Goal: Task Accomplishment & Management: Complete application form

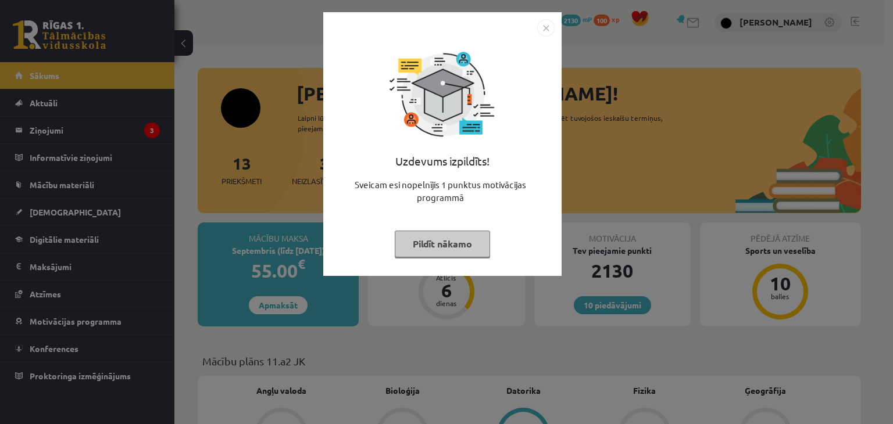
click at [430, 249] on button "Pildīt nākamo" at bounding box center [442, 244] width 95 height 27
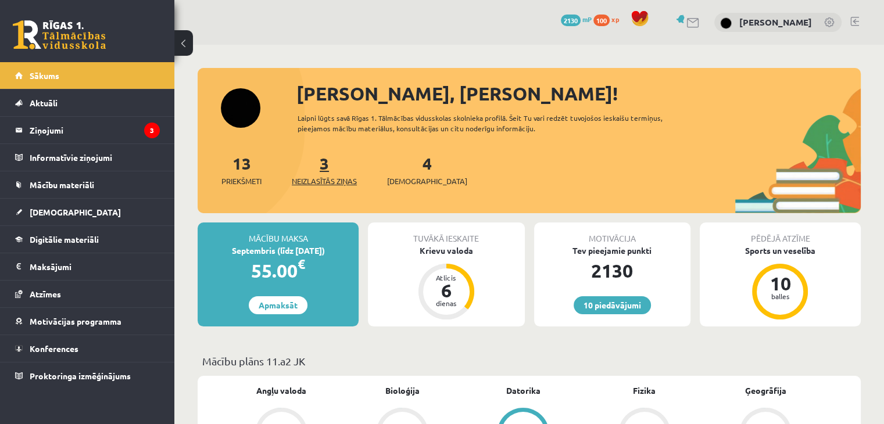
click at [330, 171] on link "3 Neizlasītās ziņas" at bounding box center [324, 170] width 65 height 34
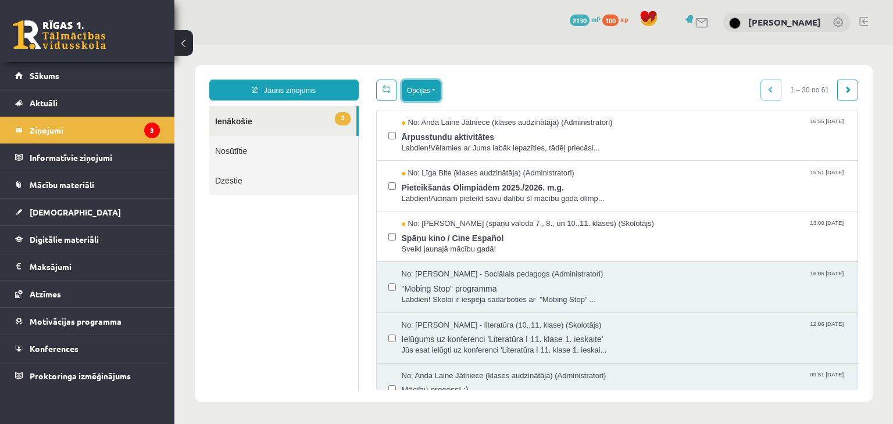
click at [421, 94] on button "Opcijas" at bounding box center [421, 90] width 39 height 21
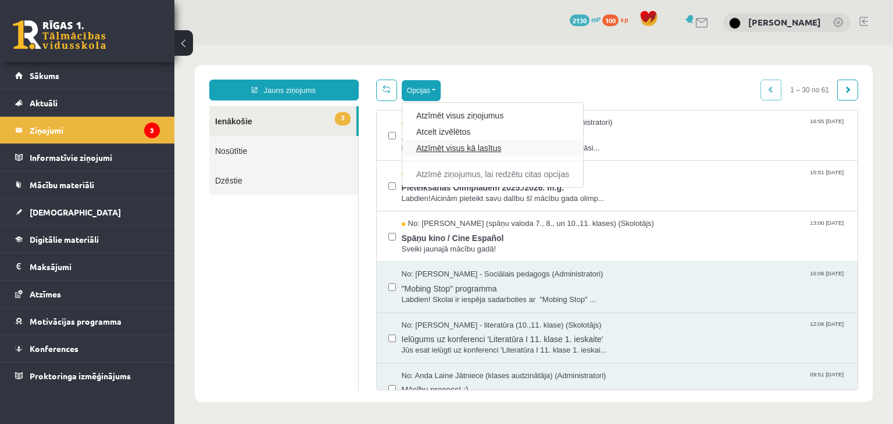
click at [423, 142] on link "Atzīmēt visus kā lasītus" at bounding box center [492, 148] width 153 height 12
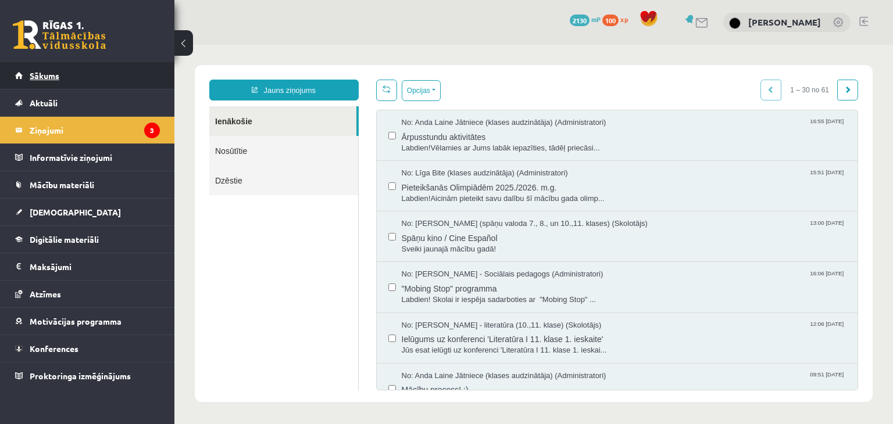
click at [105, 64] on link "Sākums" at bounding box center [87, 75] width 145 height 27
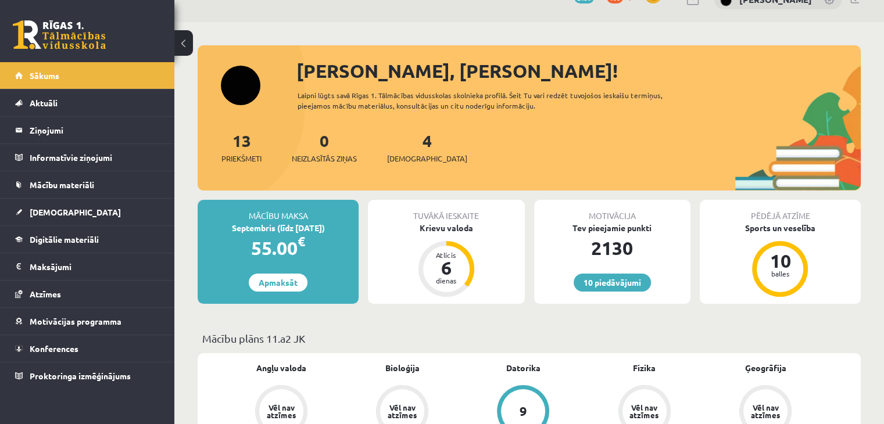
scroll to position [28, 0]
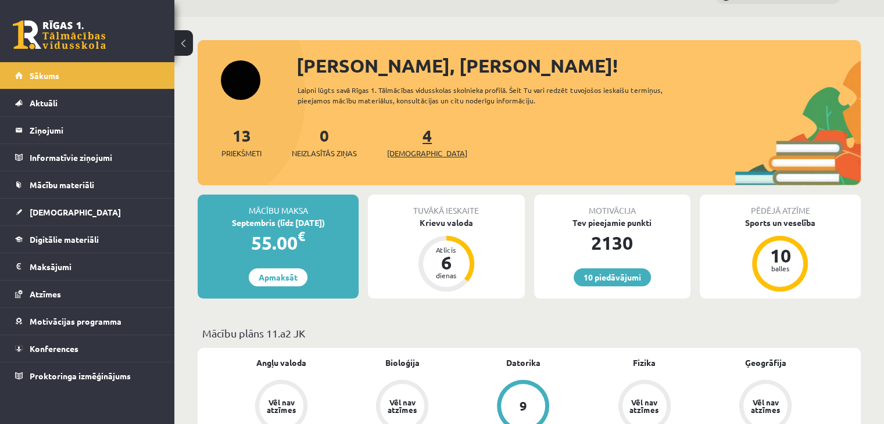
click at [405, 142] on link "4 Ieskaites" at bounding box center [427, 142] width 80 height 34
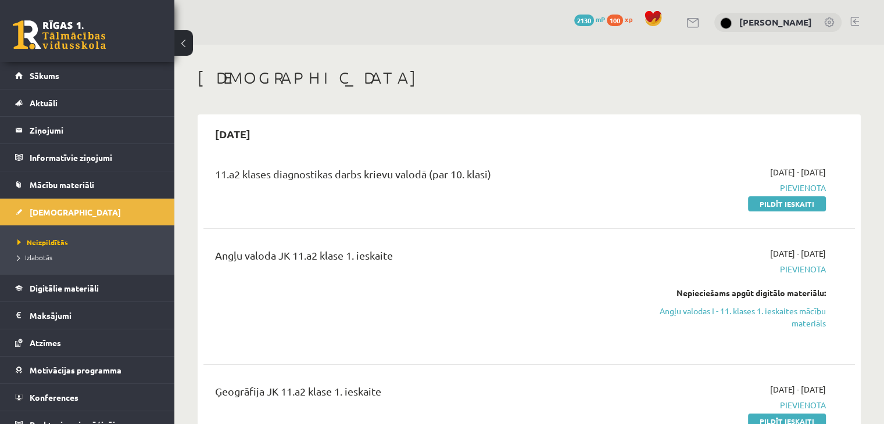
drag, startPoint x: 804, startPoint y: 205, endPoint x: 495, endPoint y: 66, distance: 338.0
click at [804, 205] on link "Pildīt ieskaiti" at bounding box center [787, 204] width 78 height 15
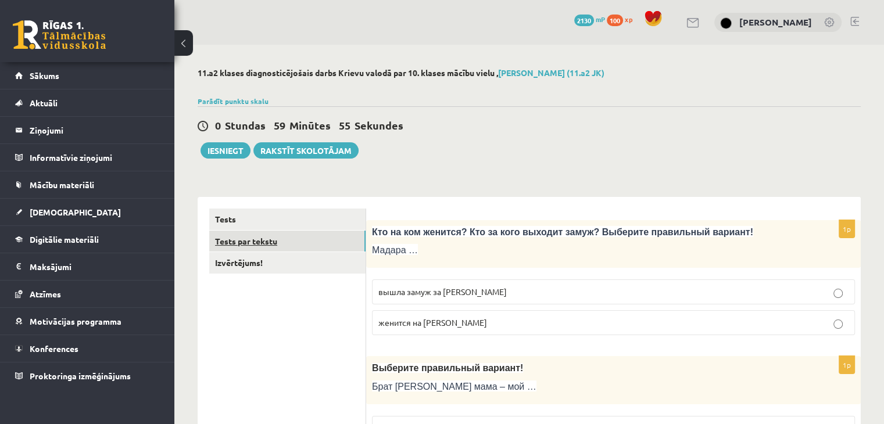
click at [300, 241] on link "Tests par tekstu" at bounding box center [287, 242] width 156 height 22
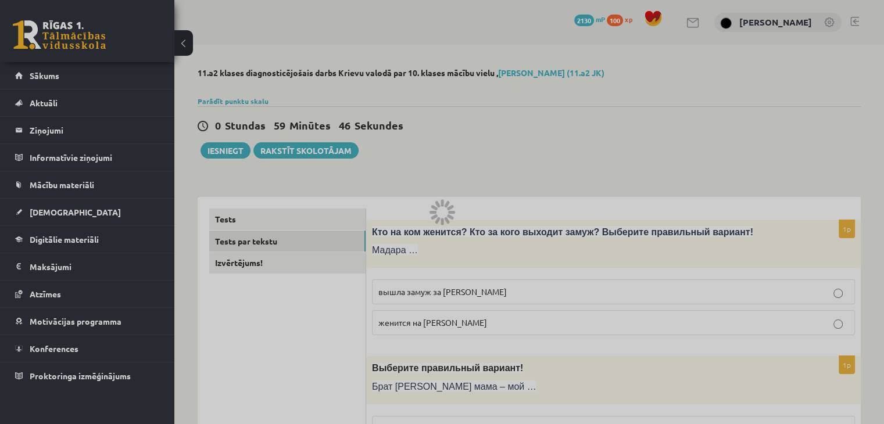
click at [652, 417] on div at bounding box center [442, 212] width 884 height 424
click at [558, 192] on div at bounding box center [442, 212] width 884 height 424
click at [290, 252] on div at bounding box center [442, 212] width 884 height 424
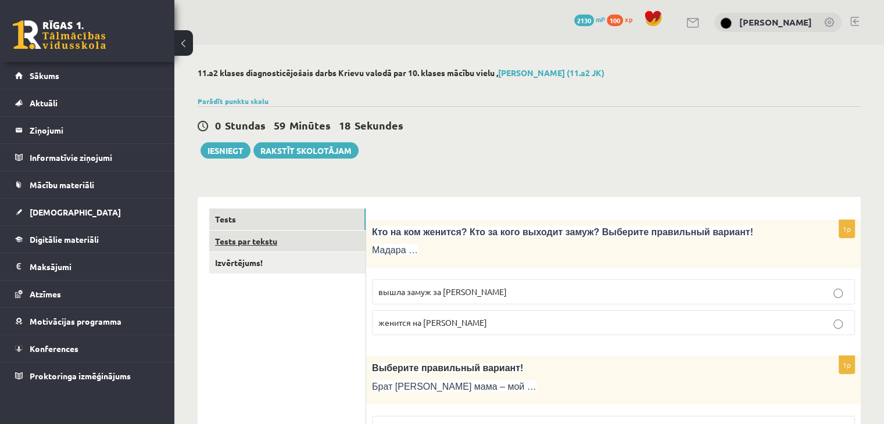
click at [333, 237] on link "Tests par tekstu" at bounding box center [287, 242] width 156 height 22
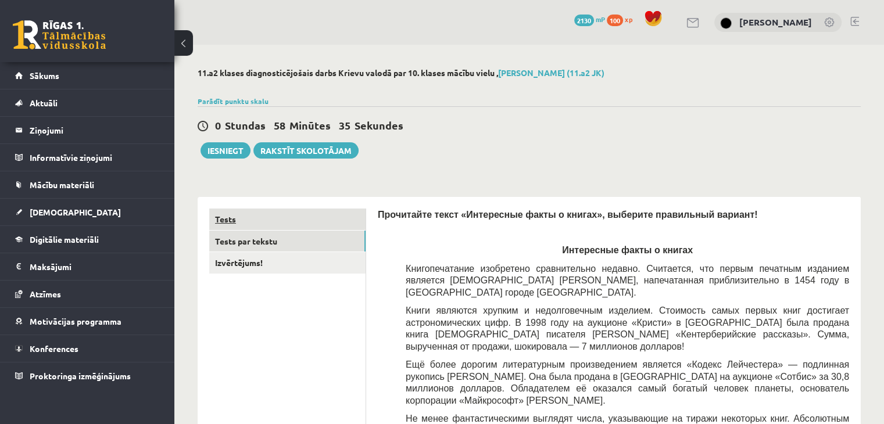
drag, startPoint x: 245, startPoint y: 205, endPoint x: 249, endPoint y: 212, distance: 8.1
click at [249, 212] on link "Tests" at bounding box center [287, 220] width 156 height 22
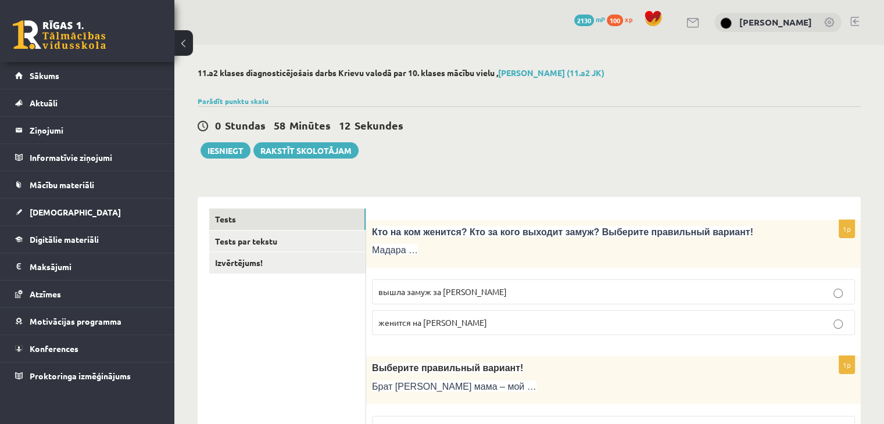
click at [471, 333] on label "женится на Марке" at bounding box center [613, 322] width 483 height 25
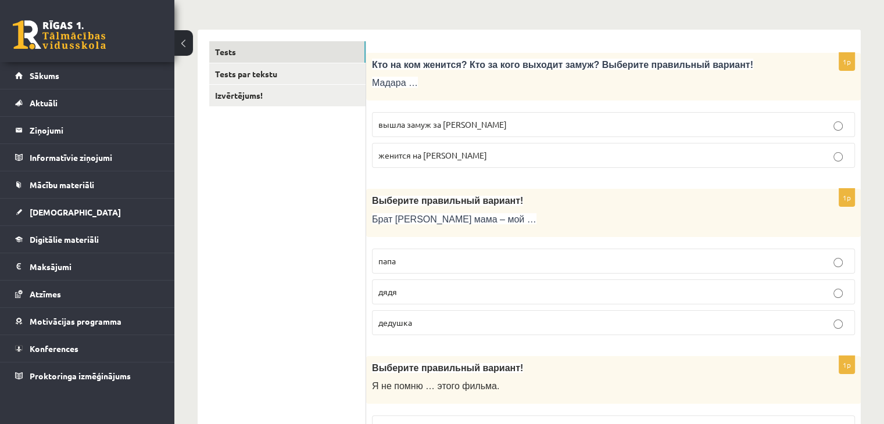
scroll to position [172, 0]
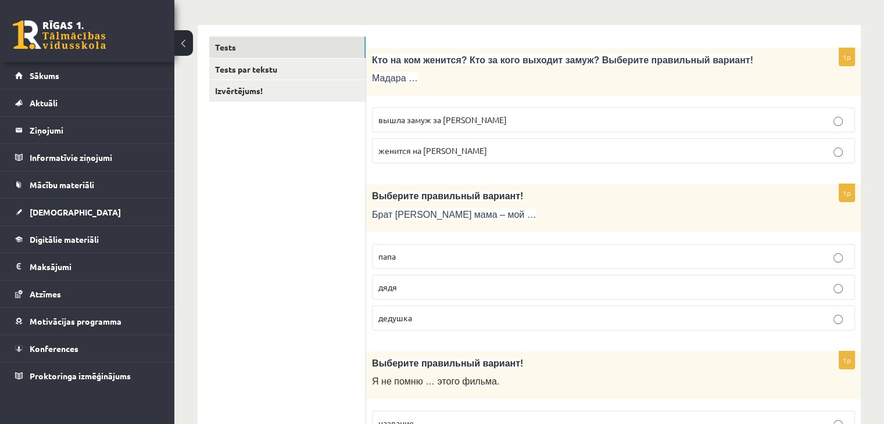
click at [642, 290] on p "дядя" at bounding box center [614, 287] width 470 height 12
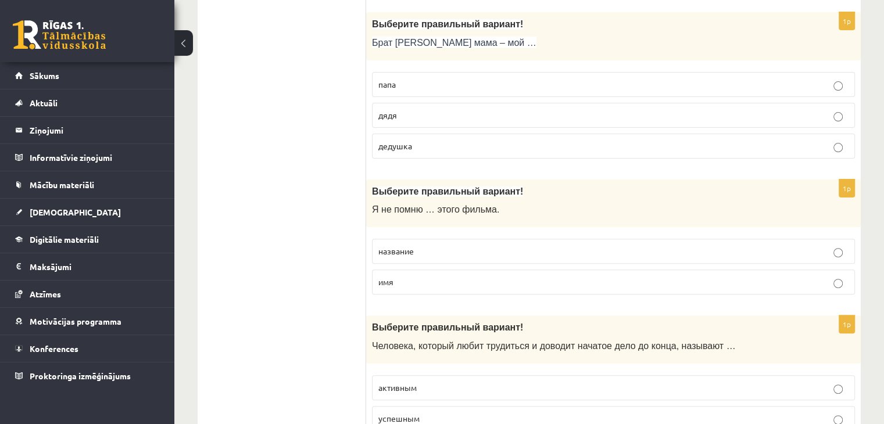
scroll to position [349, 0]
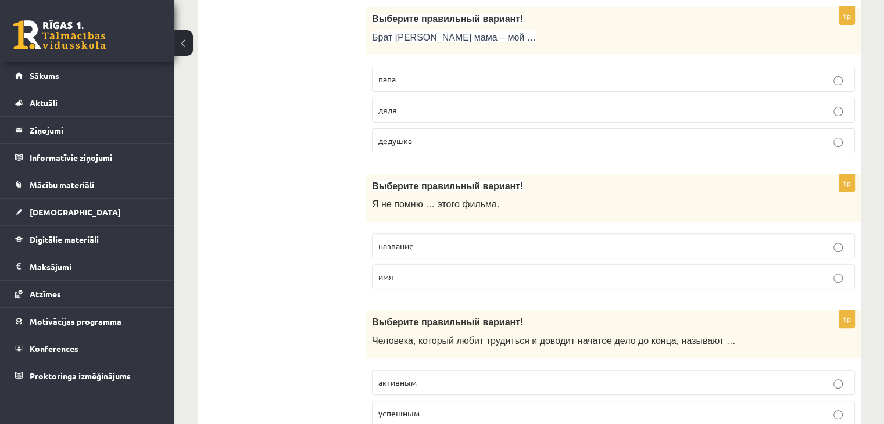
click at [730, 237] on label "название" at bounding box center [613, 246] width 483 height 25
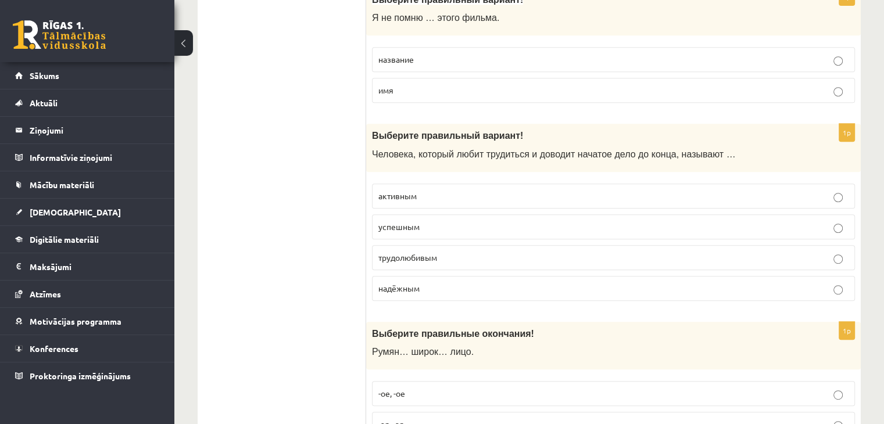
scroll to position [541, 0]
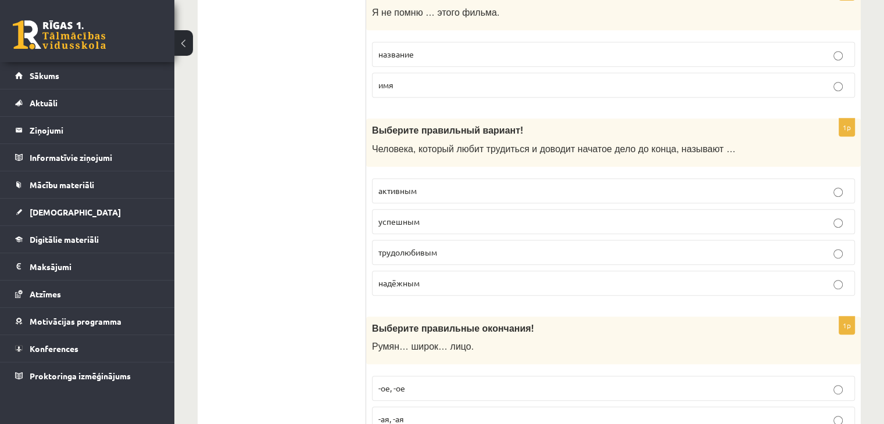
click at [519, 249] on p "трудолюбивым" at bounding box center [614, 253] width 470 height 12
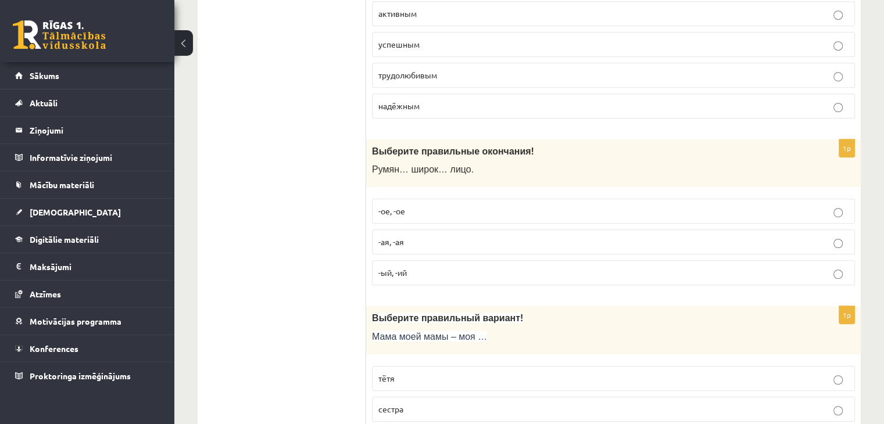
scroll to position [728, 0]
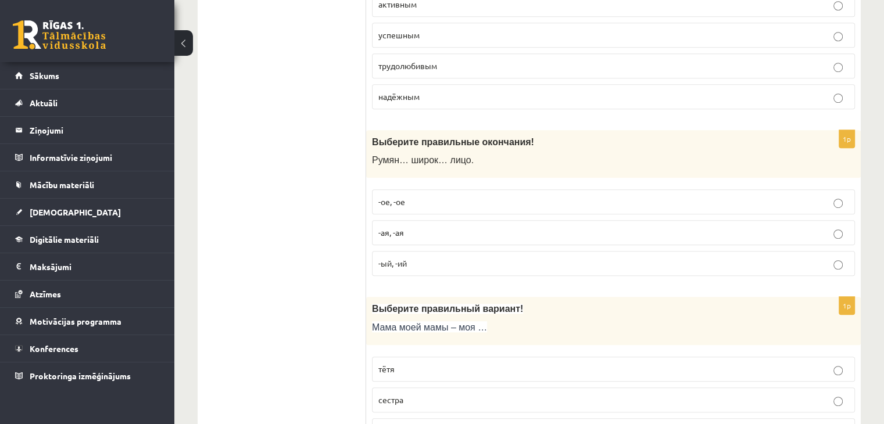
click at [772, 190] on label "-ое, -ое" at bounding box center [613, 202] width 483 height 25
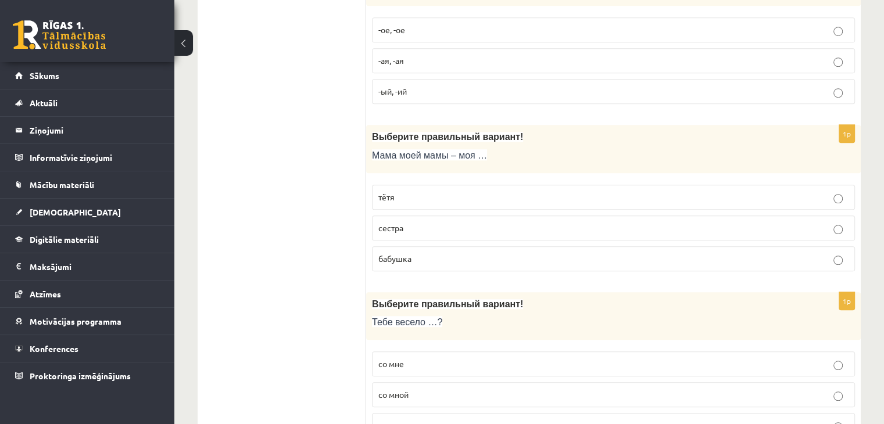
scroll to position [905, 0]
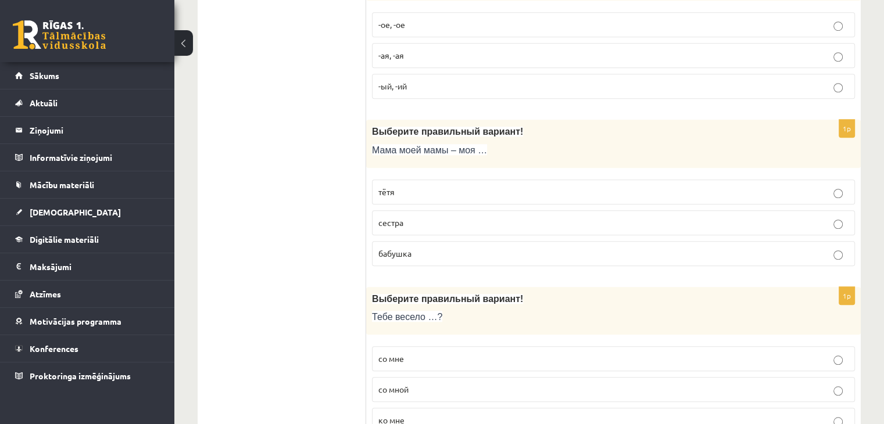
click at [661, 249] on p "бабушка" at bounding box center [614, 254] width 470 height 12
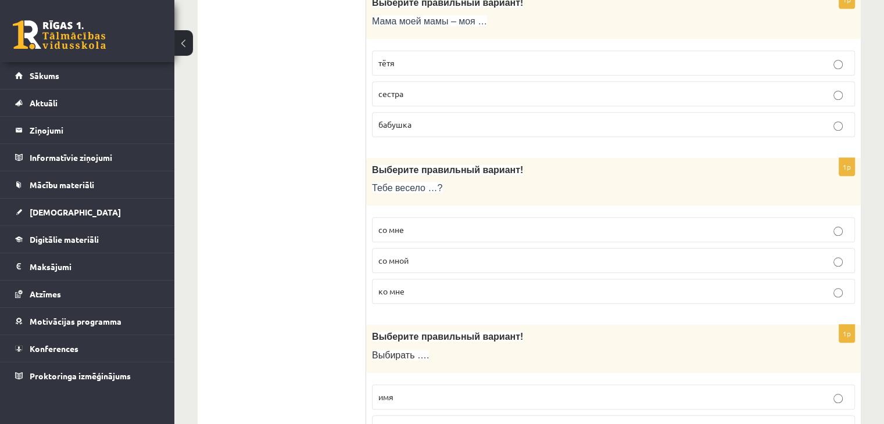
scroll to position [1044, 0]
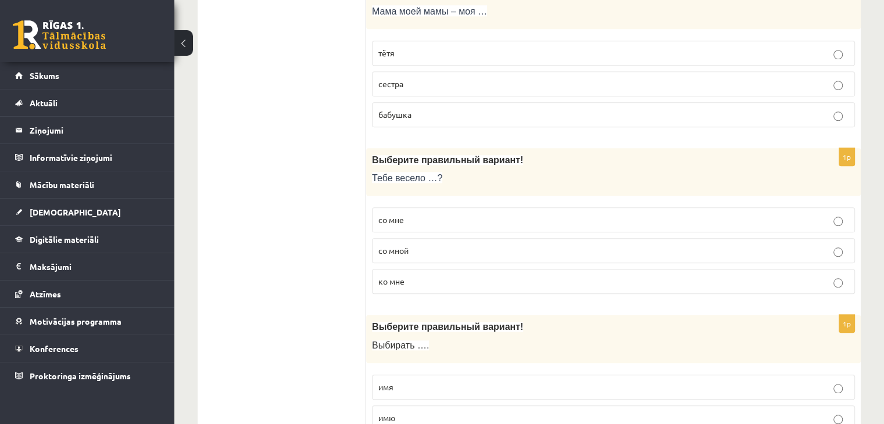
click at [699, 245] on p "со мной" at bounding box center [614, 251] width 470 height 12
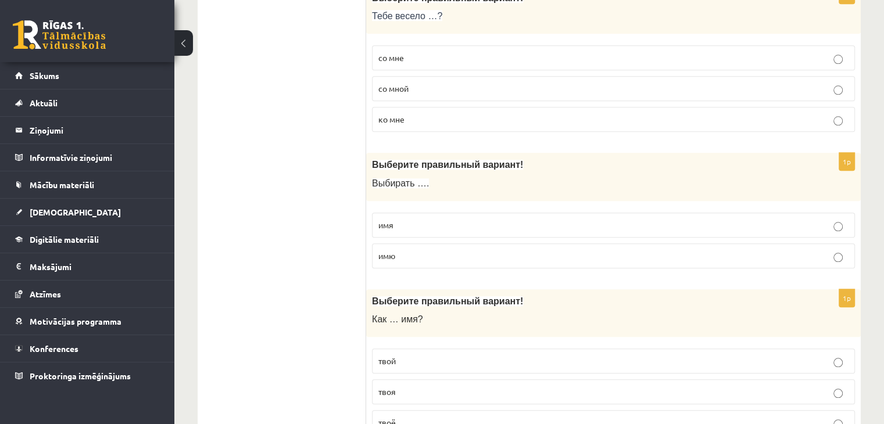
scroll to position [1216, 0]
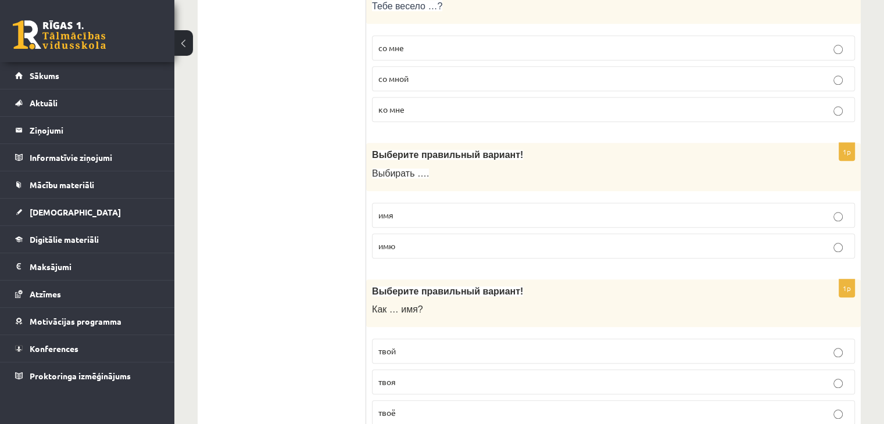
click at [721, 209] on p "имя" at bounding box center [614, 215] width 470 height 12
drag, startPoint x: 884, startPoint y: 165, endPoint x: 888, endPoint y: 173, distance: 9.6
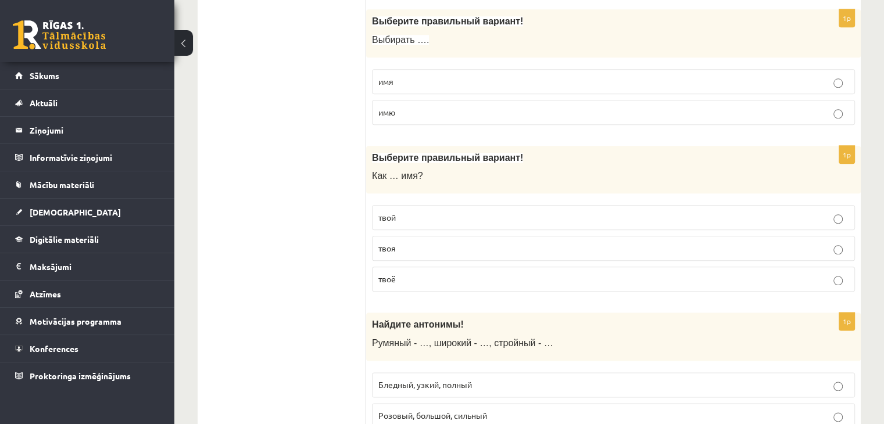
scroll to position [1355, 0]
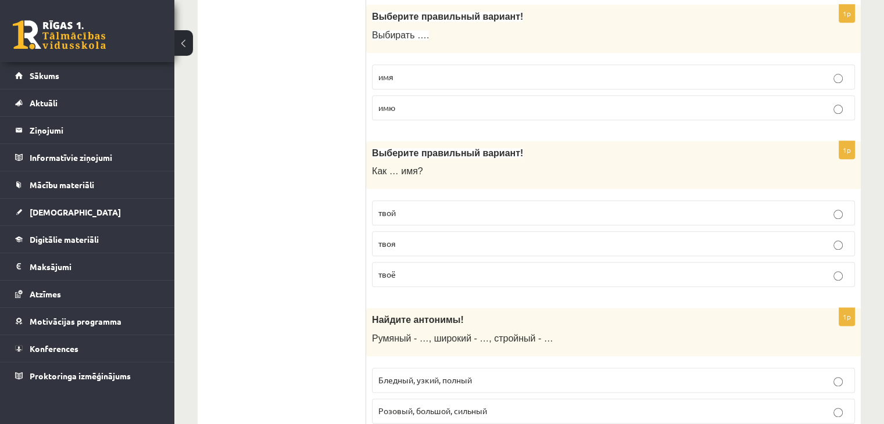
click at [833, 269] on p "твоё" at bounding box center [614, 275] width 470 height 12
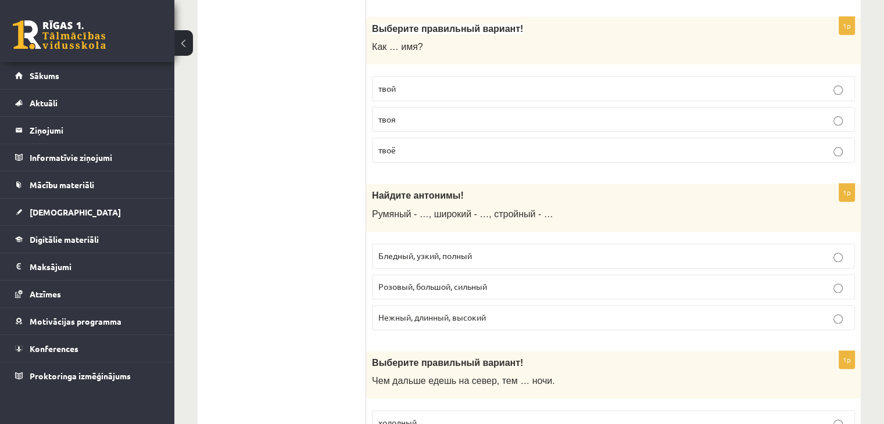
scroll to position [1488, 0]
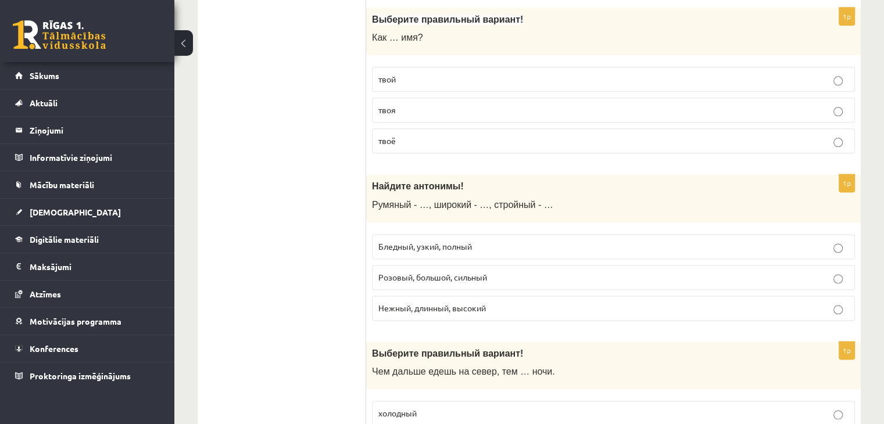
click at [749, 234] on label "Бледный, узкий, полный" at bounding box center [613, 246] width 483 height 25
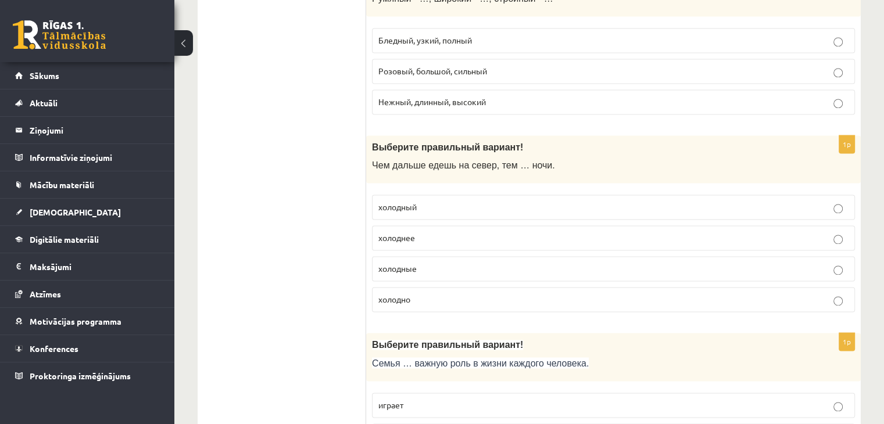
scroll to position [1700, 0]
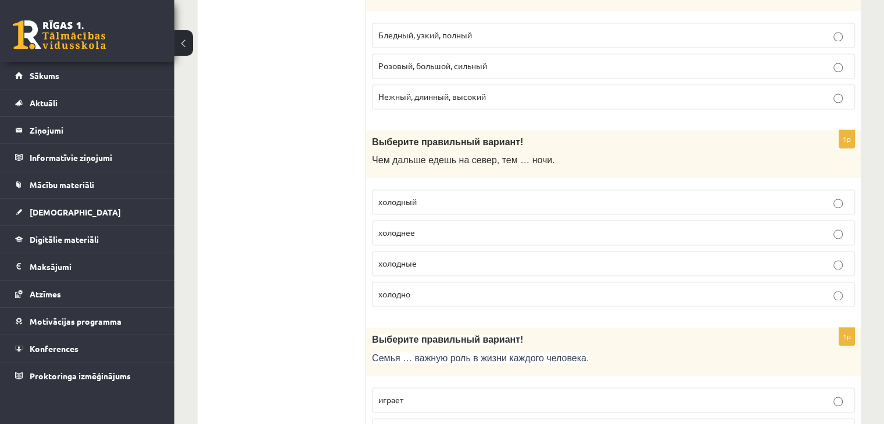
click at [772, 220] on label "холоднее" at bounding box center [613, 232] width 483 height 25
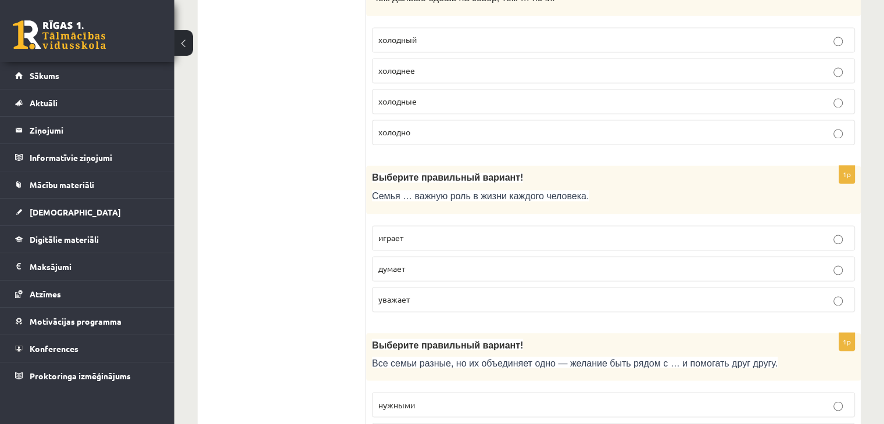
scroll to position [1872, 0]
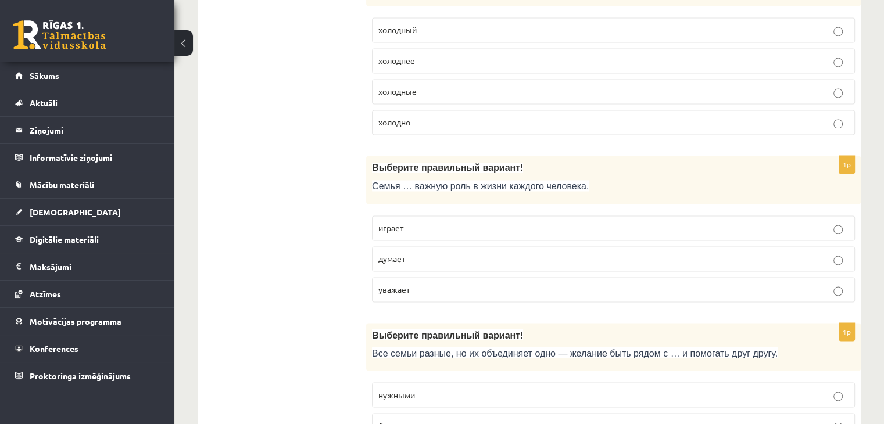
click at [755, 224] on p "играет" at bounding box center [614, 228] width 470 height 12
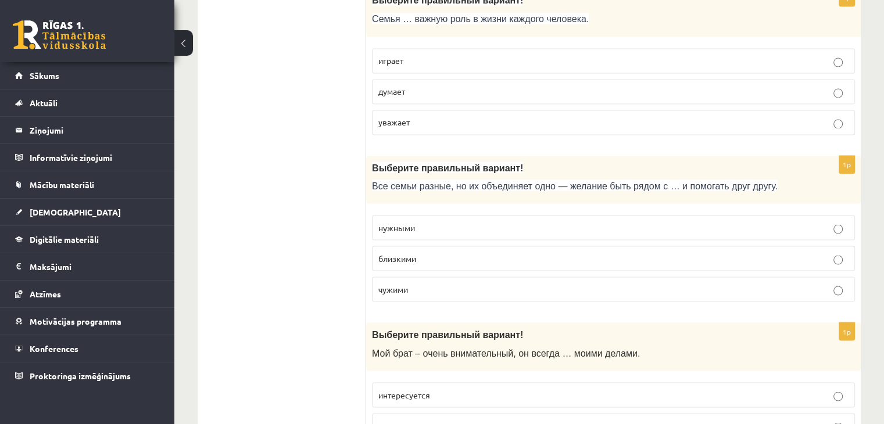
scroll to position [2054, 0]
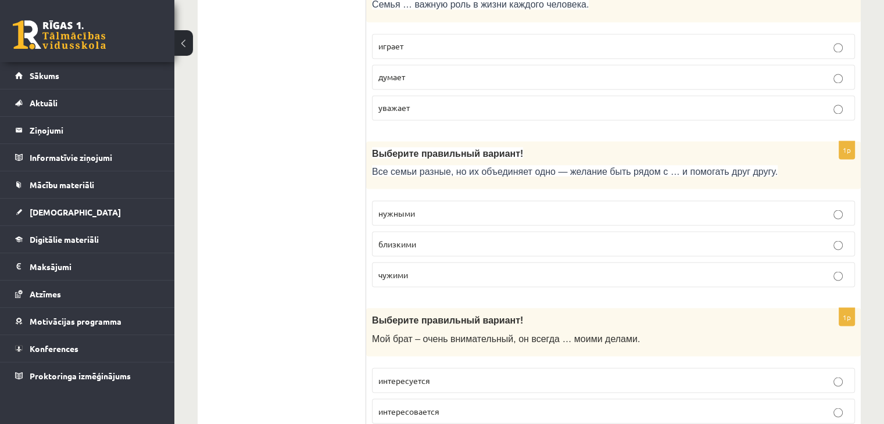
click at [806, 238] on p "близкими" at bounding box center [614, 244] width 470 height 12
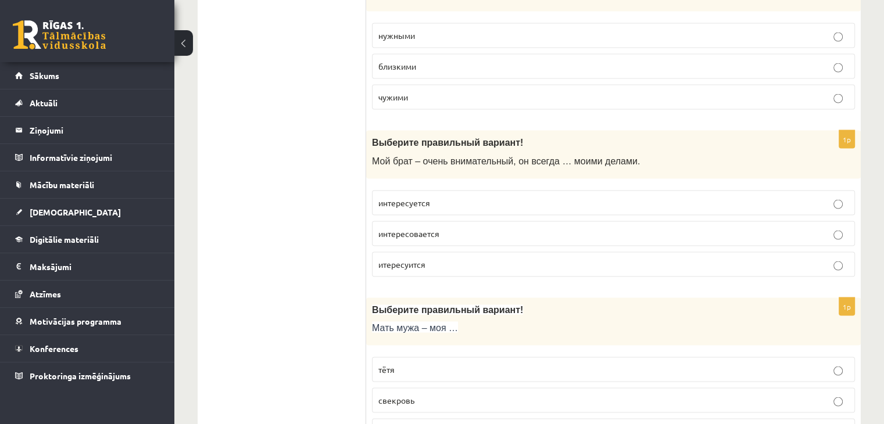
scroll to position [2246, 0]
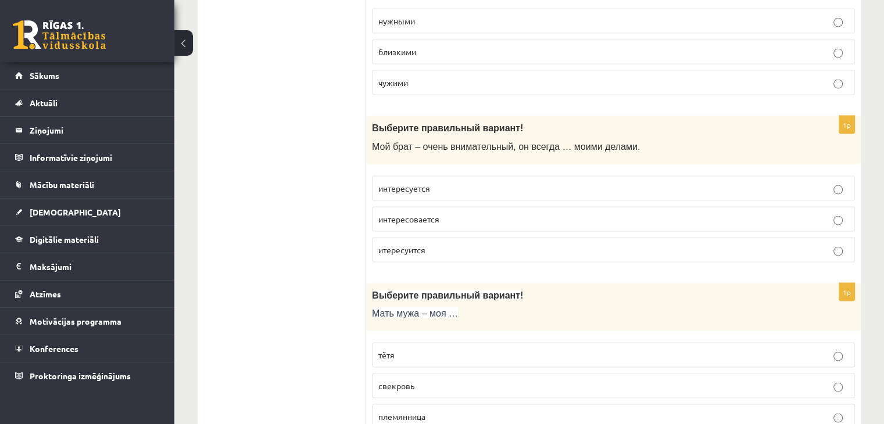
click at [755, 183] on p "интересуется" at bounding box center [614, 189] width 470 height 12
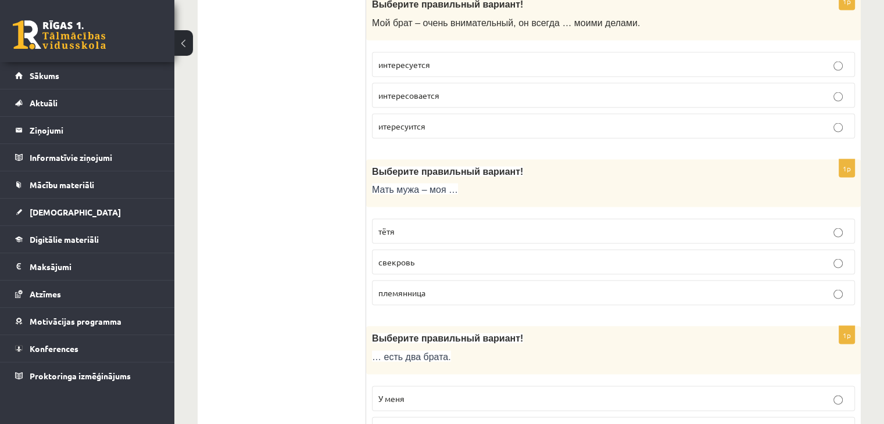
scroll to position [2379, 0]
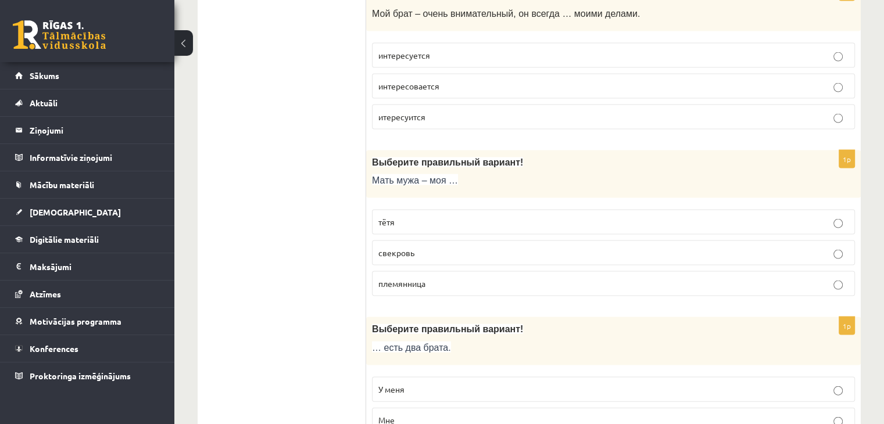
click at [699, 241] on label "свекровь" at bounding box center [613, 253] width 483 height 25
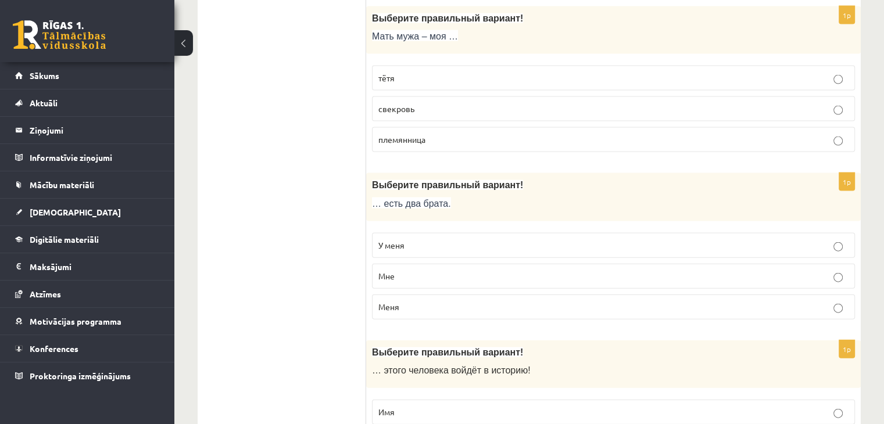
scroll to position [2533, 0]
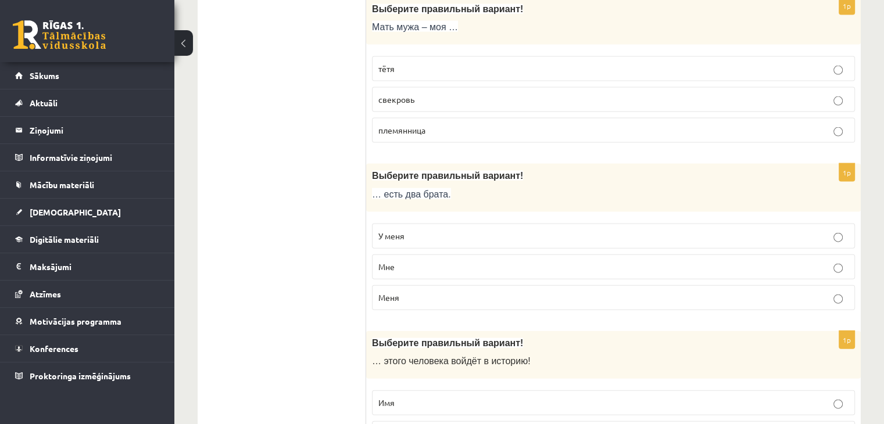
click at [781, 231] on label "У меня" at bounding box center [613, 236] width 483 height 25
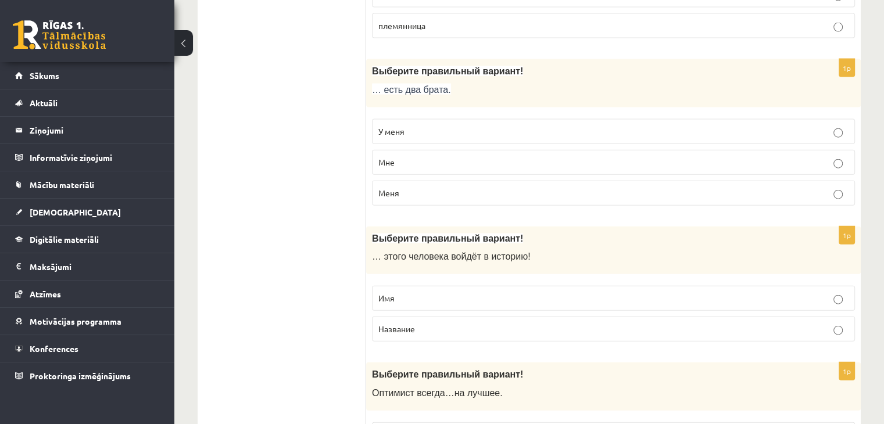
scroll to position [2642, 0]
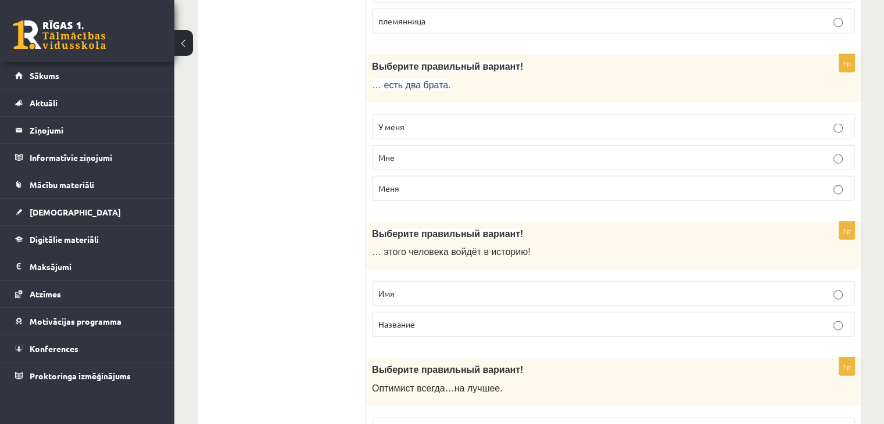
click at [721, 288] on p "Имя" at bounding box center [614, 294] width 470 height 12
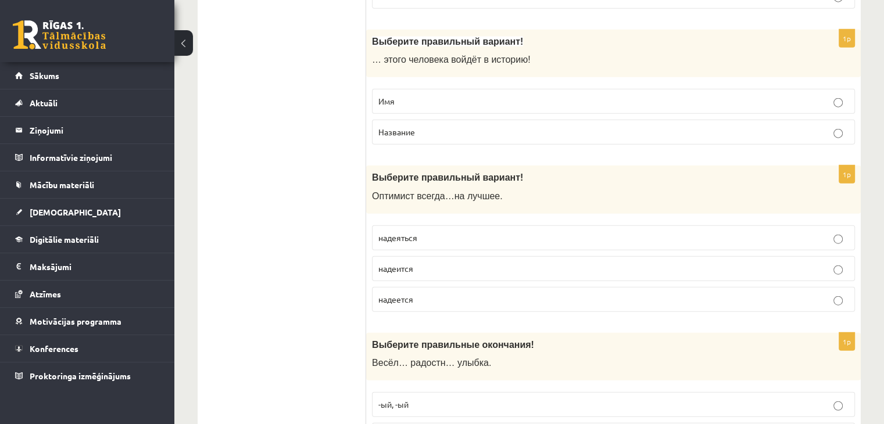
scroll to position [2844, 0]
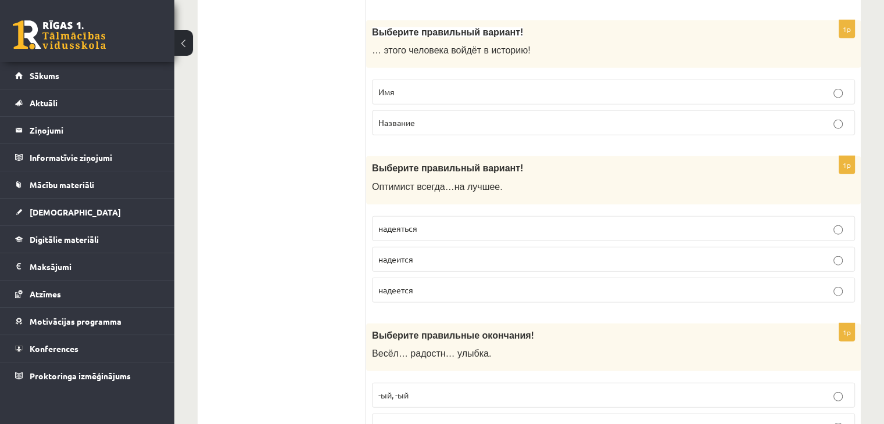
click at [644, 284] on p "надеется" at bounding box center [614, 290] width 470 height 12
click at [695, 254] on p "надеится" at bounding box center [614, 260] width 470 height 12
click at [684, 284] on p "надеется" at bounding box center [614, 290] width 470 height 12
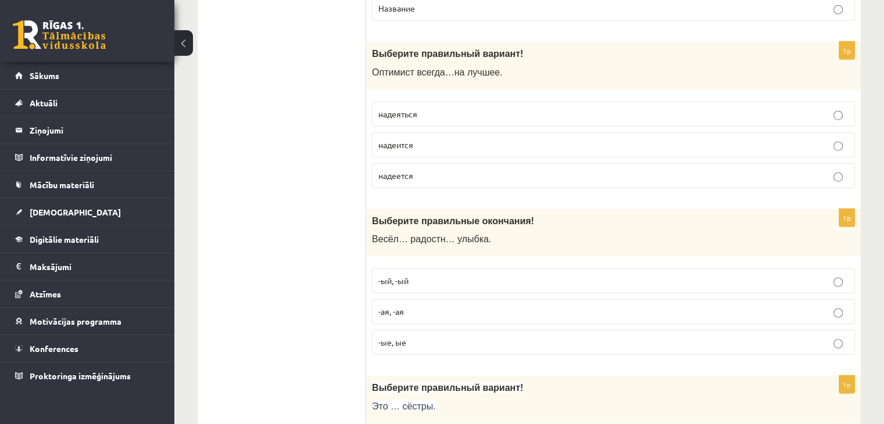
scroll to position [2963, 0]
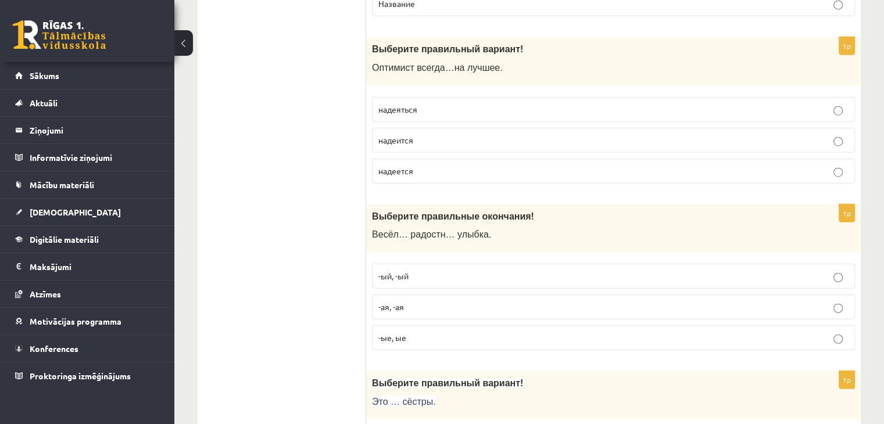
click at [680, 270] on p "-ый, -ый" at bounding box center [614, 276] width 470 height 12
click at [658, 301] on p "-ая, -ая" at bounding box center [614, 307] width 470 height 12
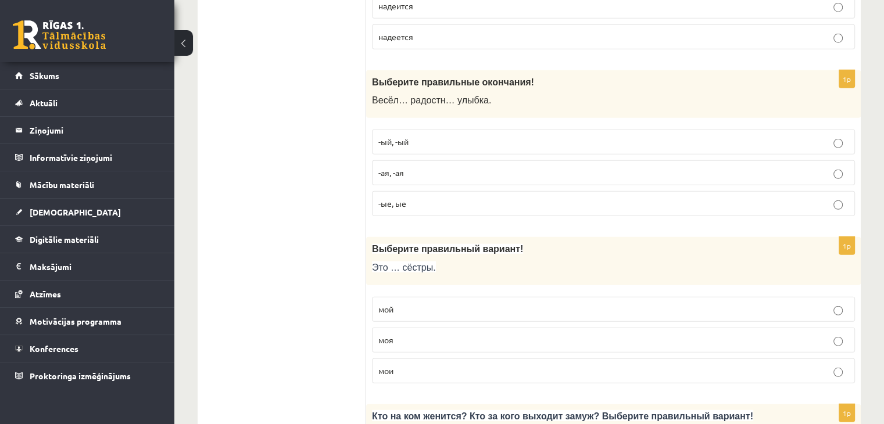
scroll to position [3121, 0]
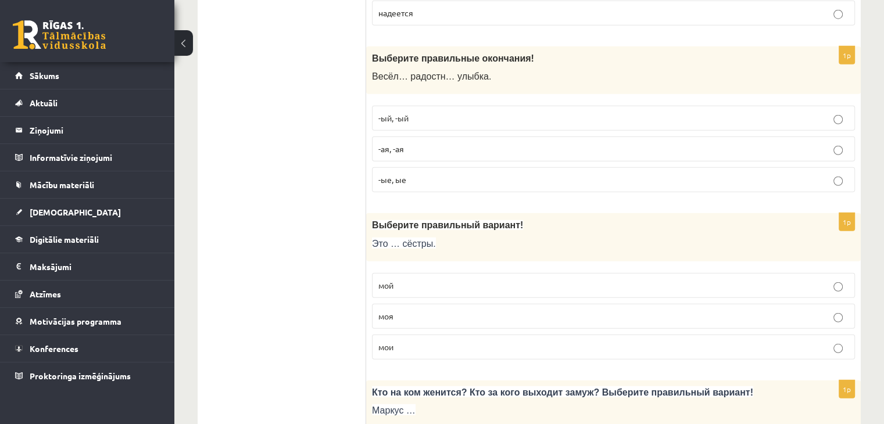
click at [773, 310] on p "моя" at bounding box center [614, 316] width 470 height 12
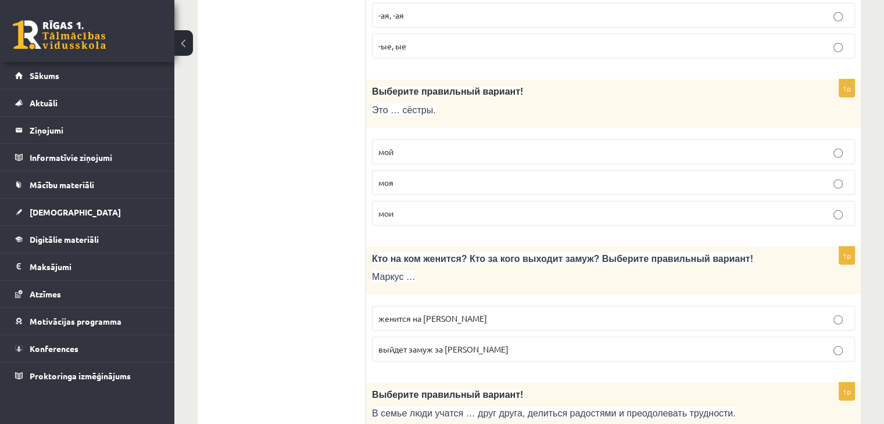
scroll to position [3269, 0]
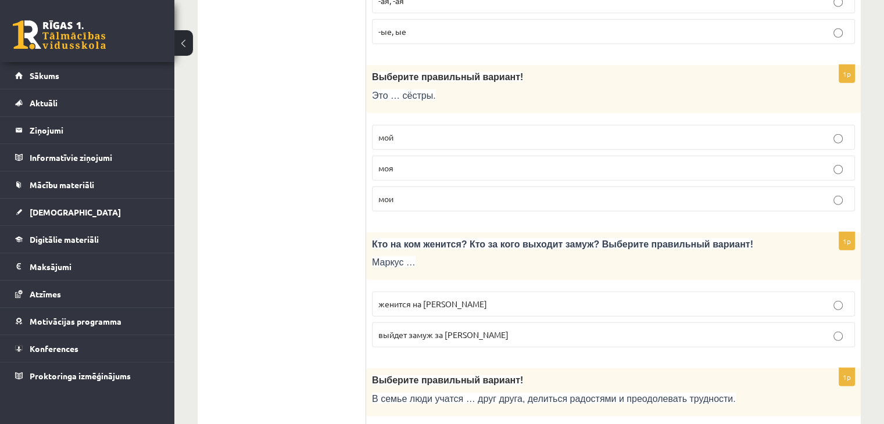
click at [749, 298] on p "женится на Агнии" at bounding box center [614, 304] width 470 height 12
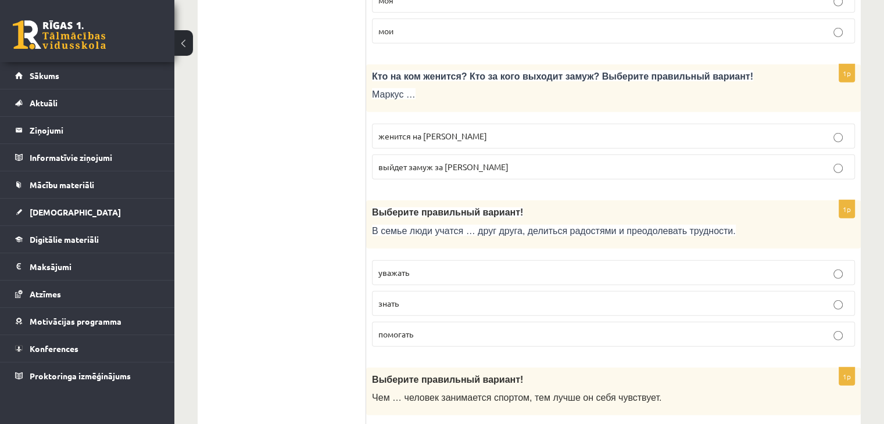
scroll to position [3442, 0]
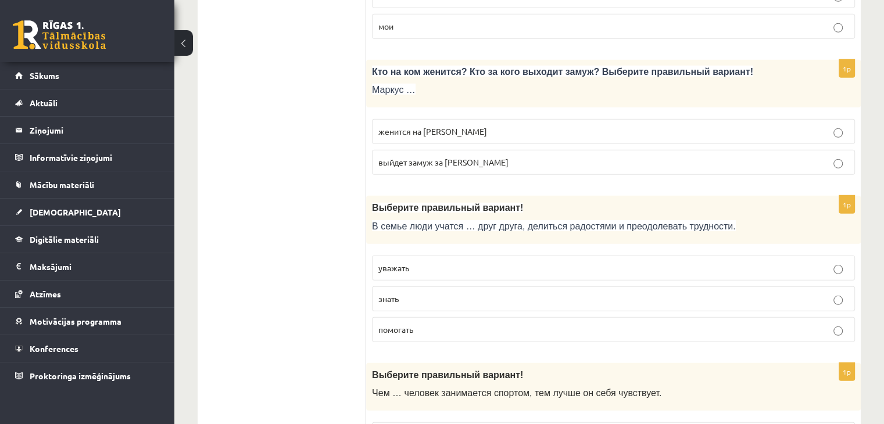
click at [706, 154] on label "выйдет замуж за Агнию" at bounding box center [613, 162] width 483 height 25
click at [749, 119] on label "женится на Агнии" at bounding box center [613, 131] width 483 height 25
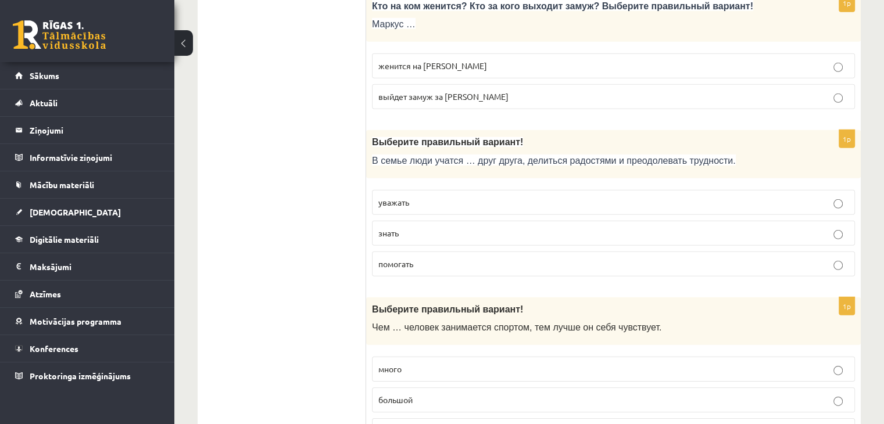
scroll to position [3513, 0]
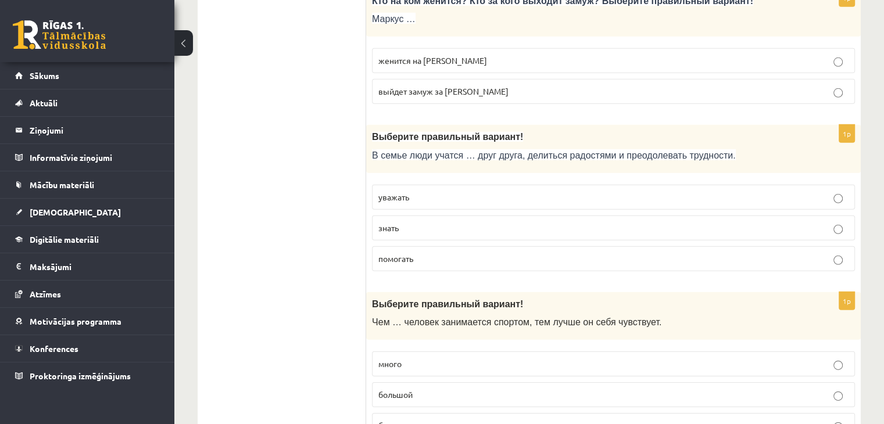
click at [633, 191] on p "уважать" at bounding box center [614, 197] width 470 height 12
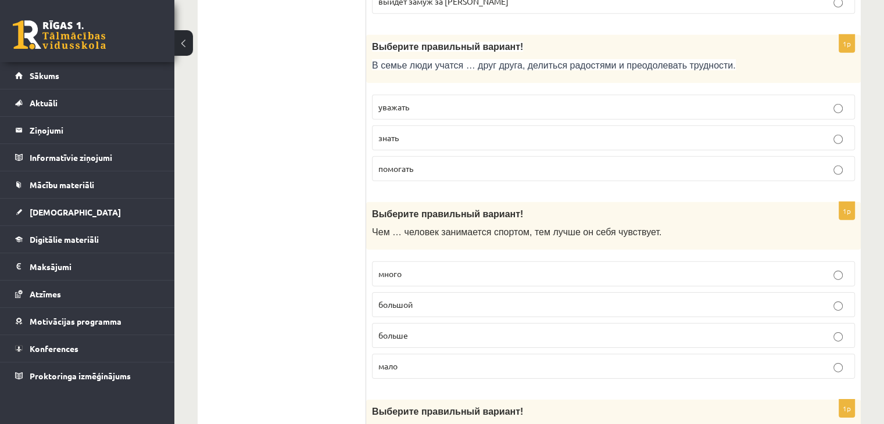
scroll to position [3613, 0]
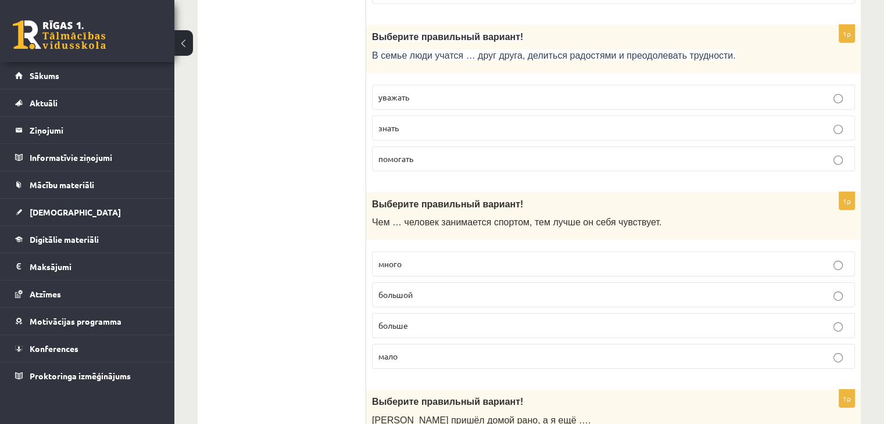
click at [709, 316] on label "больше" at bounding box center [613, 325] width 483 height 25
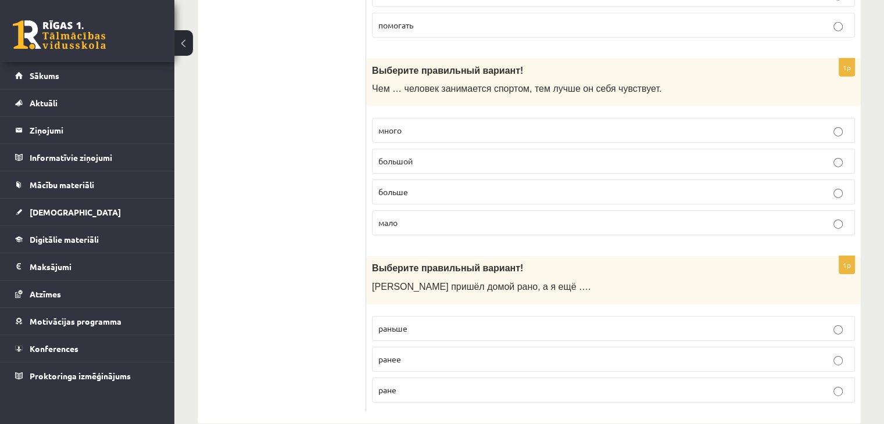
scroll to position [3751, 0]
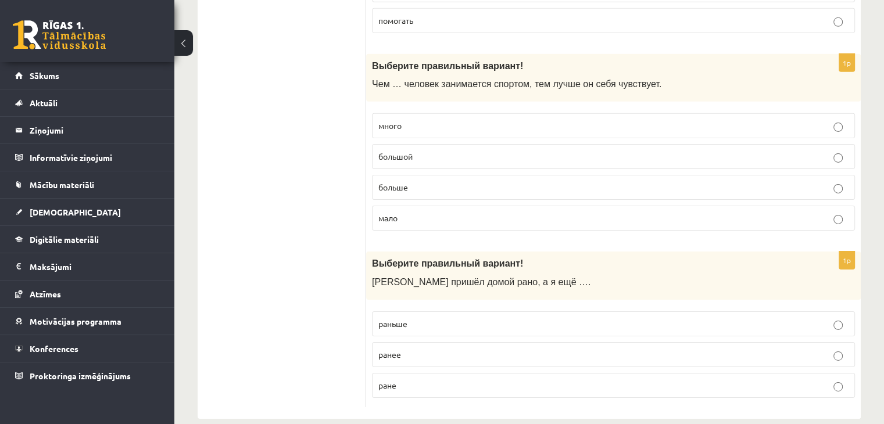
click at [659, 318] on p "раньше" at bounding box center [614, 324] width 470 height 12
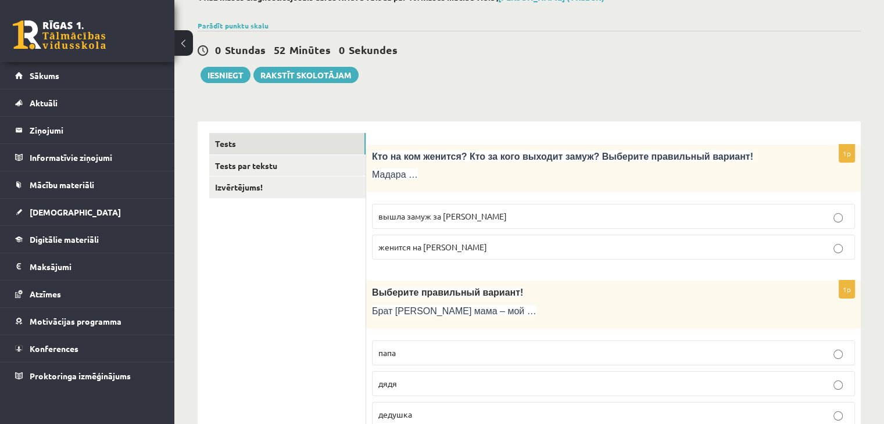
scroll to position [0, 0]
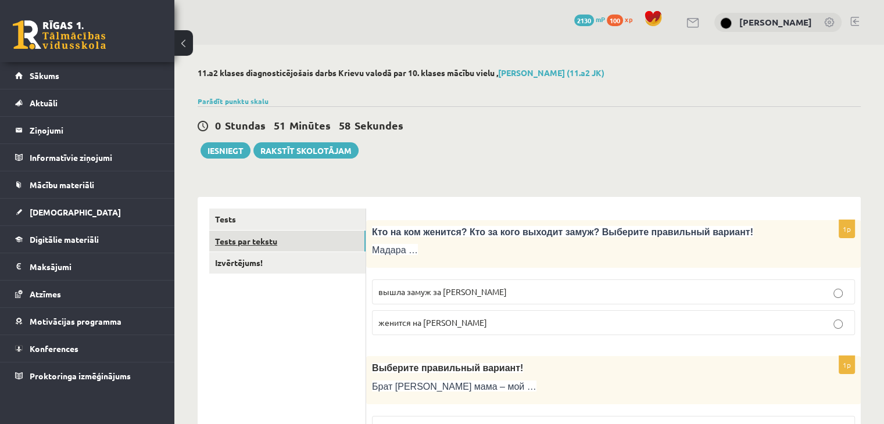
click at [314, 240] on link "Tests par tekstu" at bounding box center [287, 242] width 156 height 22
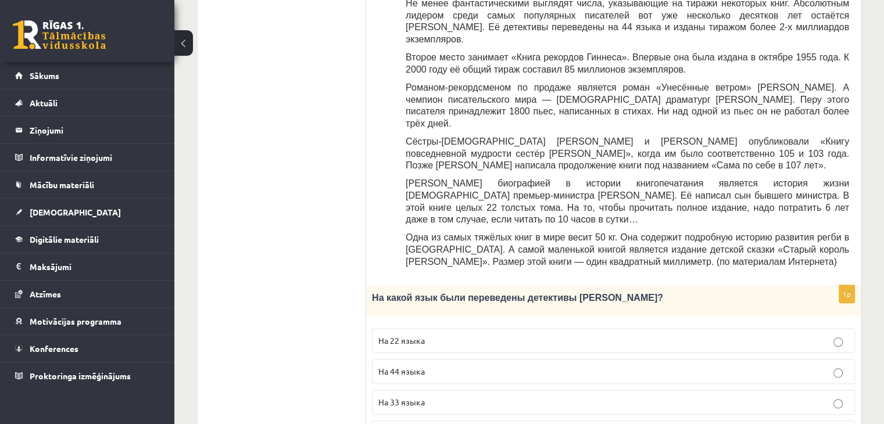
scroll to position [417, 0]
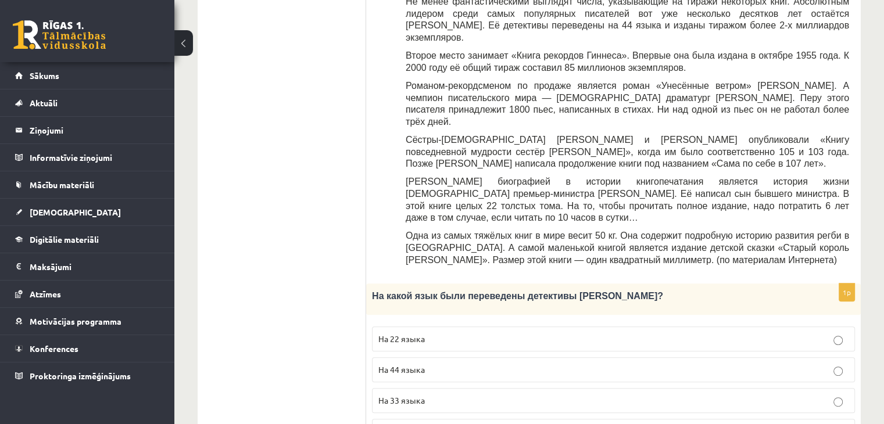
click at [770, 358] on label "На 44 языка" at bounding box center [613, 370] width 483 height 25
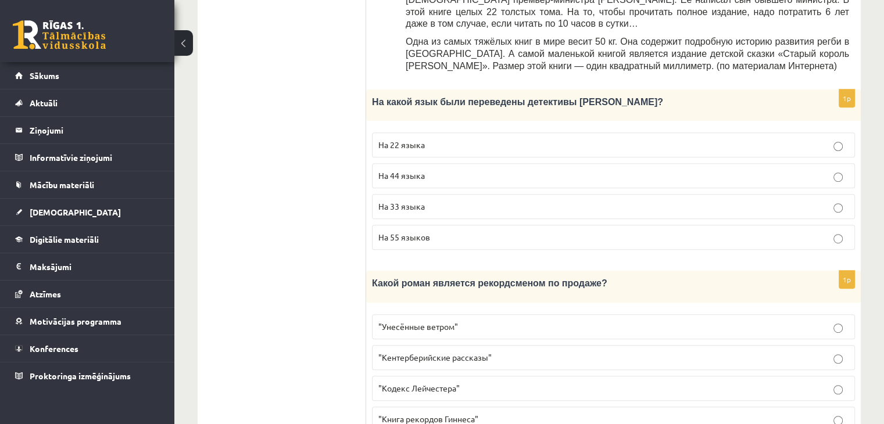
scroll to position [614, 0]
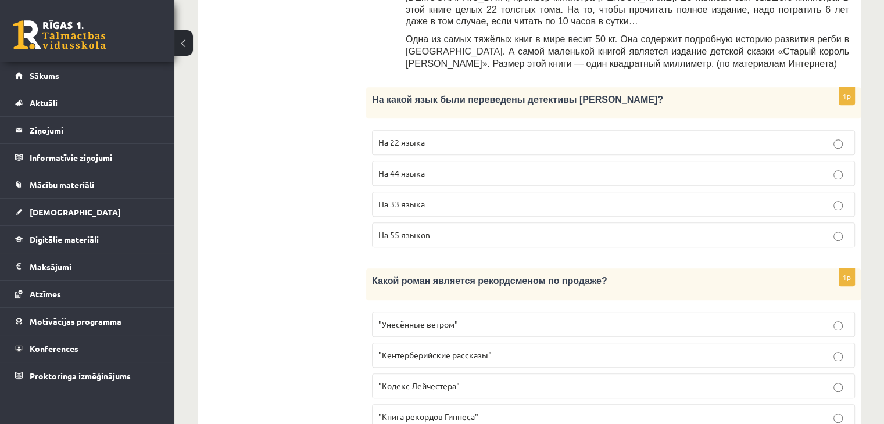
click at [779, 312] on label ""Унесённые ветром"" at bounding box center [613, 324] width 483 height 25
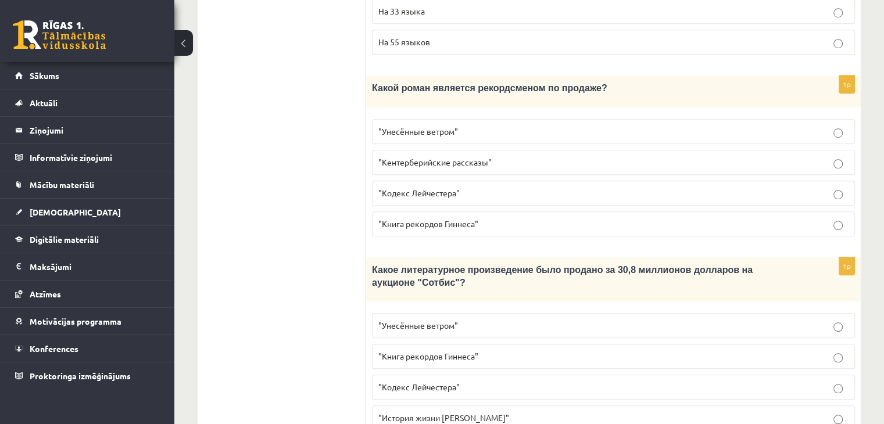
scroll to position [811, 0]
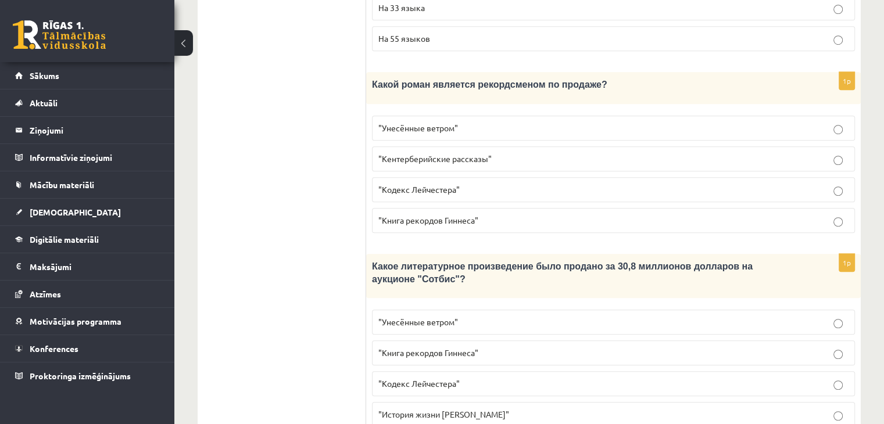
click at [781, 378] on p ""Кодекс Лейчестера"" at bounding box center [614, 384] width 470 height 12
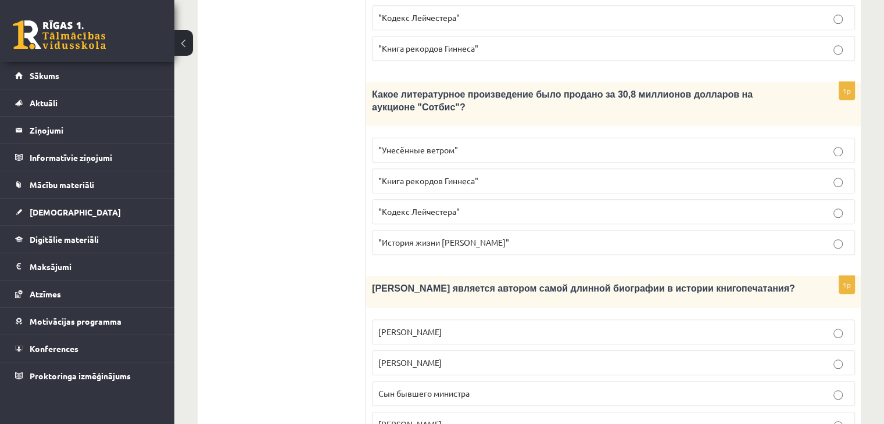
scroll to position [997, 0]
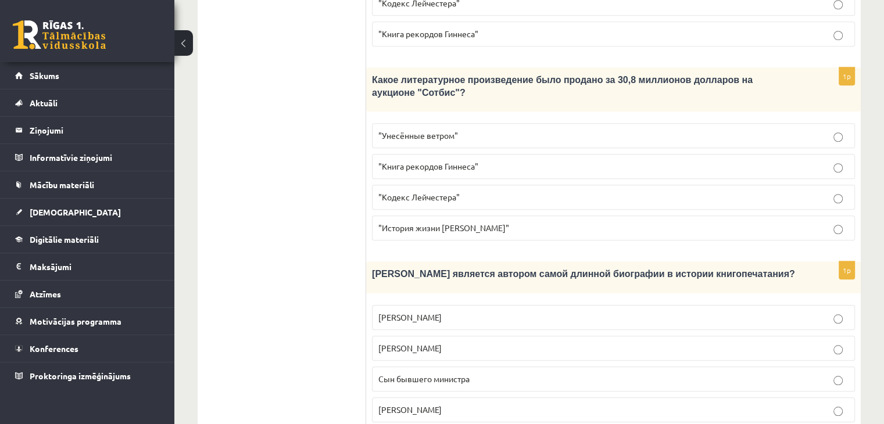
click at [779, 373] on p "Сын бывшего министра" at bounding box center [614, 379] width 470 height 12
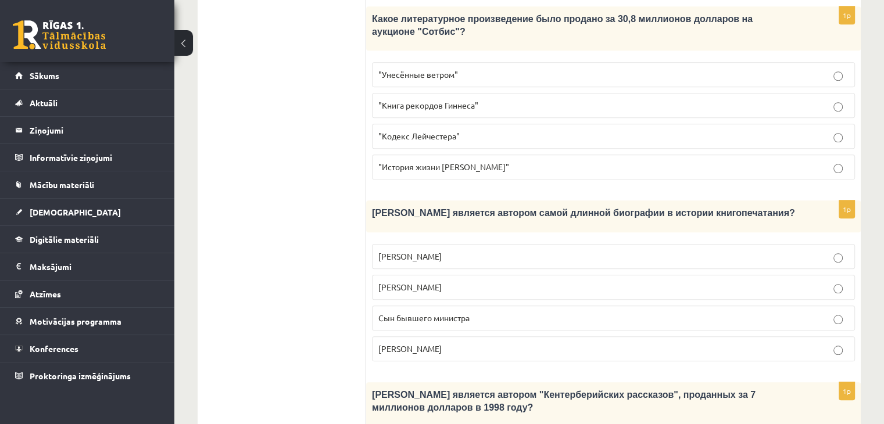
scroll to position [1143, 0]
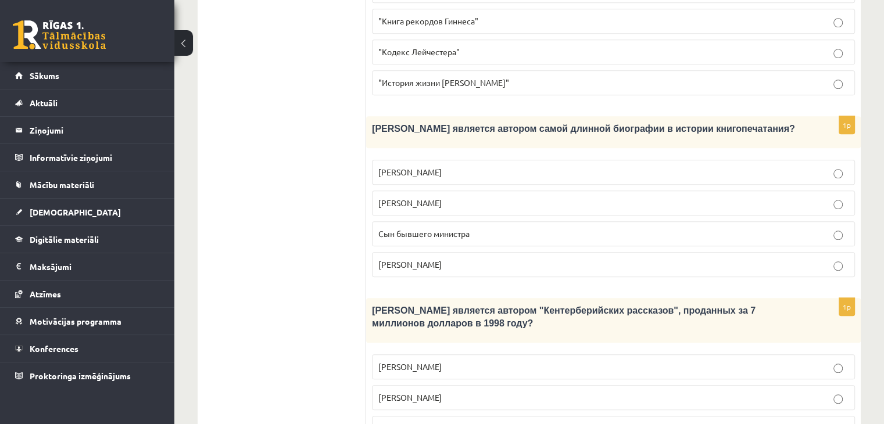
click at [765, 416] on label "Джефри Чосер" at bounding box center [613, 428] width 483 height 25
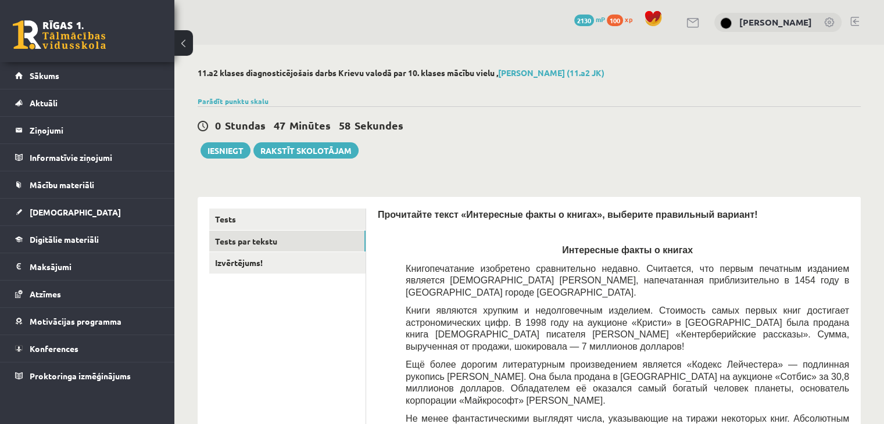
scroll to position [1, 0]
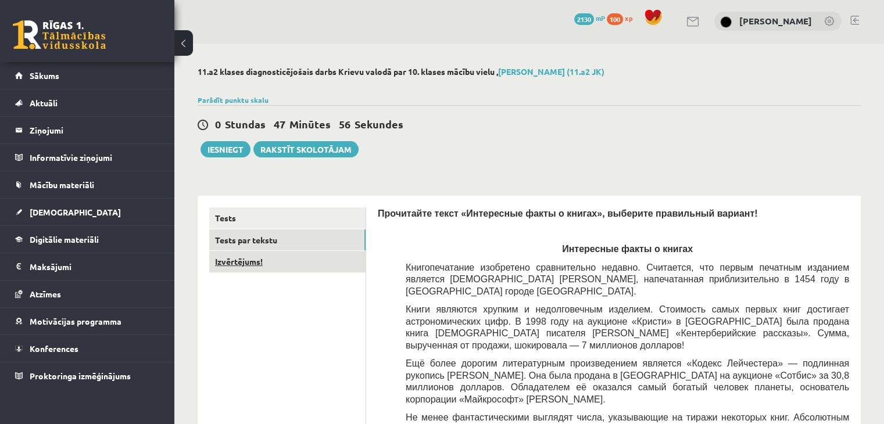
click at [247, 259] on link "Izvērtējums!" at bounding box center [287, 262] width 156 height 22
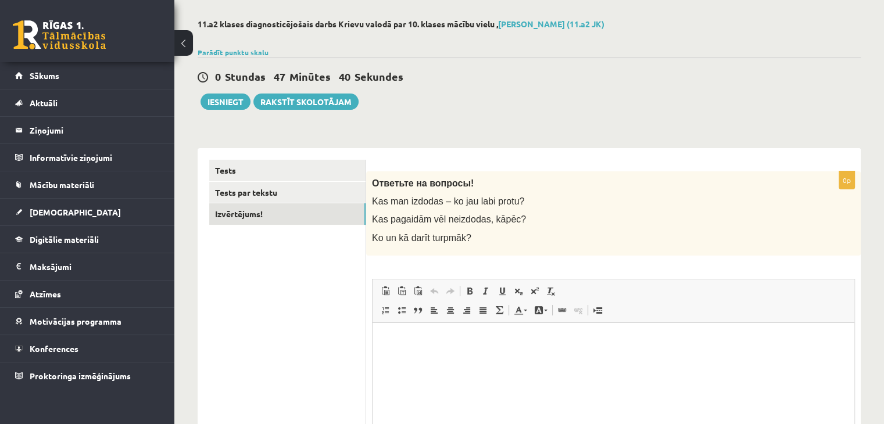
scroll to position [41, 0]
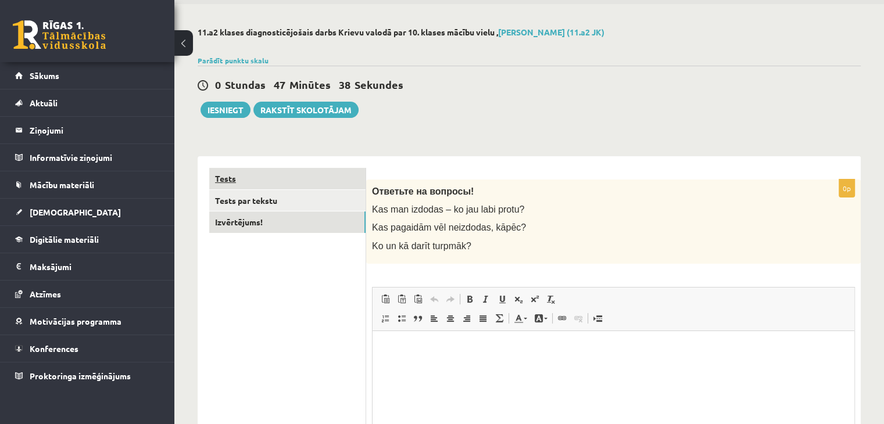
click at [226, 174] on link "Tests" at bounding box center [287, 179] width 156 height 22
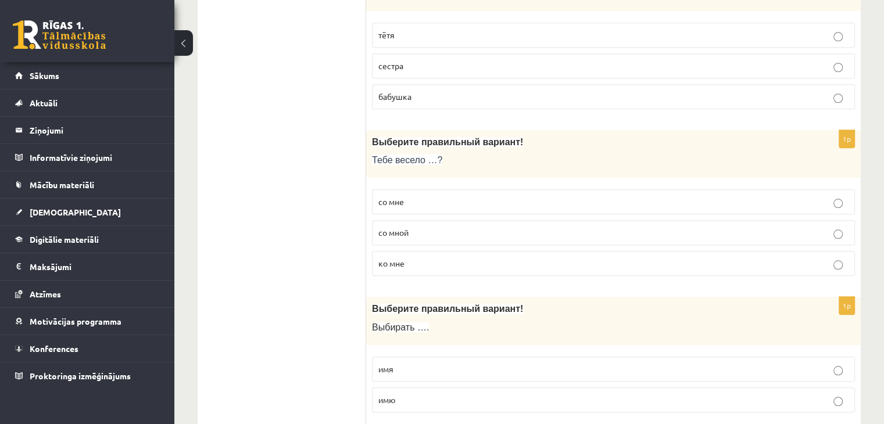
scroll to position [0, 0]
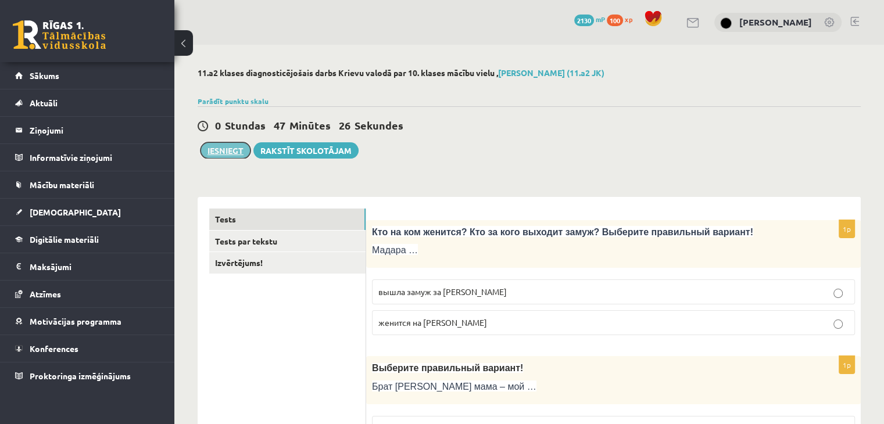
click at [218, 155] on button "Iesniegt" at bounding box center [226, 150] width 50 height 16
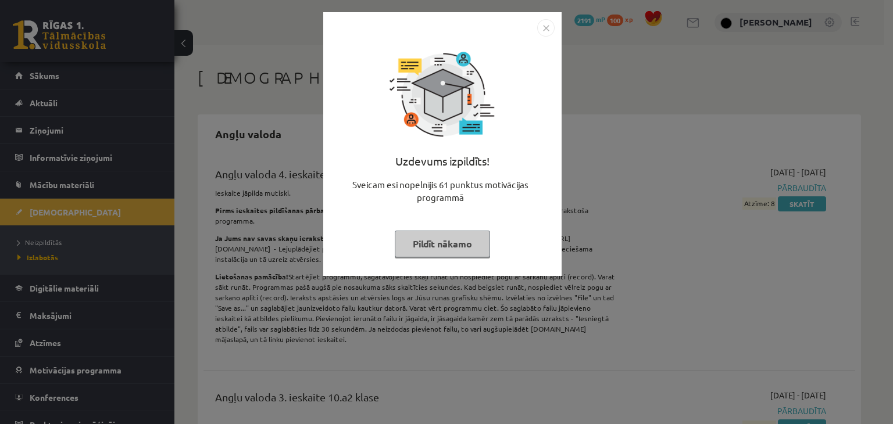
click at [551, 33] on img "Close" at bounding box center [545, 27] width 17 height 17
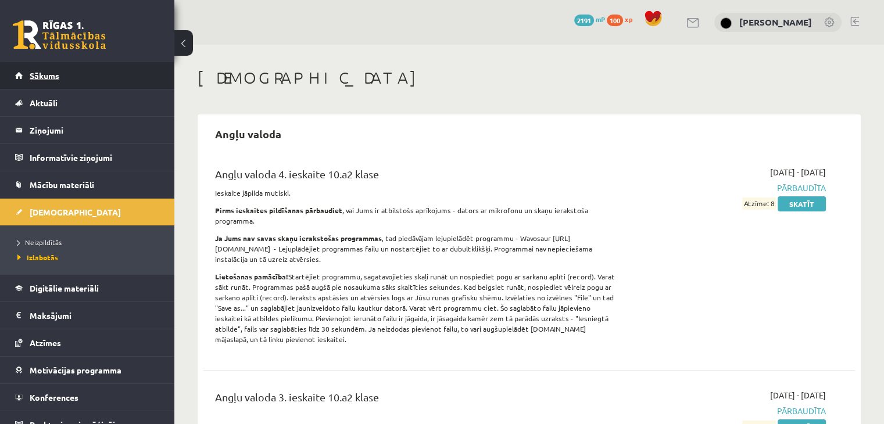
click at [116, 75] on link "Sākums" at bounding box center [87, 75] width 145 height 27
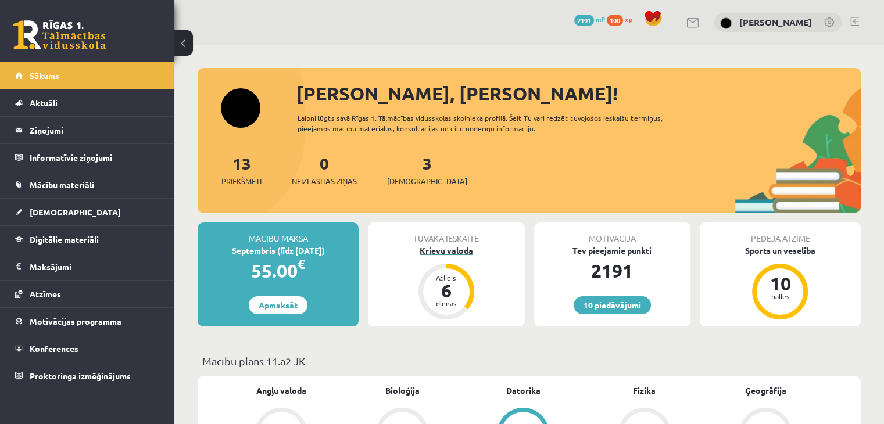
click at [433, 289] on div "6" at bounding box center [446, 290] width 35 height 19
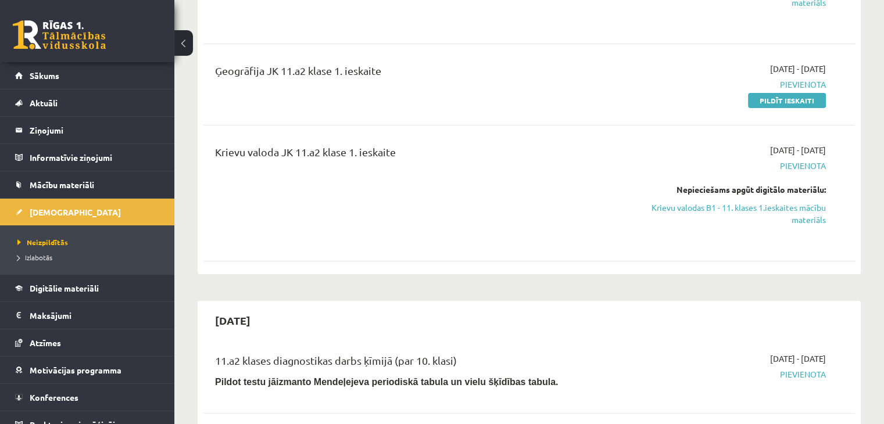
scroll to position [228, 0]
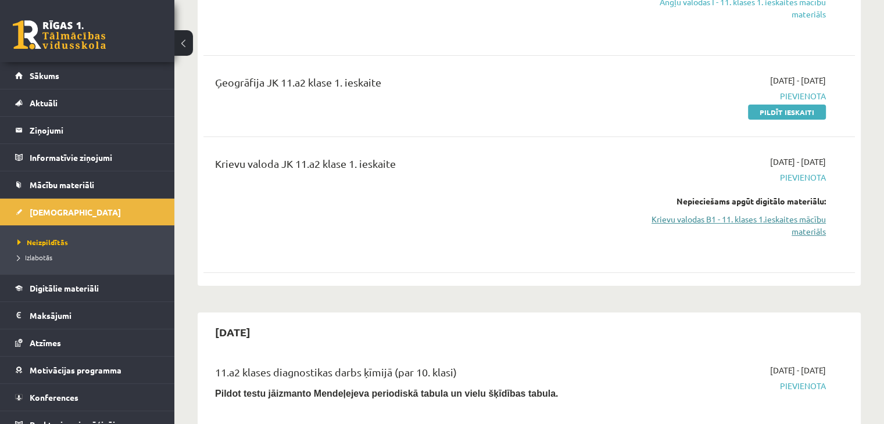
click at [794, 226] on link "Krievu valodas B1 - 11. klases 1.ieskaites mācību materiāls" at bounding box center [730, 225] width 192 height 24
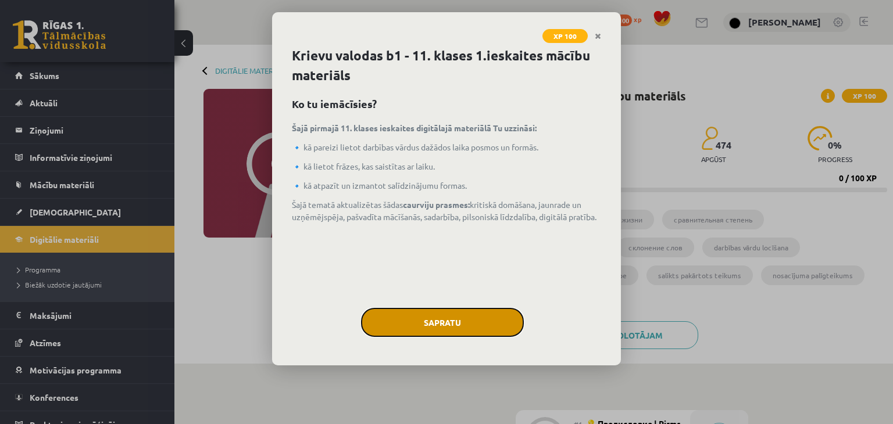
click at [483, 312] on button "Sapratu" at bounding box center [442, 322] width 163 height 29
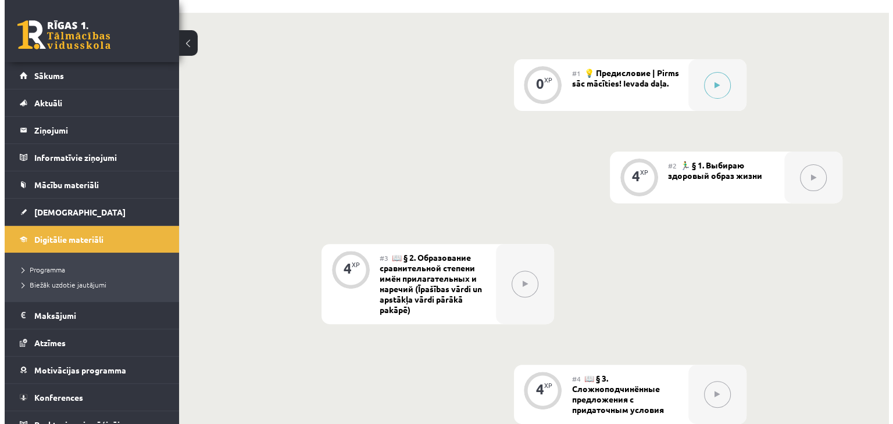
scroll to position [363, 0]
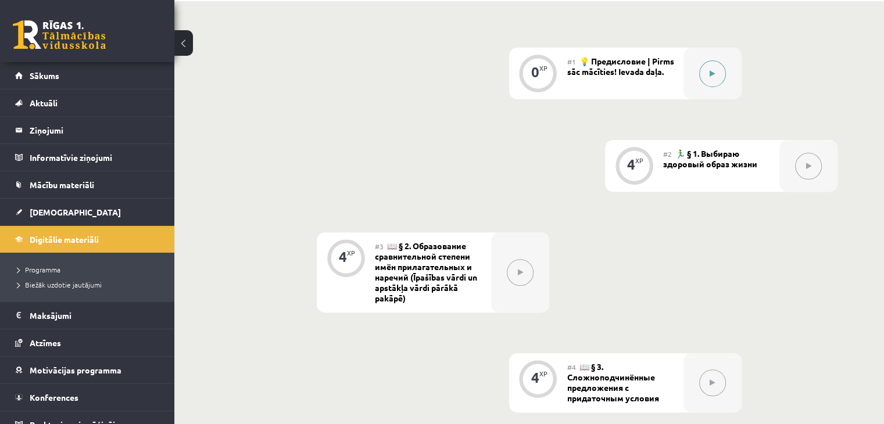
click at [709, 72] on button at bounding box center [712, 73] width 27 height 27
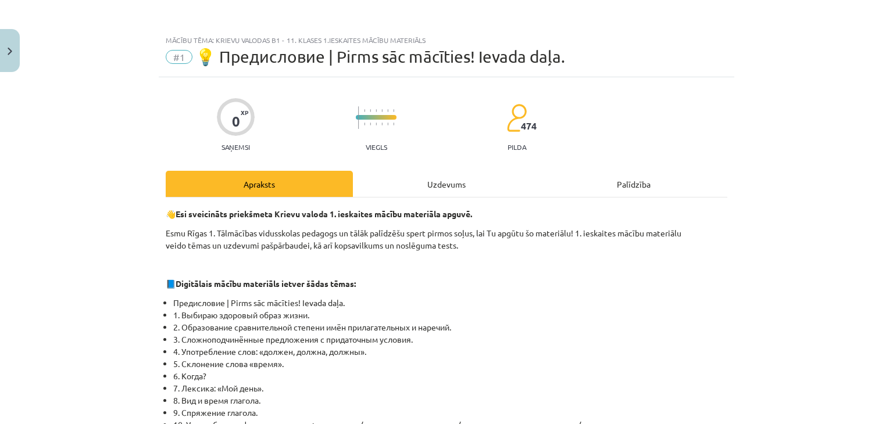
click at [433, 189] on div "Uzdevums" at bounding box center [446, 184] width 187 height 26
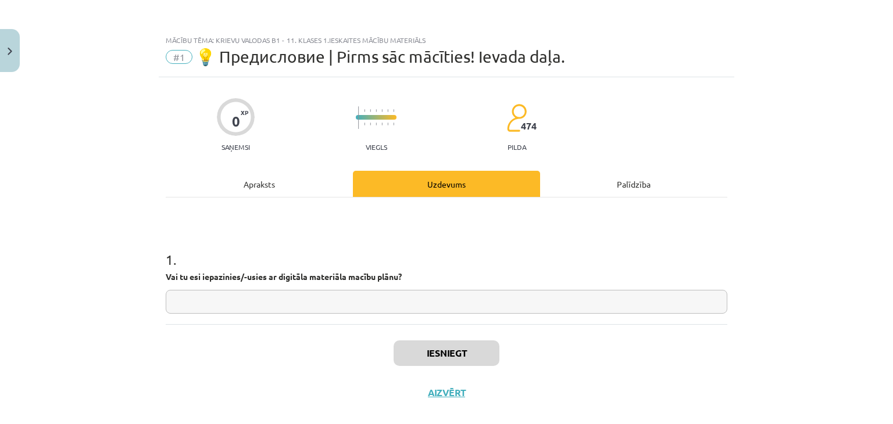
scroll to position [17, 0]
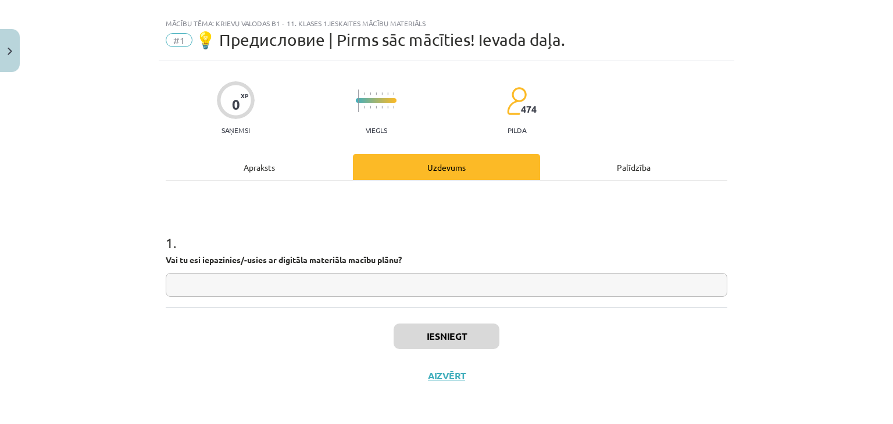
click at [567, 284] on input "text" at bounding box center [447, 285] width 562 height 24
type input "*"
type input "**"
click at [486, 341] on button "Iesniegt" at bounding box center [447, 337] width 106 height 26
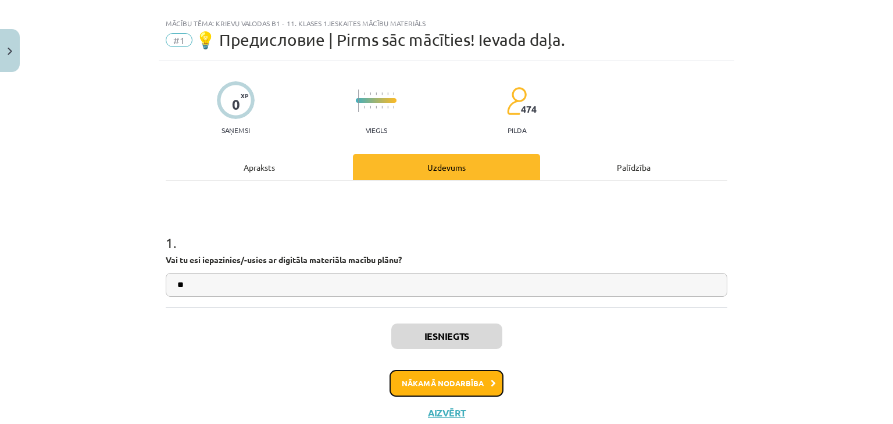
click at [462, 375] on button "Nākamā nodarbība" at bounding box center [447, 383] width 114 height 27
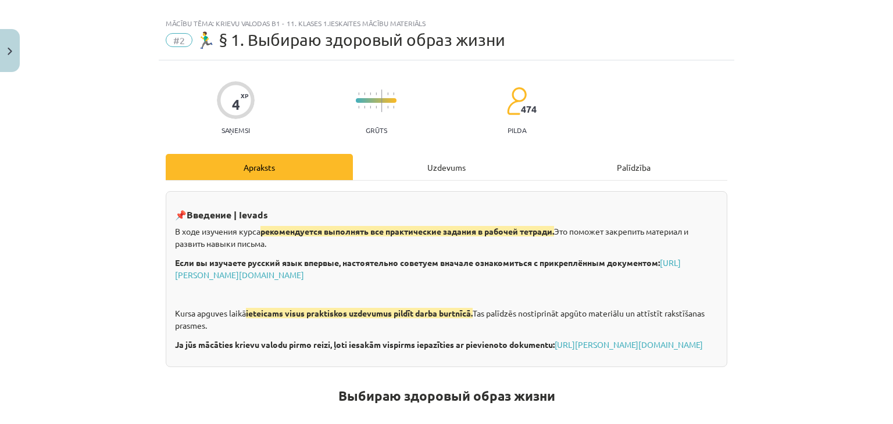
scroll to position [29, 0]
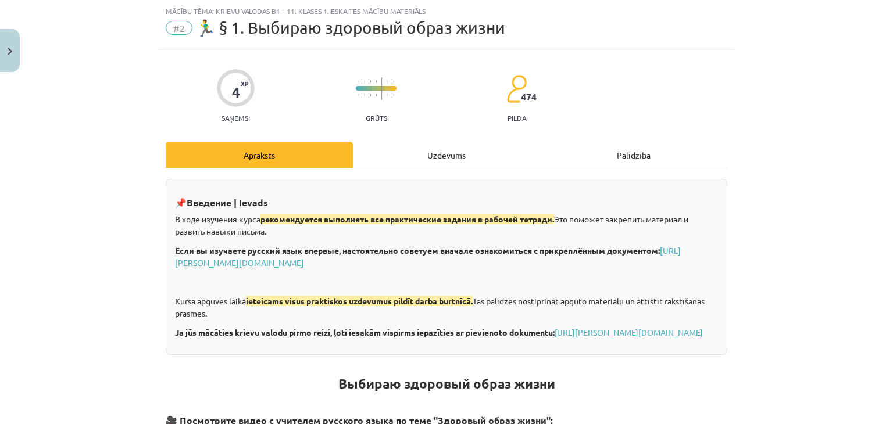
click at [422, 159] on div "Uzdevums" at bounding box center [446, 155] width 187 height 26
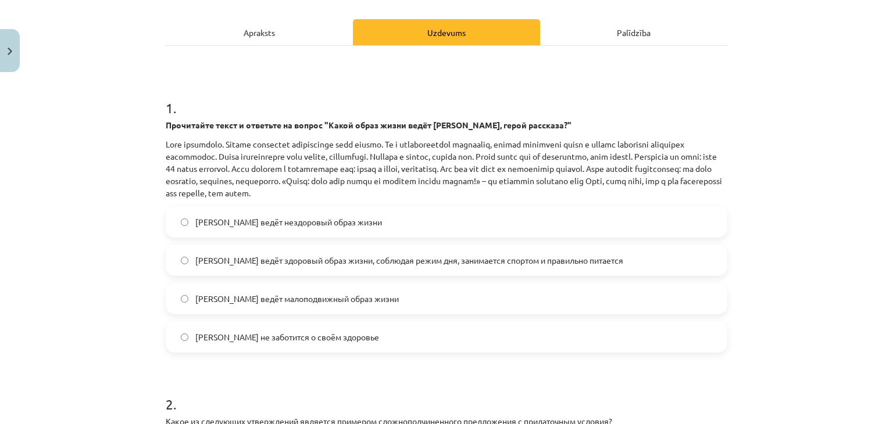
scroll to position [153, 0]
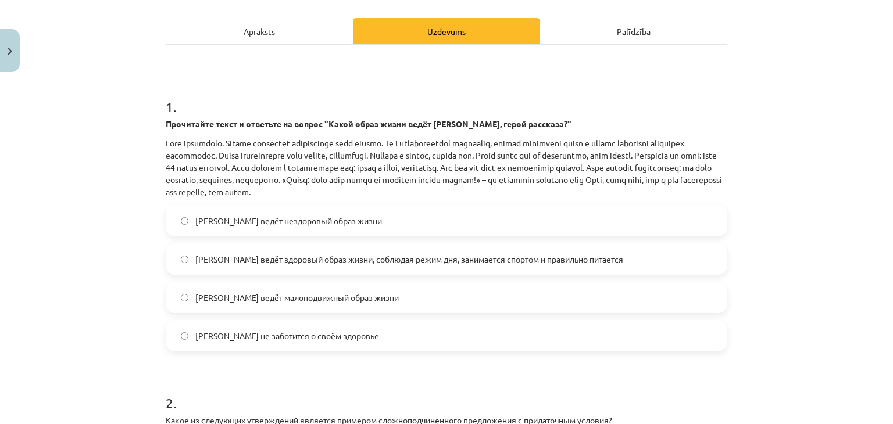
click at [360, 254] on span "[PERSON_NAME] ведёт здоровый образ жизни, соблюдая режим дня, занимается спорто…" at bounding box center [409, 260] width 428 height 12
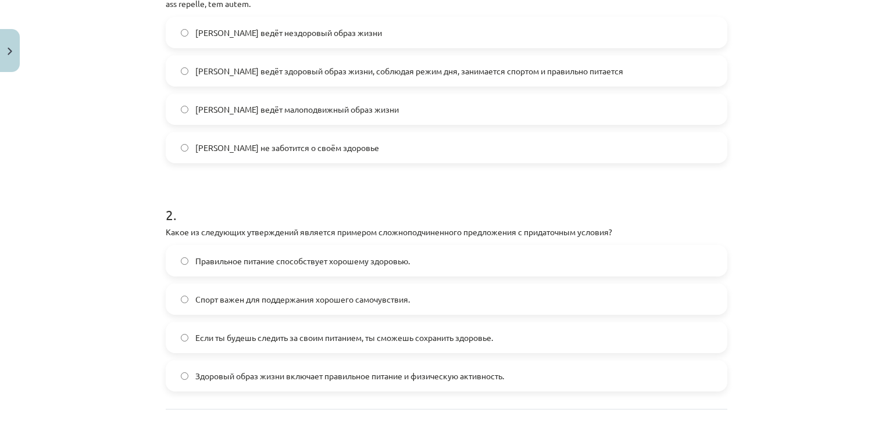
scroll to position [343, 0]
click at [622, 322] on label "Если ты будешь следить за своим питанием, ты сможешь сохранить здоровье." at bounding box center [446, 336] width 559 height 29
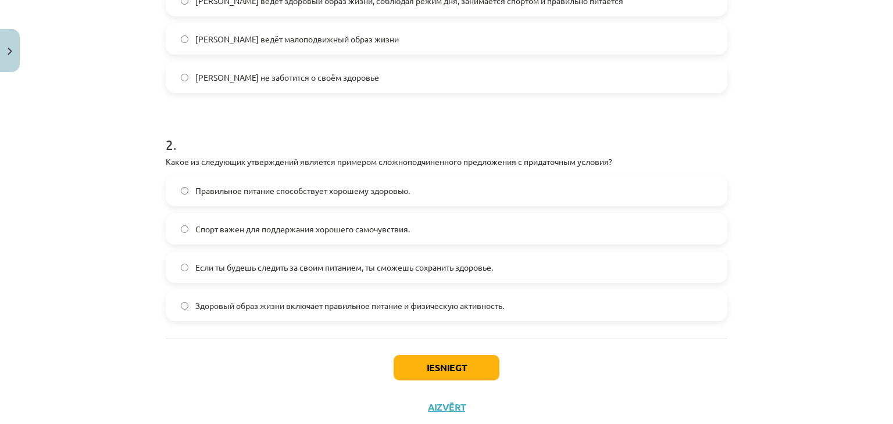
scroll to position [434, 0]
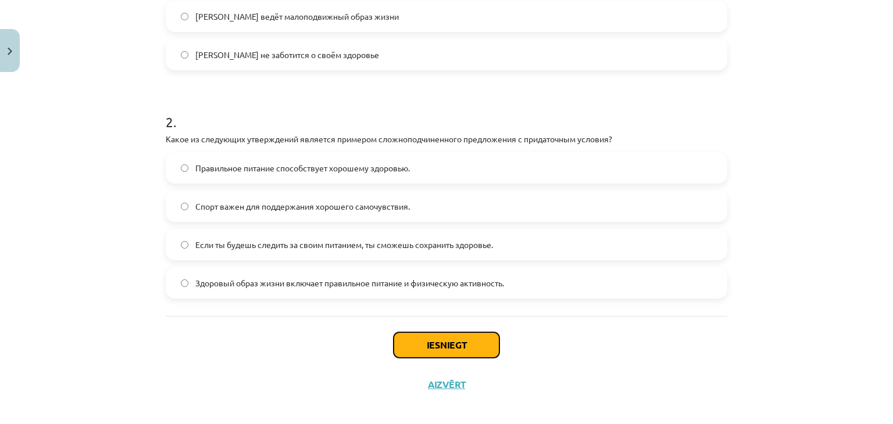
click at [424, 351] on button "Iesniegt" at bounding box center [447, 346] width 106 height 26
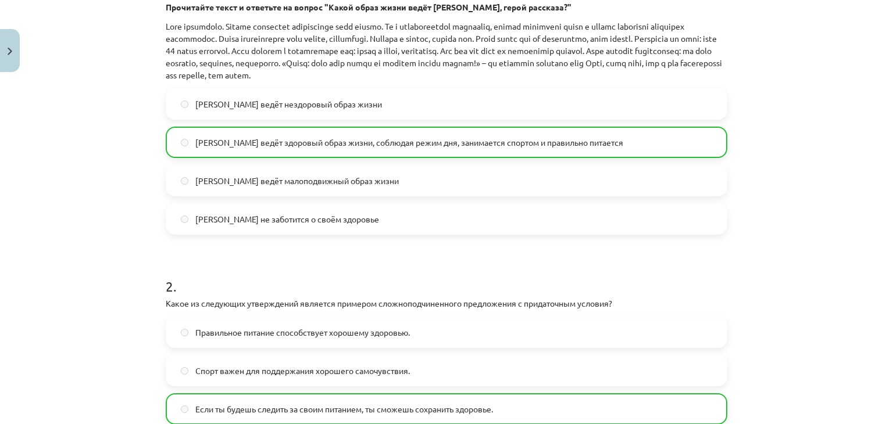
scroll to position [480, 0]
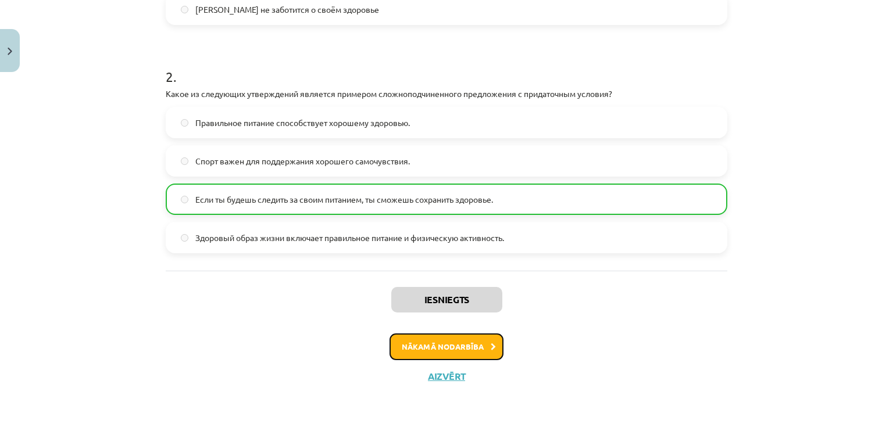
click at [480, 336] on button "Nākamā nodarbība" at bounding box center [447, 347] width 114 height 27
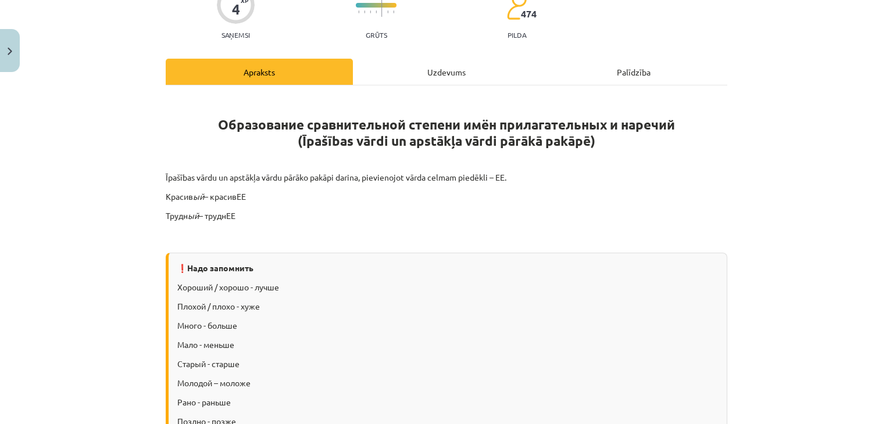
scroll to position [126, 0]
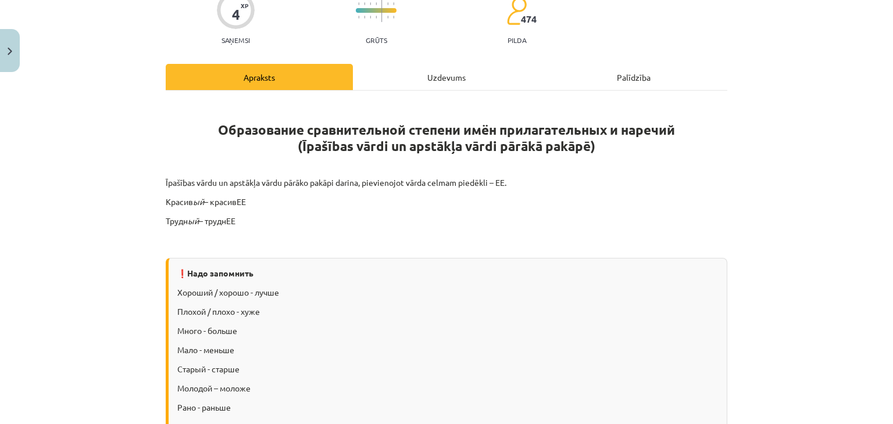
click at [418, 81] on div "Uzdevums" at bounding box center [446, 77] width 187 height 26
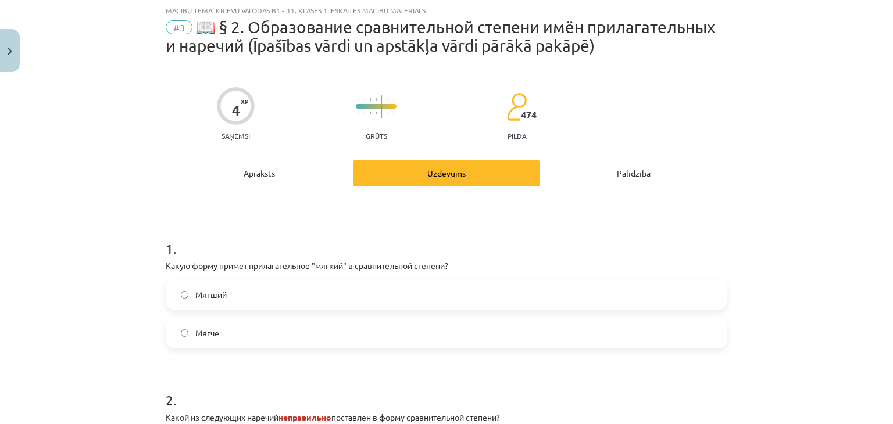
scroll to position [29, 0]
click at [385, 334] on label "Мягче" at bounding box center [446, 333] width 559 height 29
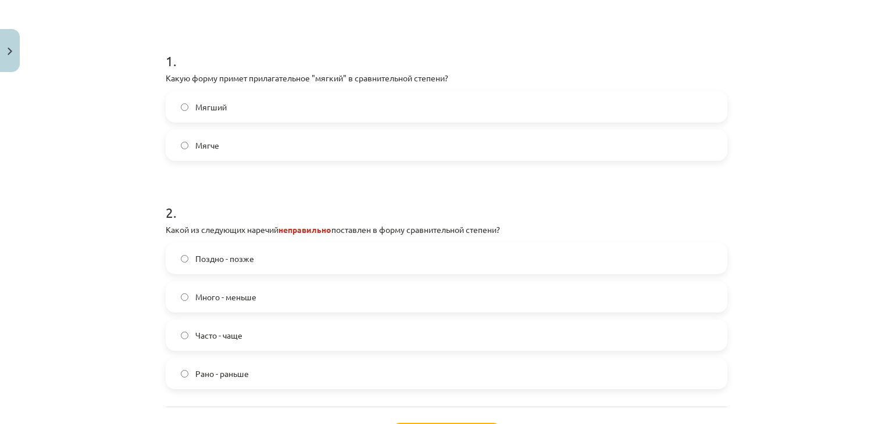
scroll to position [219, 0]
click at [599, 294] on label "Много - меньше" at bounding box center [446, 295] width 559 height 29
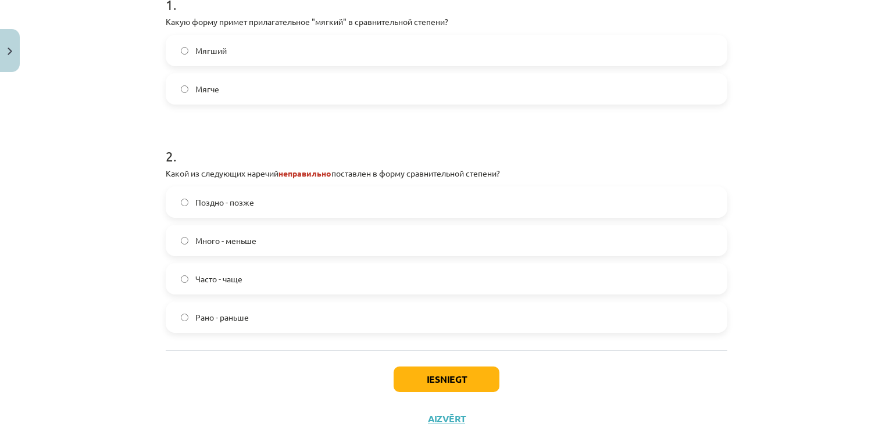
scroll to position [317, 0]
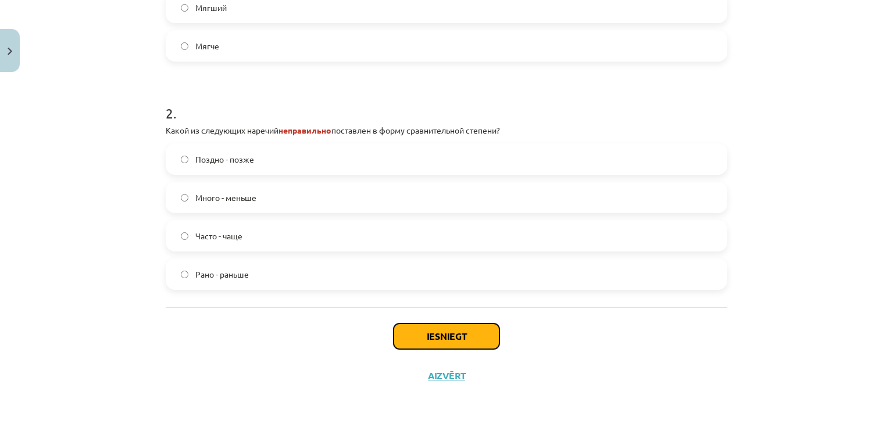
click at [478, 337] on button "Iesniegt" at bounding box center [447, 337] width 106 height 26
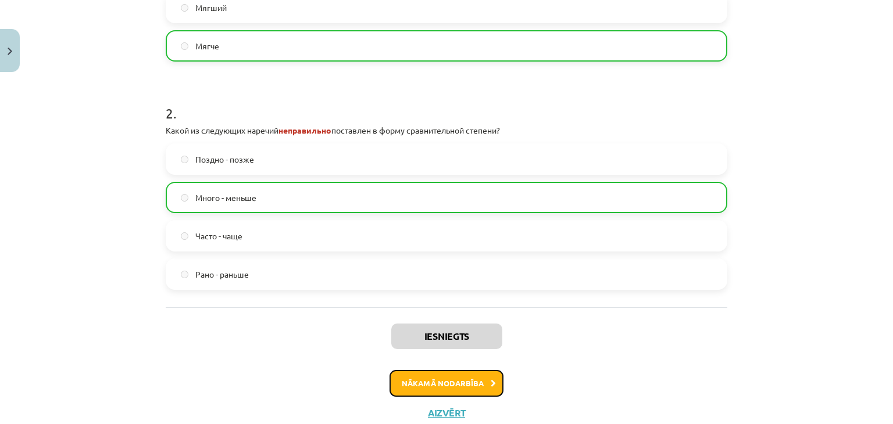
click at [460, 380] on button "Nākamā nodarbība" at bounding box center [447, 383] width 114 height 27
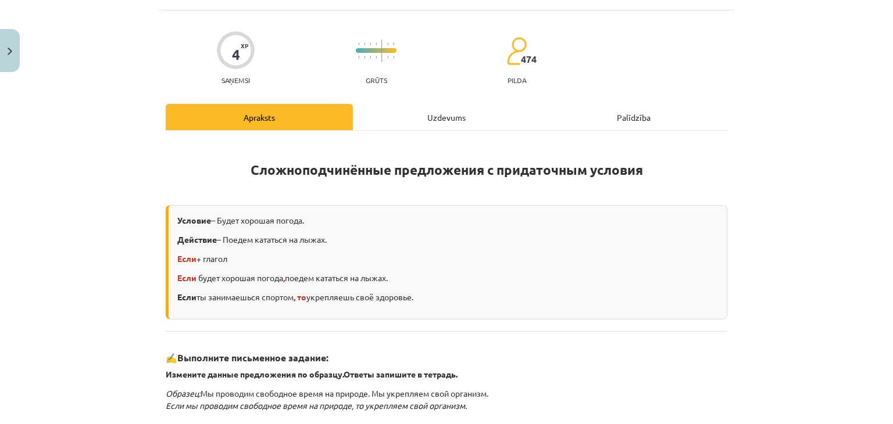
scroll to position [29, 0]
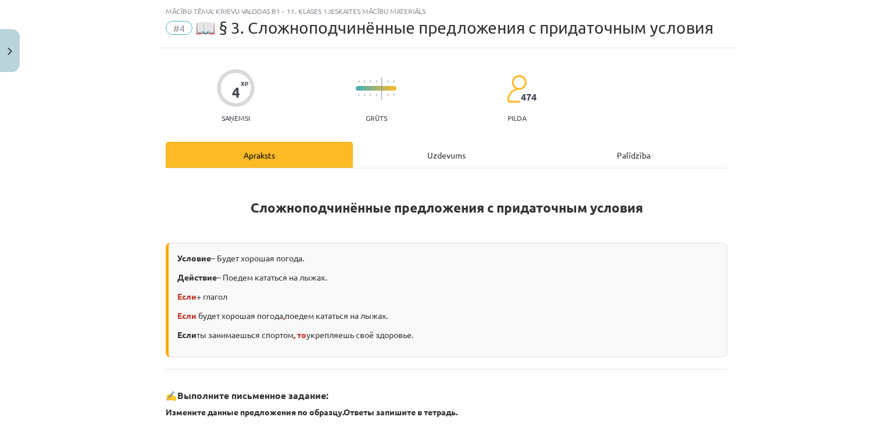
click at [420, 163] on div "Uzdevums" at bounding box center [446, 155] width 187 height 26
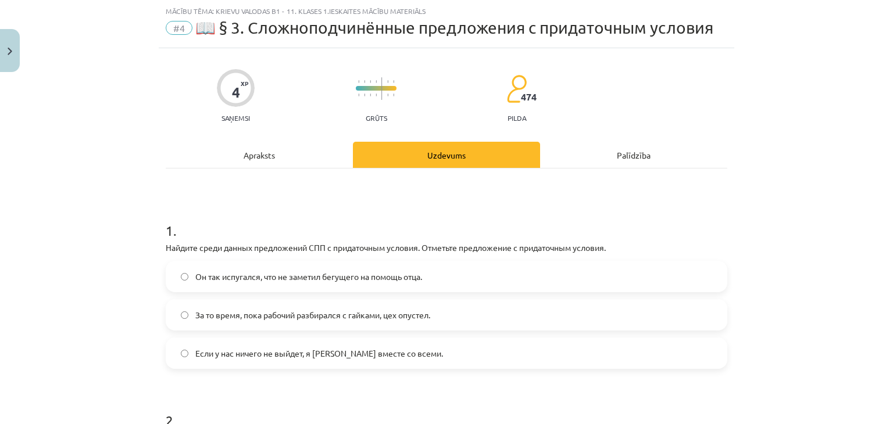
click at [362, 356] on span "Если у нас ничего не выйдет, я уеду вместе со всеми." at bounding box center [319, 354] width 248 height 12
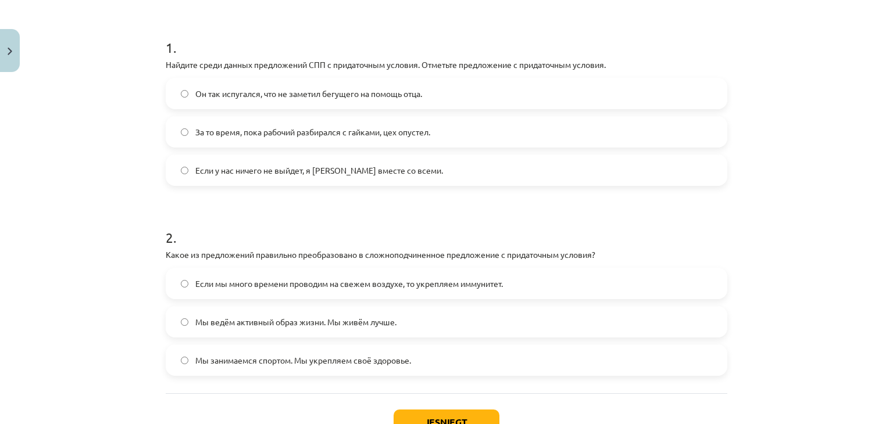
scroll to position [219, 0]
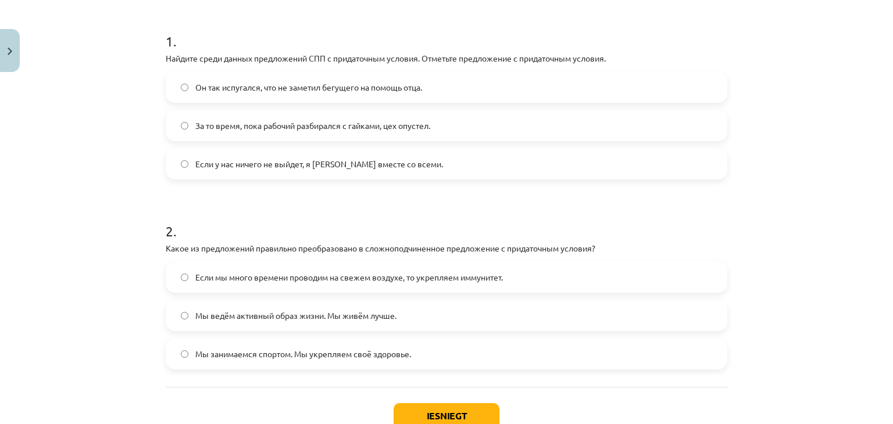
click at [672, 274] on label "Если мы много времени проводим на свежем воздухе, то укрепляем иммунитет." at bounding box center [446, 277] width 559 height 29
click at [440, 409] on button "Iesniegt" at bounding box center [447, 417] width 106 height 26
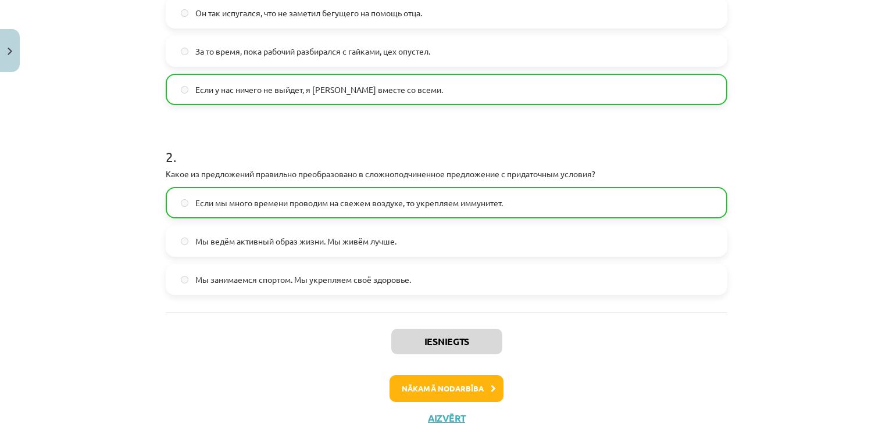
scroll to position [322, 0]
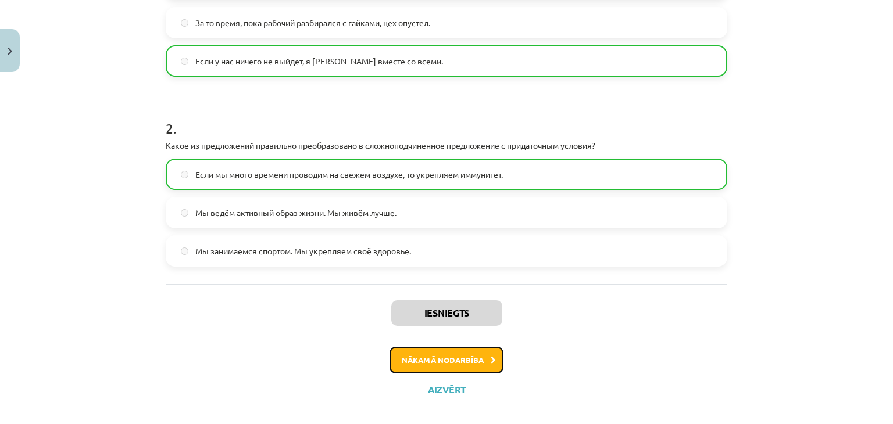
click at [462, 372] on button "Nākamā nodarbība" at bounding box center [447, 360] width 114 height 27
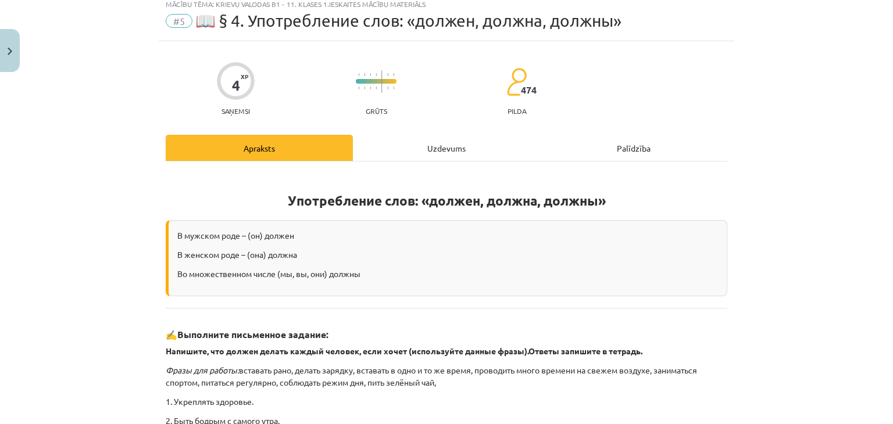
scroll to position [29, 0]
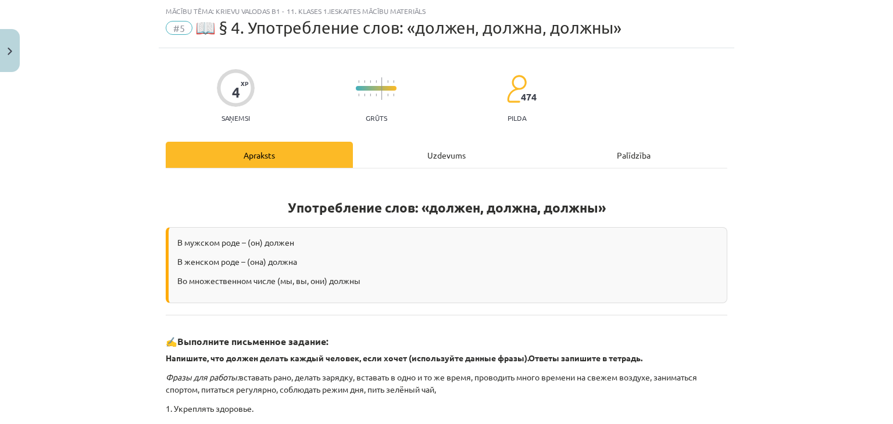
click at [417, 145] on div "Uzdevums" at bounding box center [446, 155] width 187 height 26
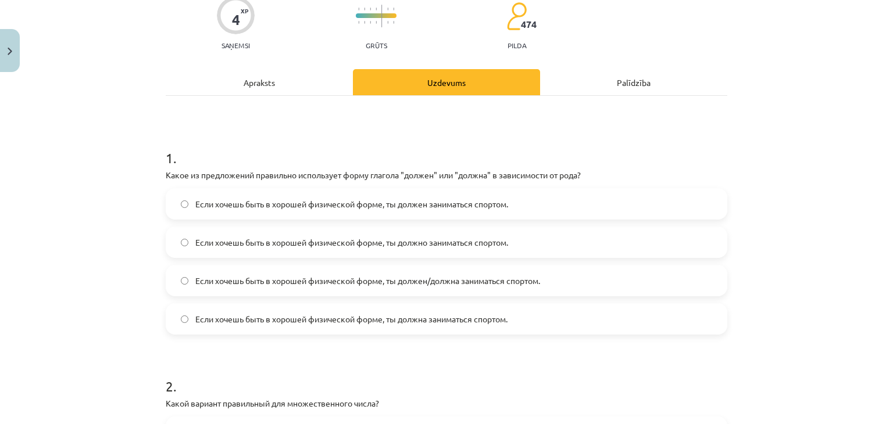
scroll to position [109, 0]
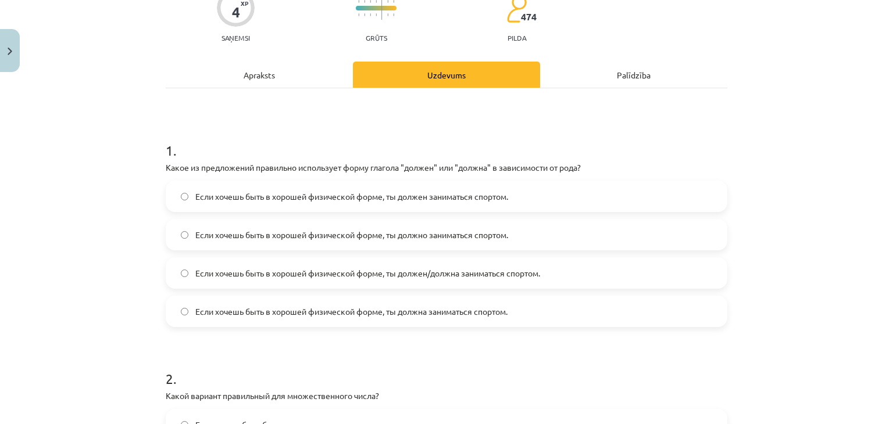
click at [677, 204] on label "Если хочешь быть в хорошей физической форме, ты должен заниматься спортом." at bounding box center [446, 196] width 559 height 29
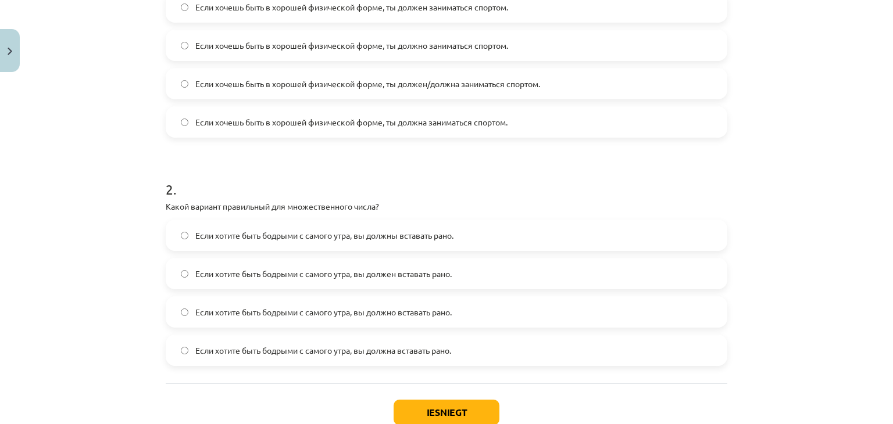
scroll to position [302, 0]
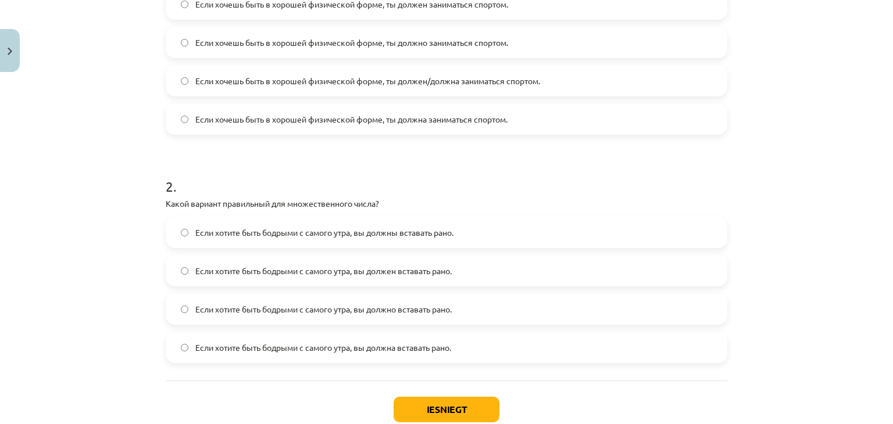
click at [598, 227] on label "Если хотите быть бодрыми с самого утра, вы должны вставать рано." at bounding box center [446, 232] width 559 height 29
click at [433, 415] on button "Iesniegt" at bounding box center [447, 410] width 106 height 26
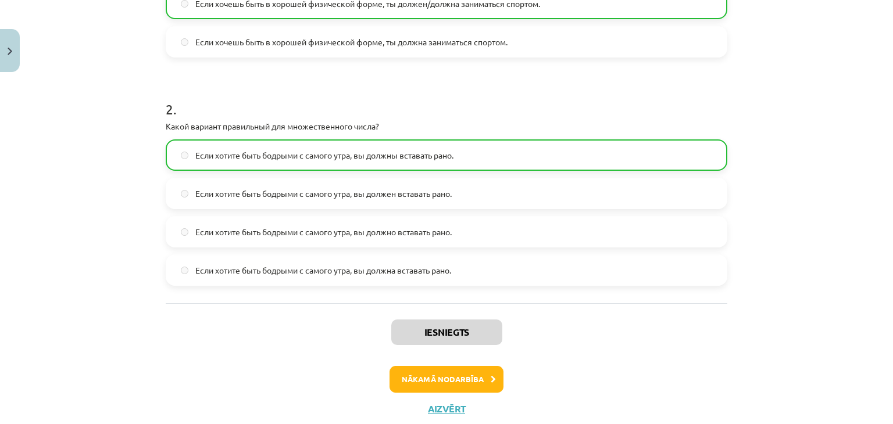
scroll to position [412, 0]
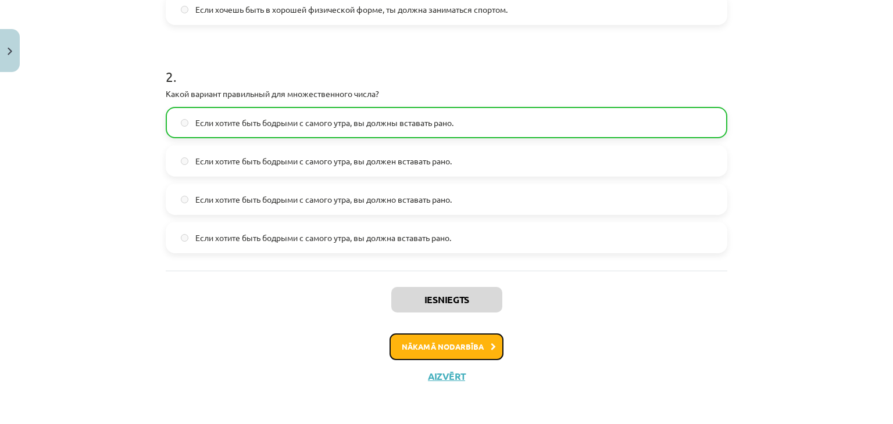
click at [469, 339] on button "Nākamā nodarbība" at bounding box center [447, 347] width 114 height 27
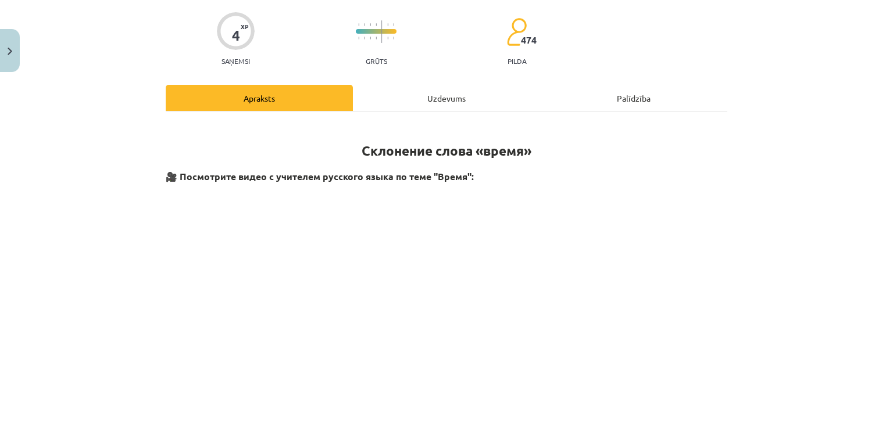
scroll to position [29, 0]
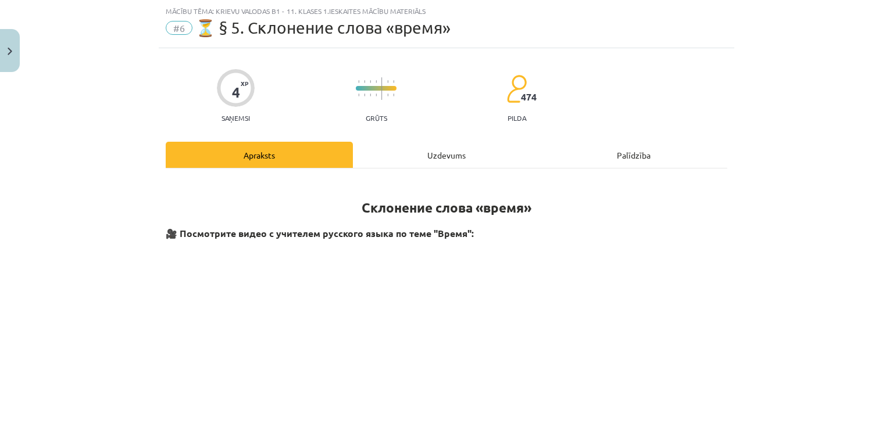
click at [433, 161] on div "Uzdevums" at bounding box center [446, 155] width 187 height 26
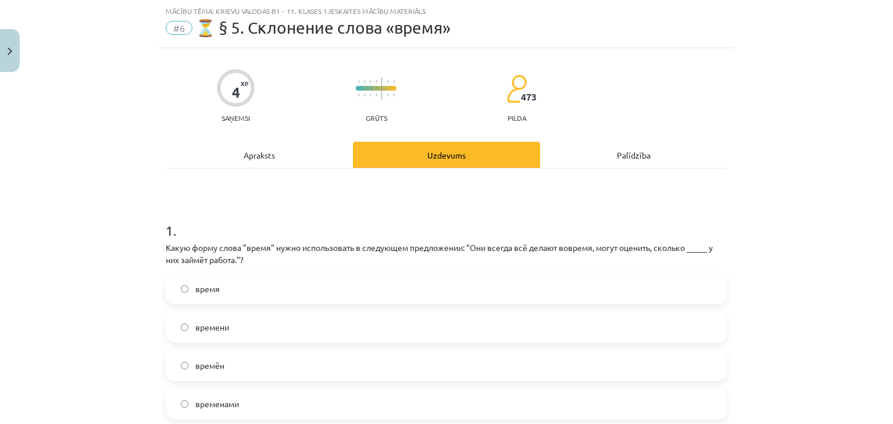
click at [314, 323] on label "времени" at bounding box center [446, 327] width 559 height 29
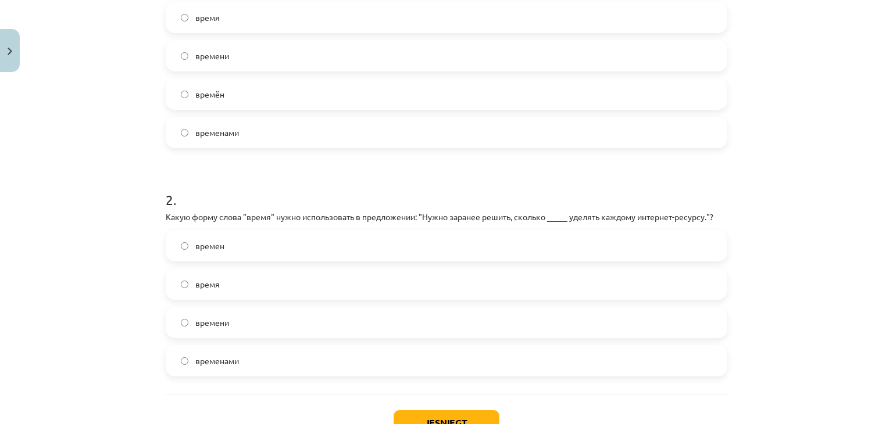
scroll to position [302, 0]
click at [547, 288] on label "время" at bounding box center [446, 283] width 559 height 29
click at [447, 409] on button "Iesniegt" at bounding box center [447, 422] width 106 height 26
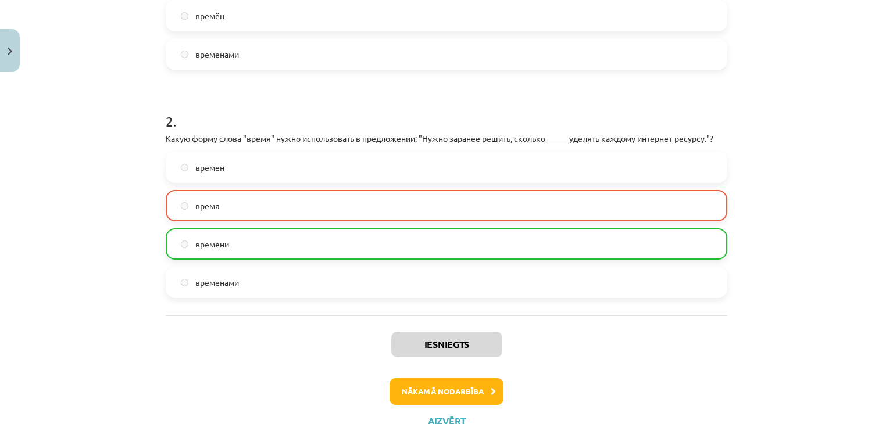
scroll to position [415, 0]
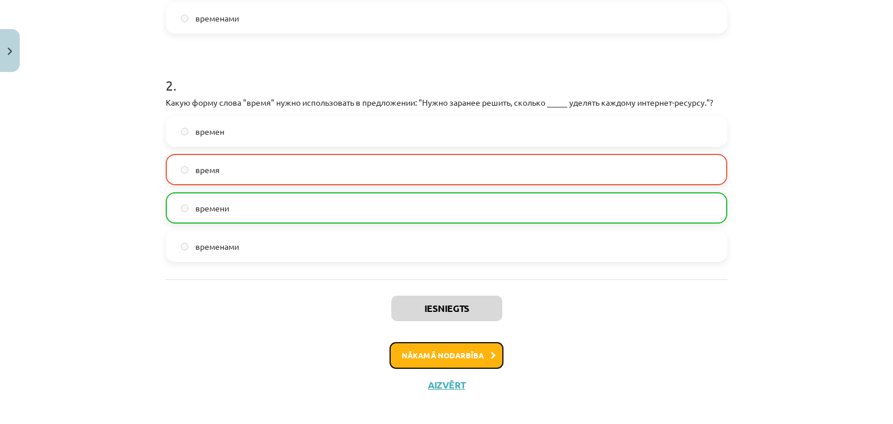
click at [451, 347] on button "Nākamā nodarbība" at bounding box center [447, 355] width 114 height 27
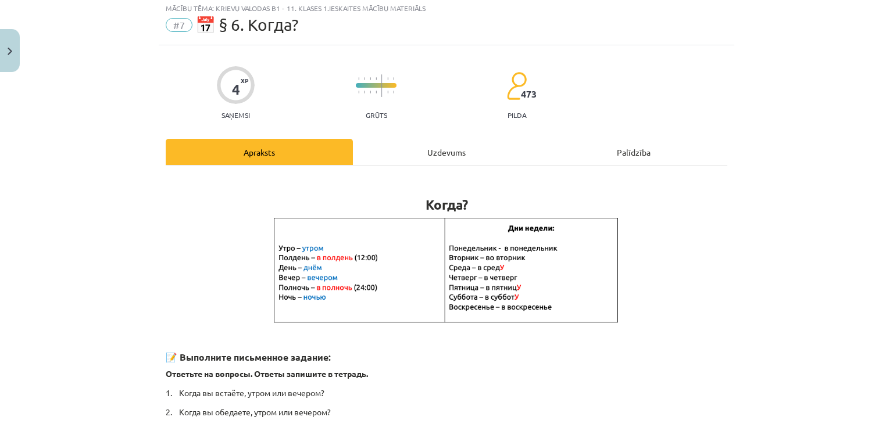
scroll to position [29, 0]
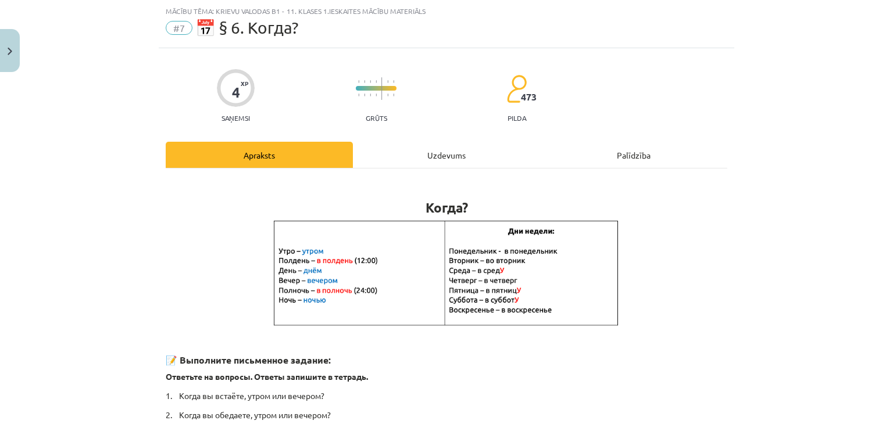
click at [424, 153] on div "Uzdevums" at bounding box center [446, 155] width 187 height 26
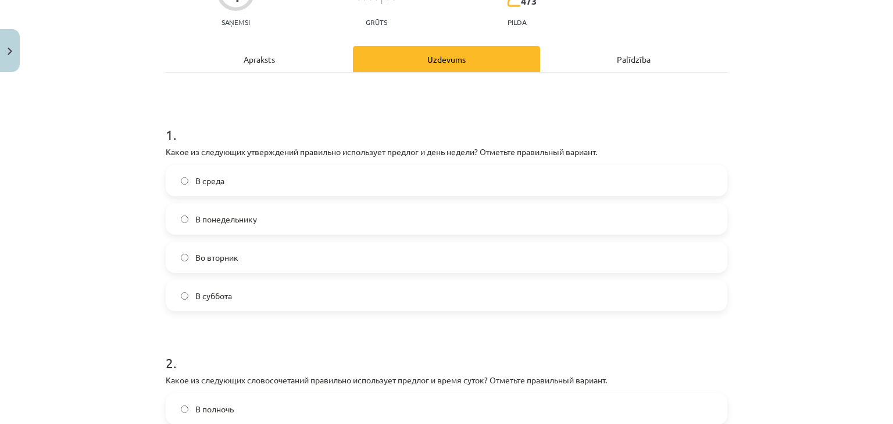
scroll to position [127, 0]
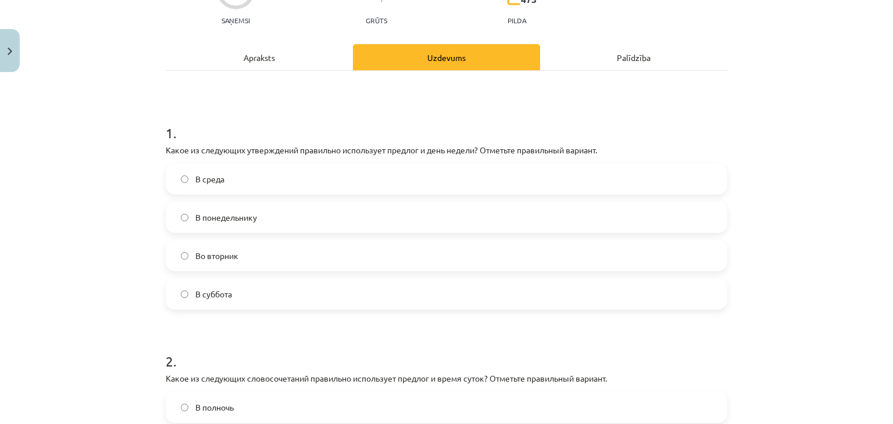
click at [629, 255] on label "Во вторник" at bounding box center [446, 255] width 559 height 29
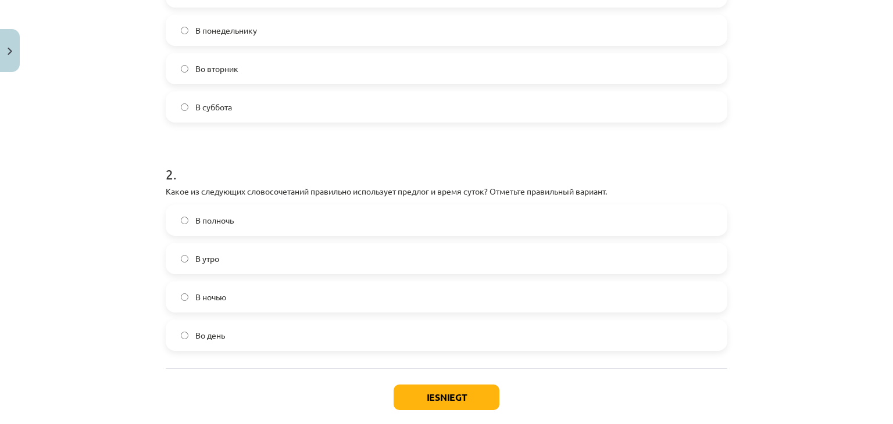
scroll to position [316, 0]
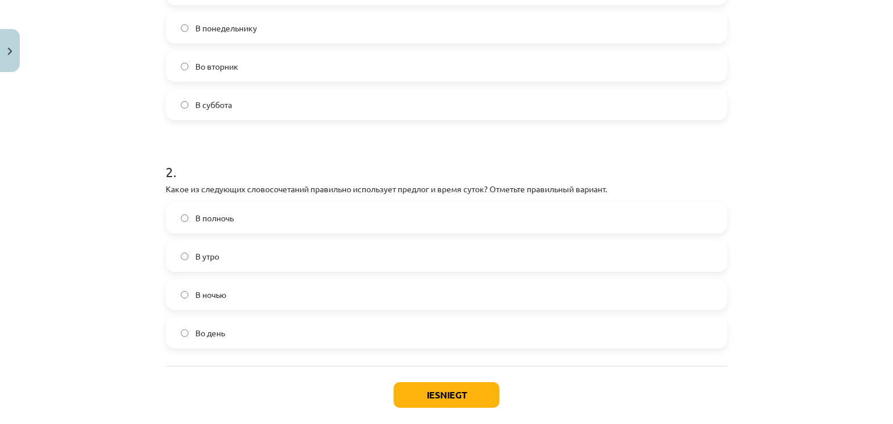
click at [688, 220] on label "В полночь" at bounding box center [446, 218] width 559 height 29
click at [463, 390] on button "Iesniegt" at bounding box center [447, 396] width 106 height 26
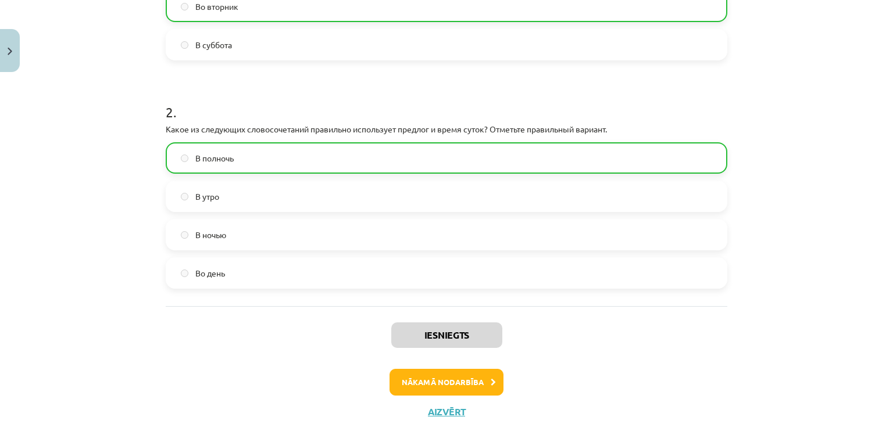
scroll to position [403, 0]
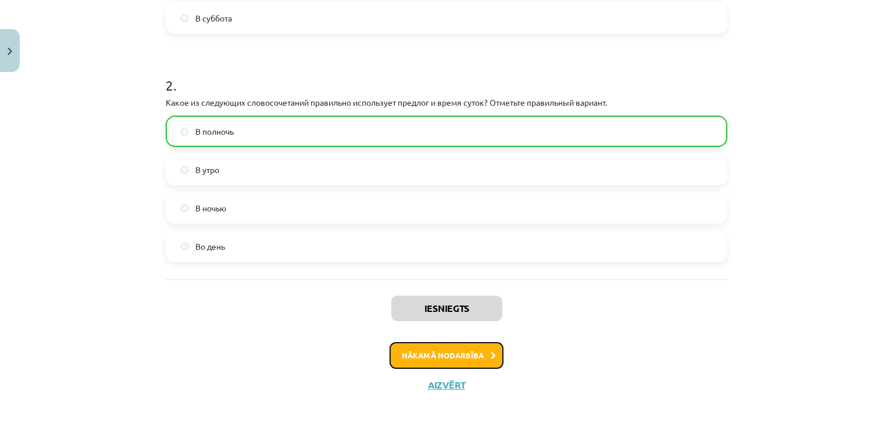
click at [450, 346] on button "Nākamā nodarbība" at bounding box center [447, 355] width 114 height 27
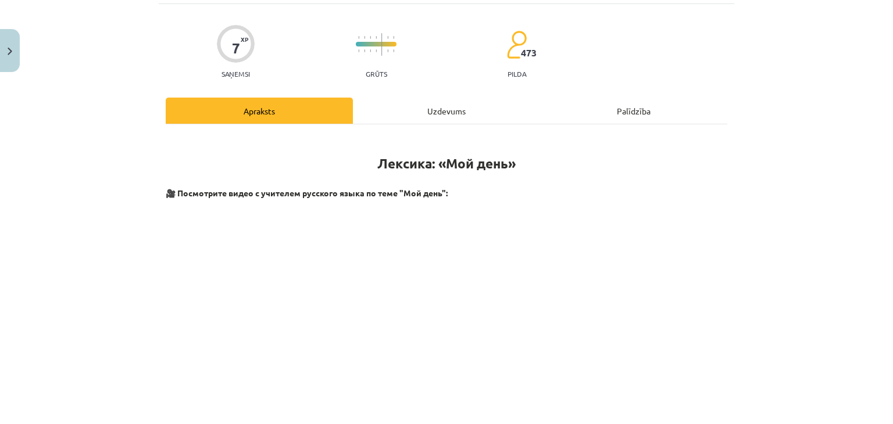
scroll to position [29, 0]
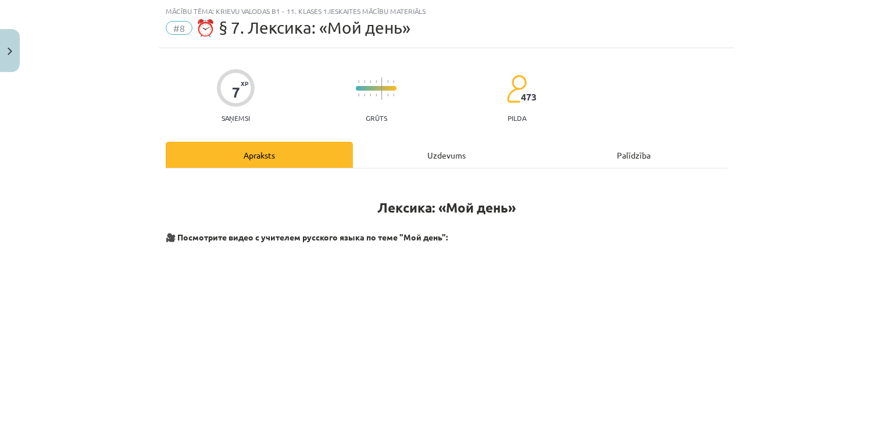
click at [422, 161] on div "Uzdevums" at bounding box center [446, 155] width 187 height 26
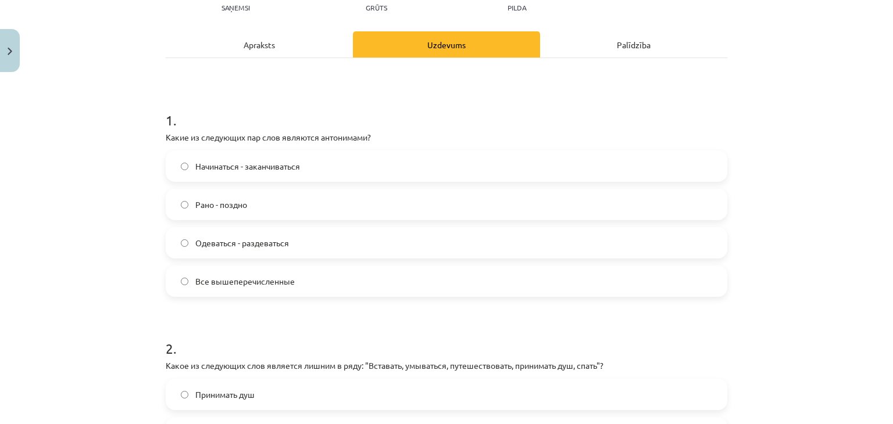
scroll to position [142, 0]
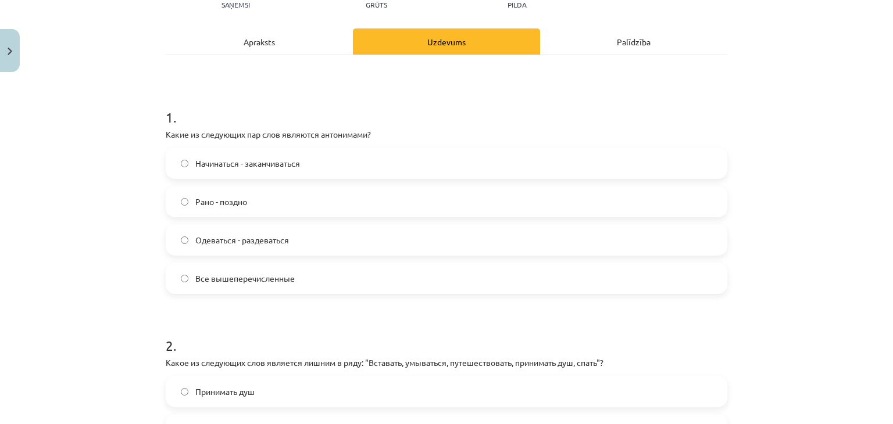
click at [493, 286] on label "Все вышеперечисленные" at bounding box center [446, 278] width 559 height 29
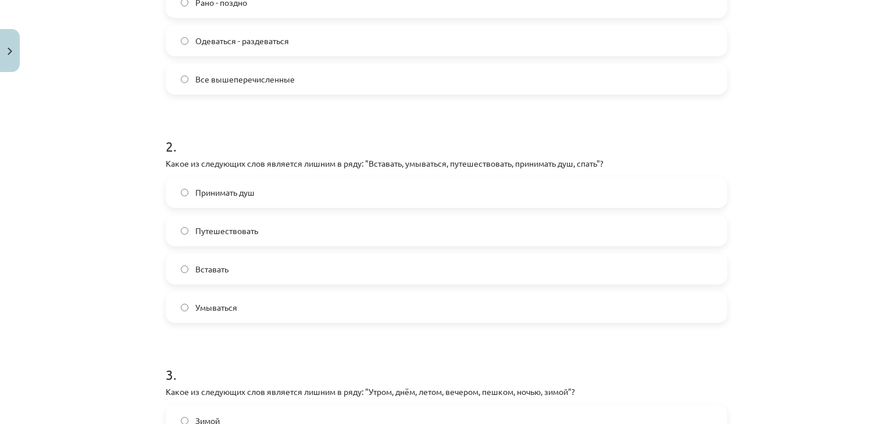
scroll to position [345, 0]
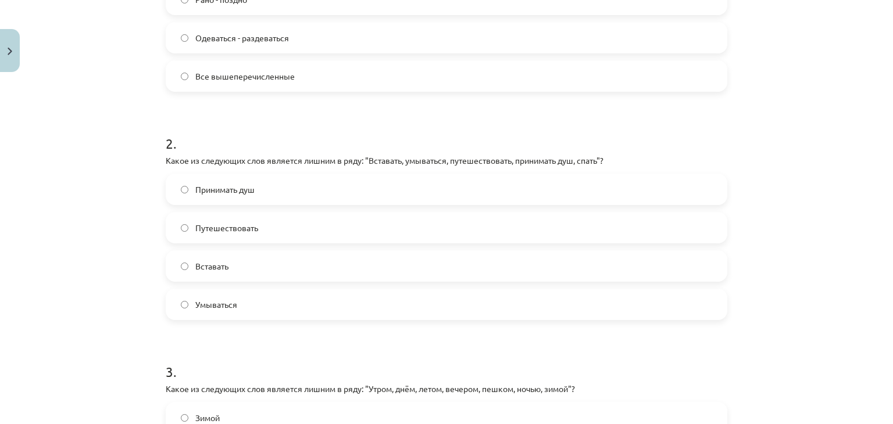
click at [710, 241] on label "Путешествовать" at bounding box center [446, 227] width 559 height 29
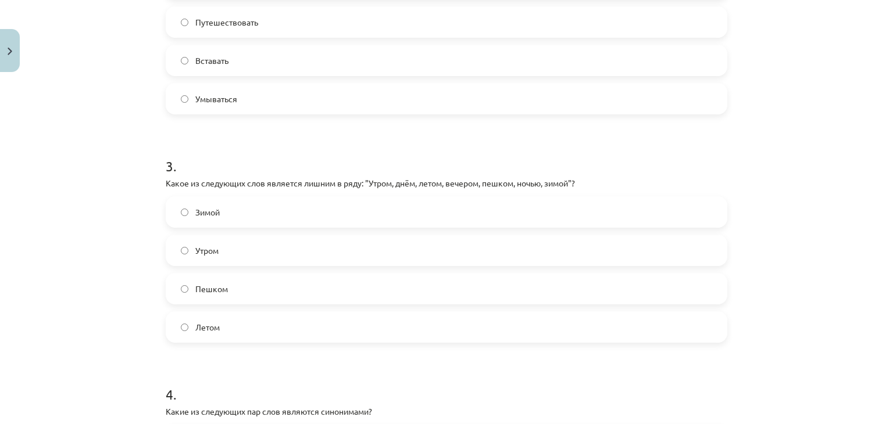
scroll to position [552, 0]
click at [647, 291] on label "Пешком" at bounding box center [446, 287] width 559 height 29
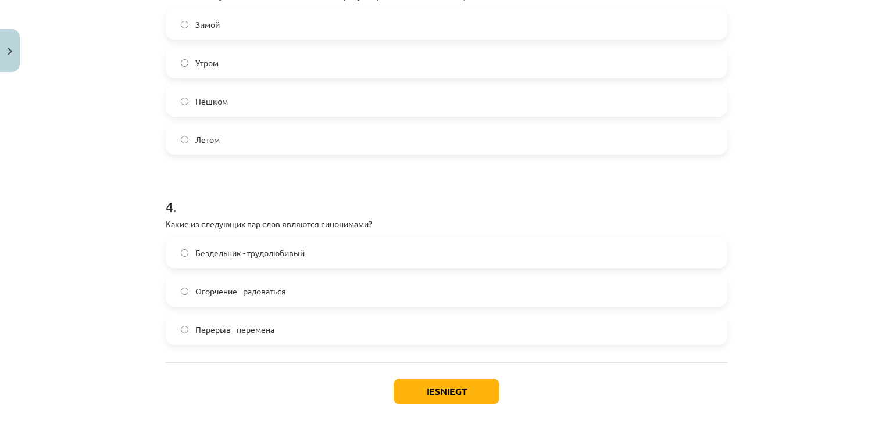
scroll to position [744, 0]
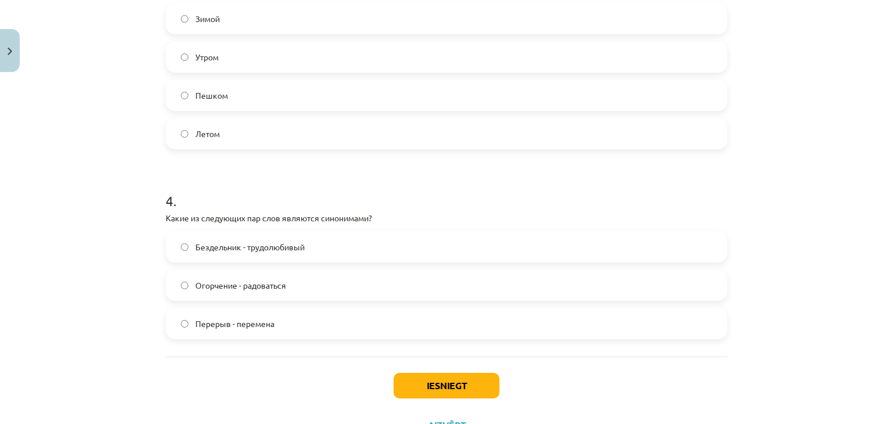
click at [679, 326] on label "Перерыв - перемена" at bounding box center [446, 323] width 559 height 29
click at [479, 379] on button "Iesniegt" at bounding box center [447, 386] width 106 height 26
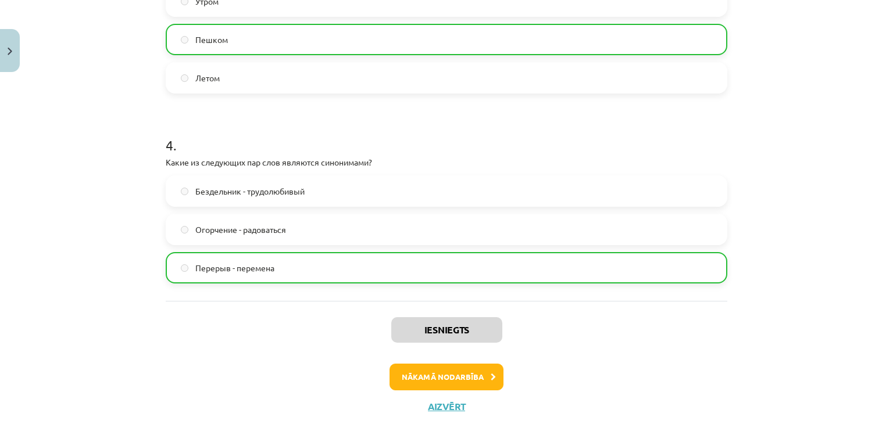
scroll to position [830, 0]
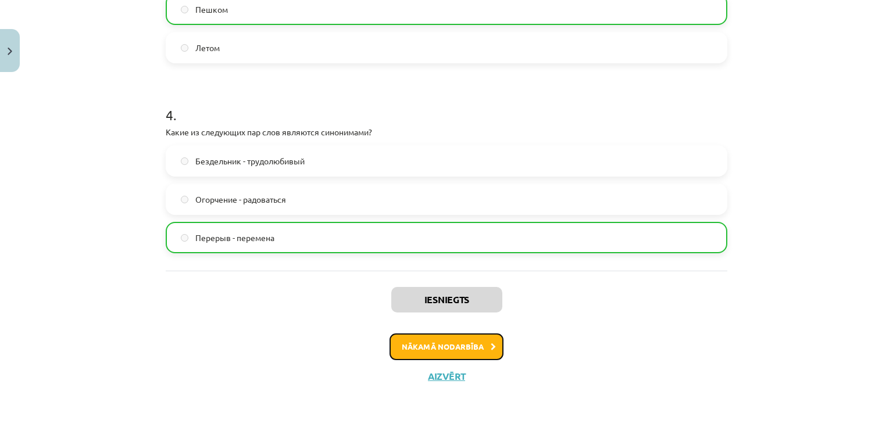
click at [451, 345] on button "Nākamā nodarbība" at bounding box center [447, 347] width 114 height 27
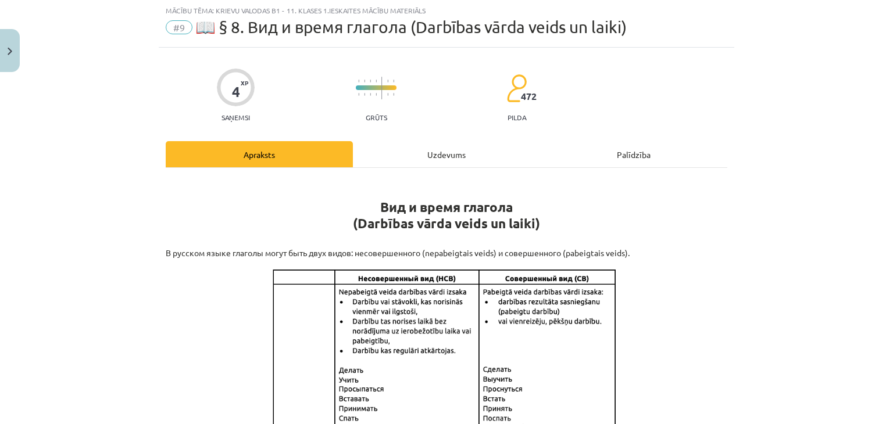
scroll to position [29, 0]
click at [437, 142] on div "Uzdevums" at bounding box center [446, 155] width 187 height 26
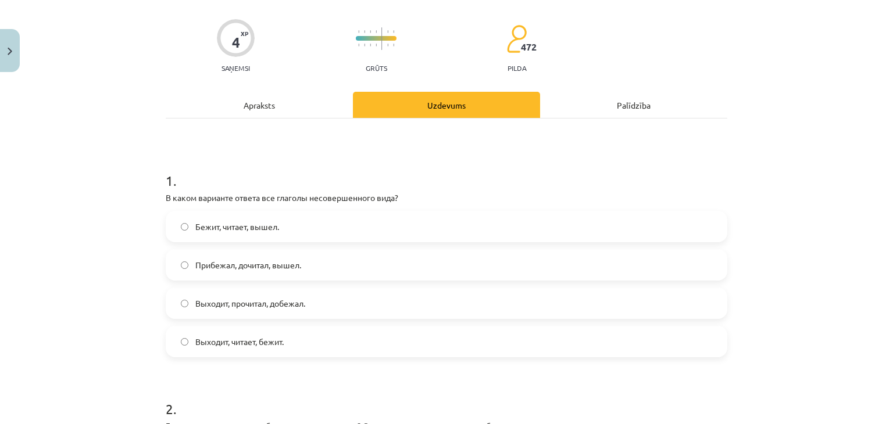
scroll to position [83, 0]
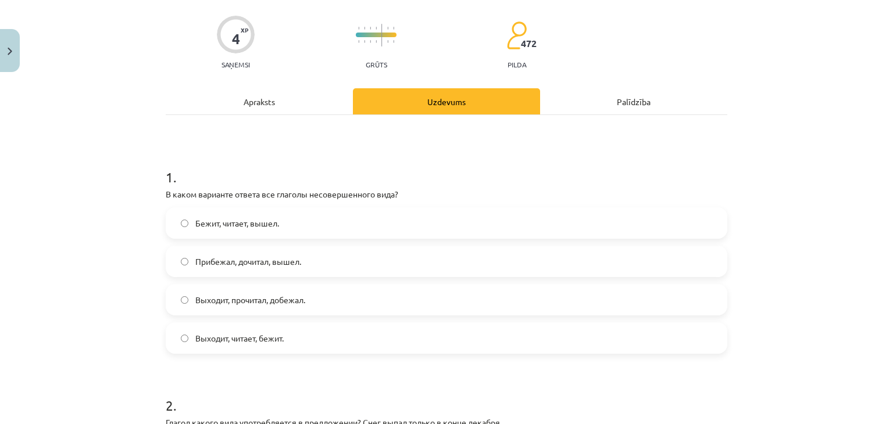
click at [369, 258] on label "Прибежал, дочитал, вышел." at bounding box center [446, 261] width 559 height 29
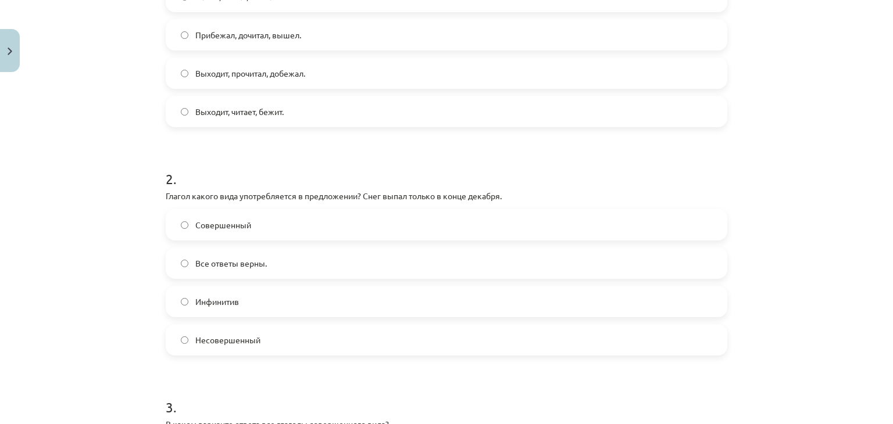
scroll to position [312, 0]
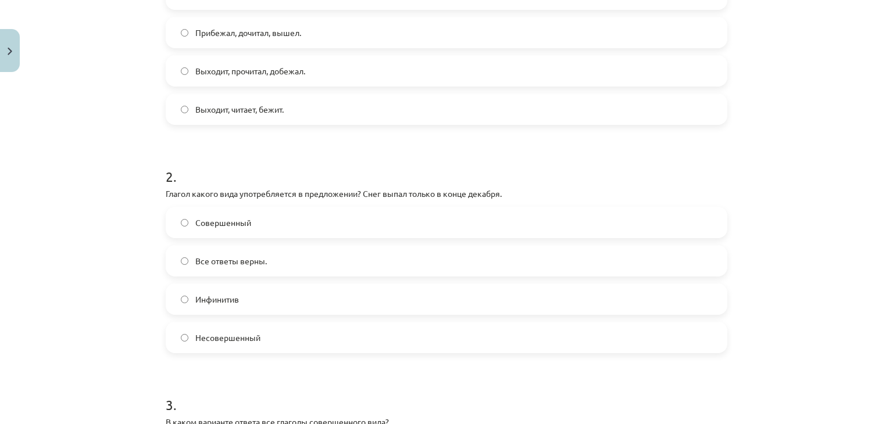
click at [636, 213] on label "Совершенный" at bounding box center [446, 222] width 559 height 29
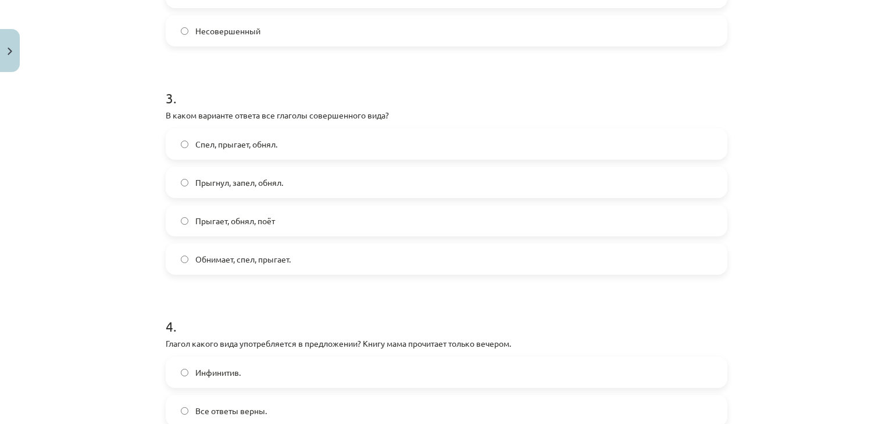
scroll to position [621, 0]
click at [508, 173] on label "Прыгнул, запел, обнял." at bounding box center [446, 180] width 559 height 29
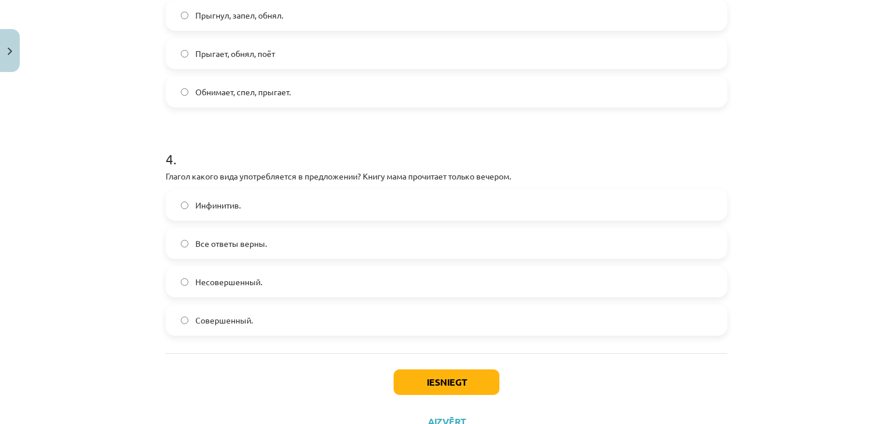
scroll to position [792, 0]
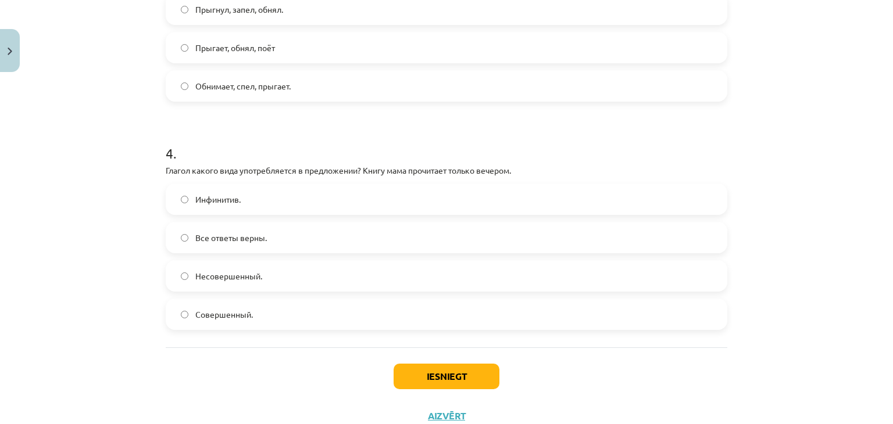
click at [695, 329] on label "Совершенный." at bounding box center [446, 314] width 559 height 29
click at [695, 328] on label "Совершенный." at bounding box center [446, 314] width 559 height 29
click at [465, 369] on button "Iesniegt" at bounding box center [447, 377] width 106 height 26
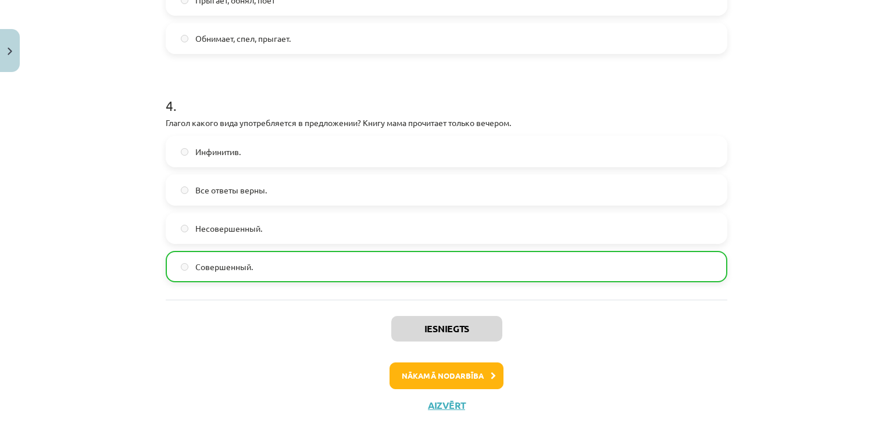
scroll to position [865, 0]
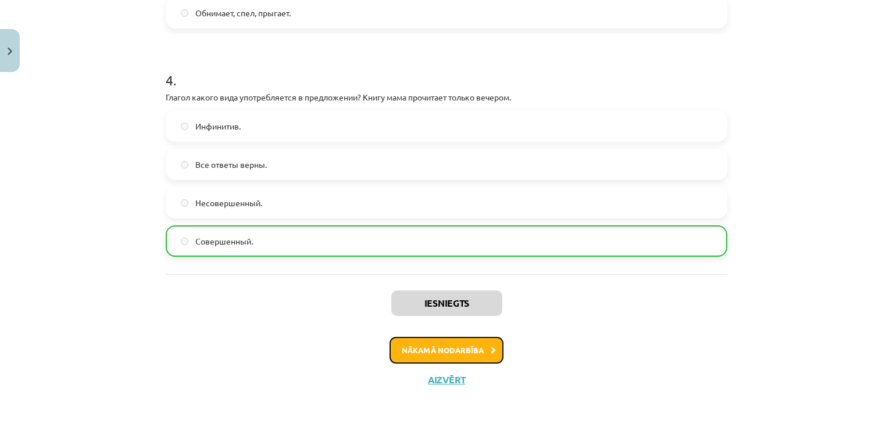
click at [459, 362] on button "Nākamā nodarbība" at bounding box center [447, 350] width 114 height 27
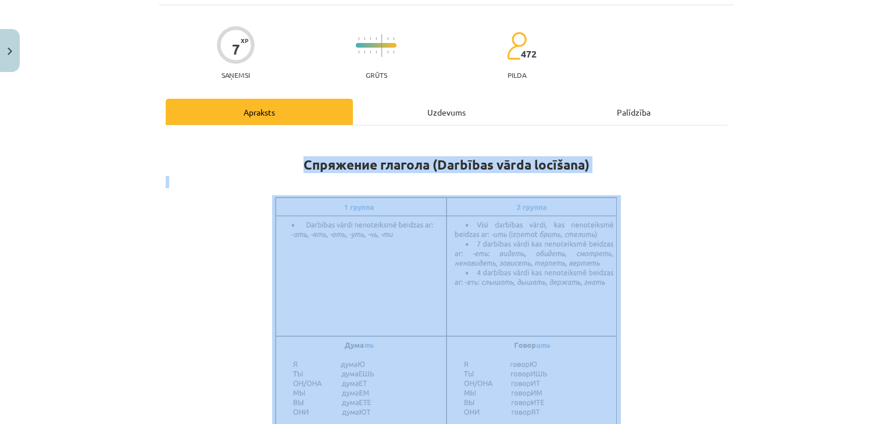
scroll to position [29, 0]
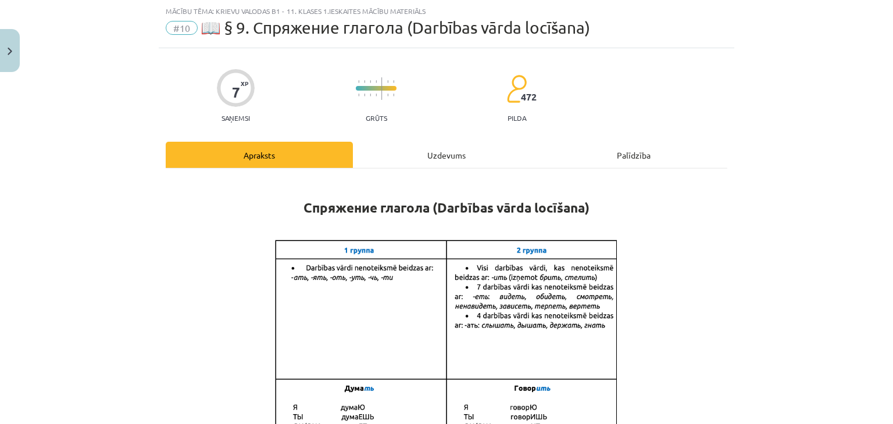
click at [449, 154] on div "Uzdevums" at bounding box center [446, 155] width 187 height 26
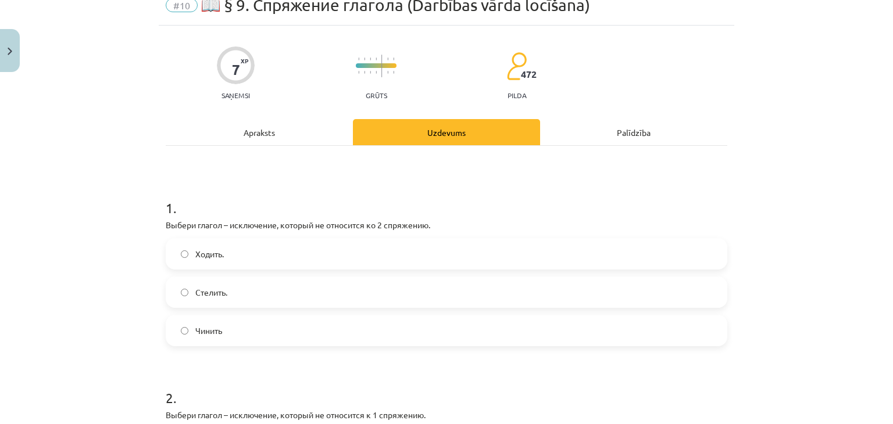
scroll to position [53, 0]
click at [497, 283] on label "Стелить." at bounding box center [446, 291] width 559 height 29
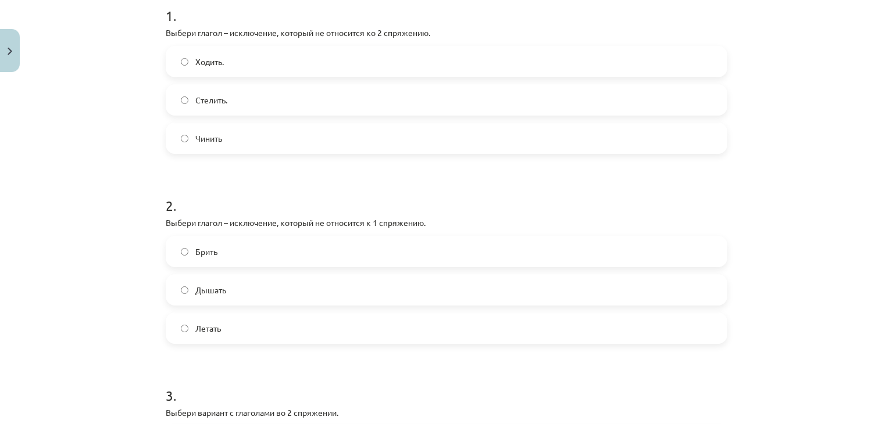
scroll to position [245, 0]
click at [571, 297] on label "Дышать" at bounding box center [446, 289] width 559 height 29
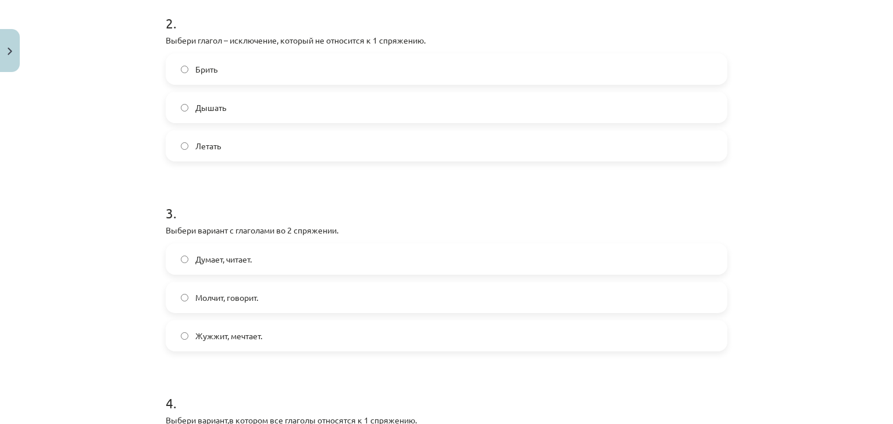
scroll to position [430, 0]
click at [544, 306] on label "Молчит, говорит." at bounding box center [446, 294] width 559 height 29
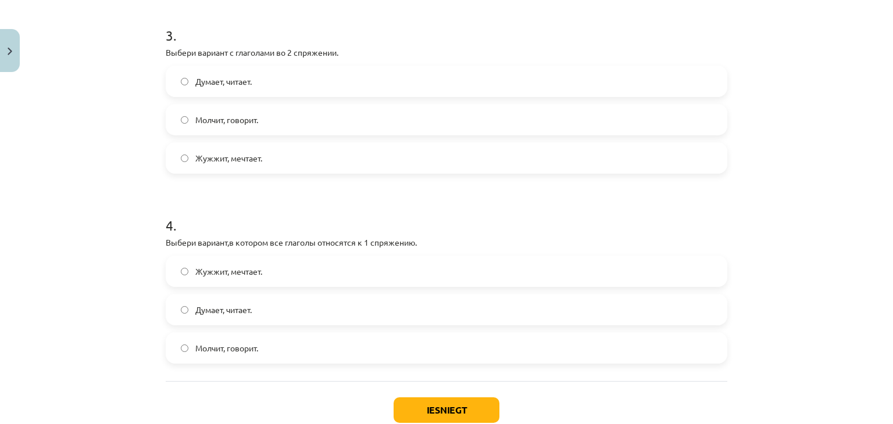
scroll to position [606, 0]
click at [647, 315] on label "Думает, читает." at bounding box center [446, 308] width 559 height 29
click at [460, 417] on button "Iesniegt" at bounding box center [447, 409] width 106 height 26
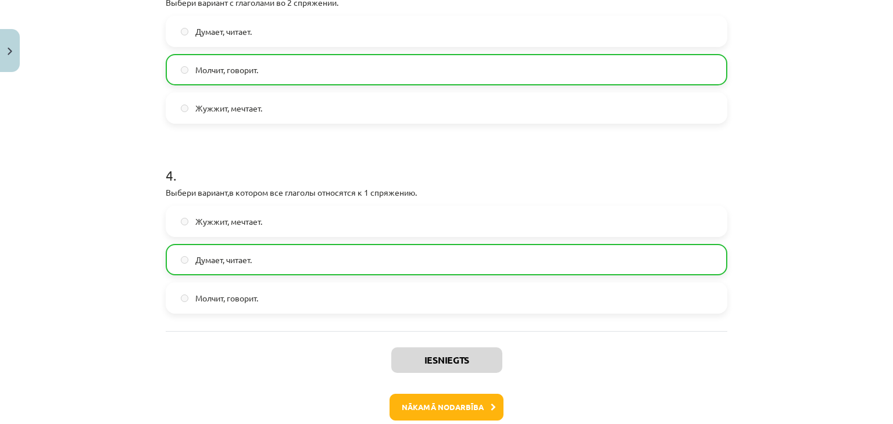
scroll to position [658, 0]
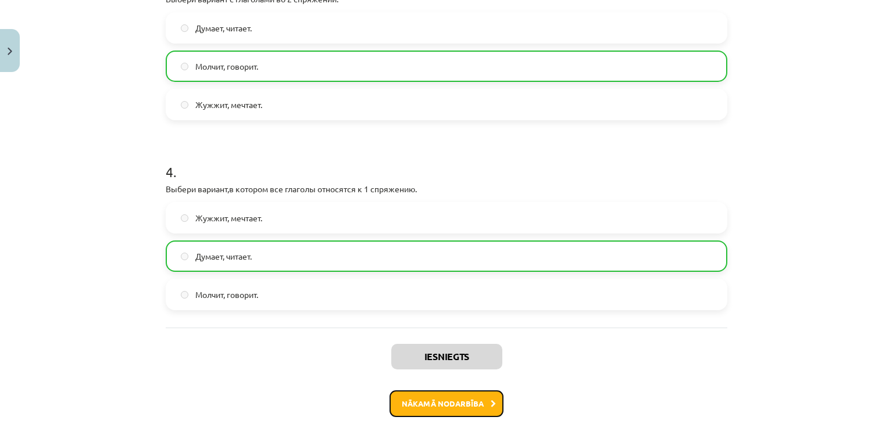
click at [491, 404] on icon at bounding box center [493, 405] width 5 height 8
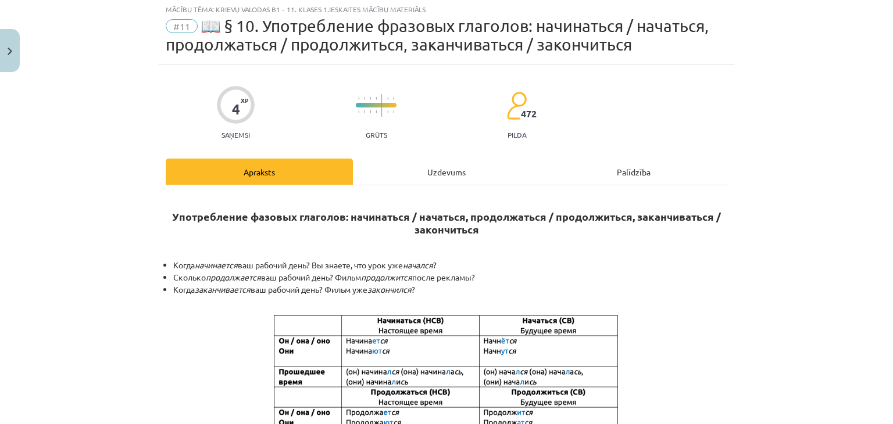
scroll to position [29, 0]
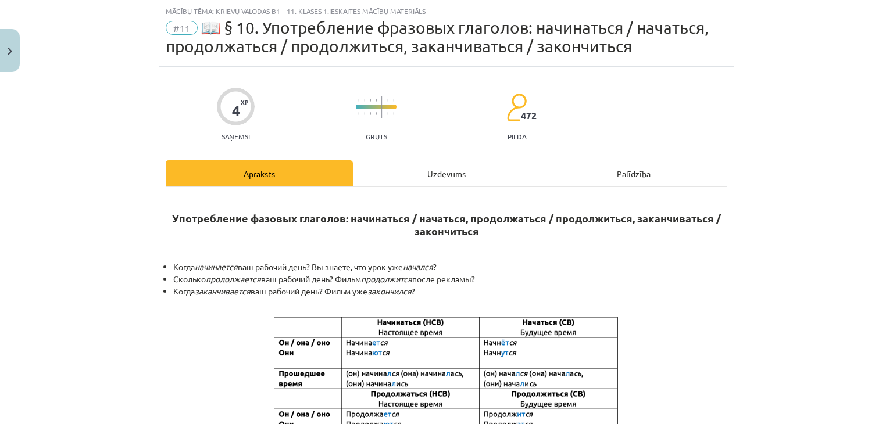
click at [436, 179] on div "Uzdevums" at bounding box center [446, 173] width 187 height 26
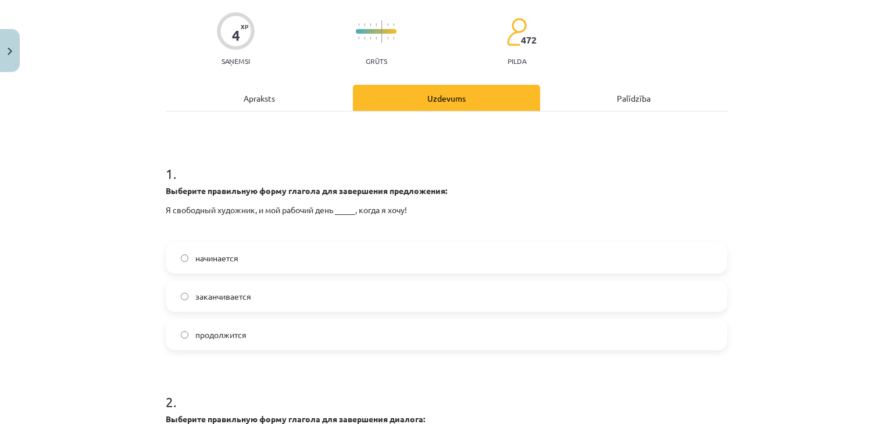
scroll to position [106, 0]
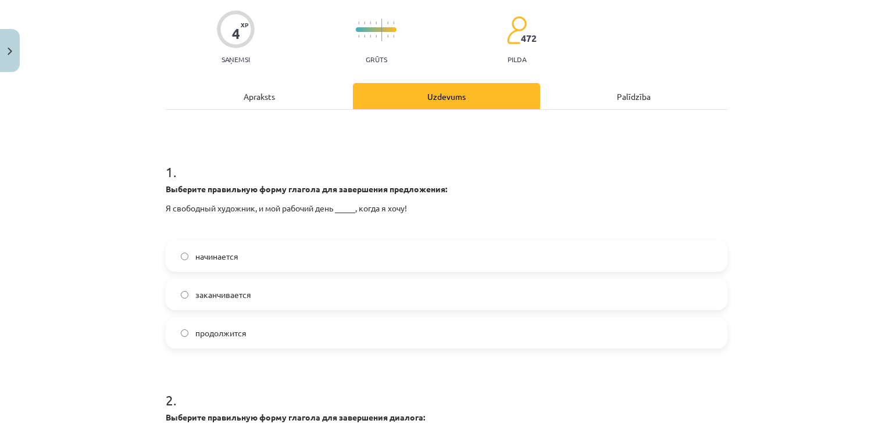
click at [451, 245] on label "начинается" at bounding box center [446, 256] width 559 height 29
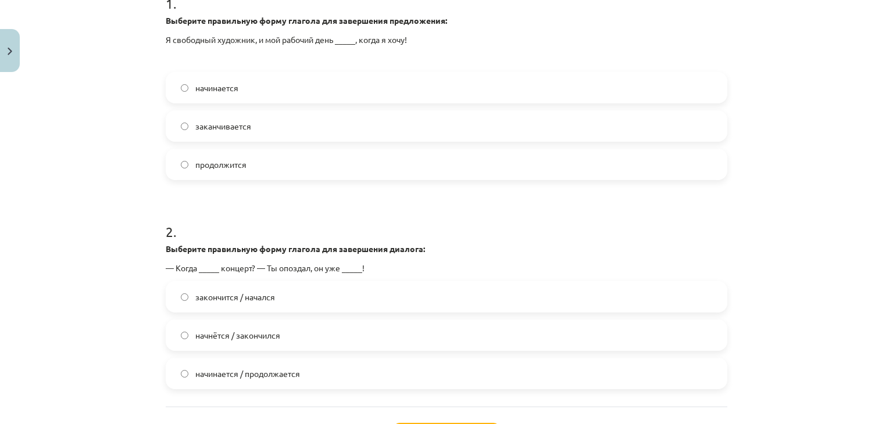
scroll to position [277, 0]
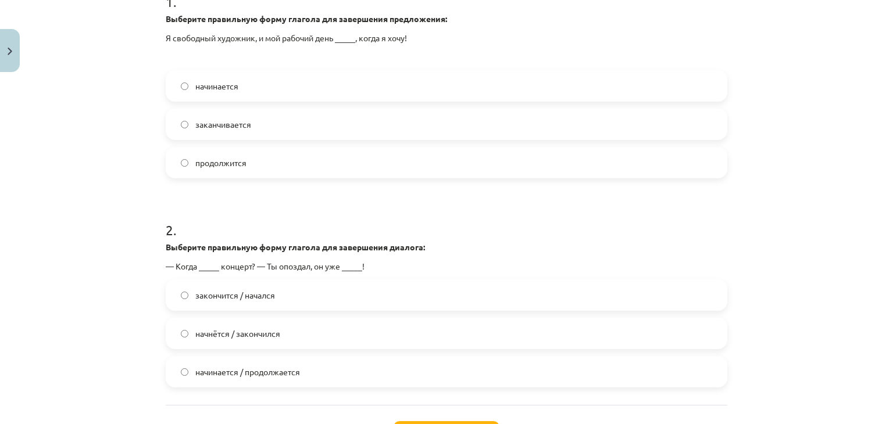
click at [419, 301] on label "закончится / начался" at bounding box center [446, 295] width 559 height 29
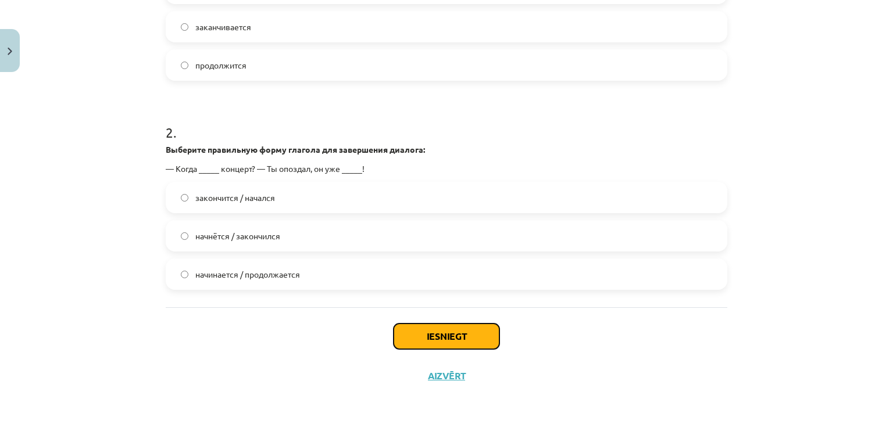
click at [474, 324] on button "Iesniegt" at bounding box center [447, 337] width 106 height 26
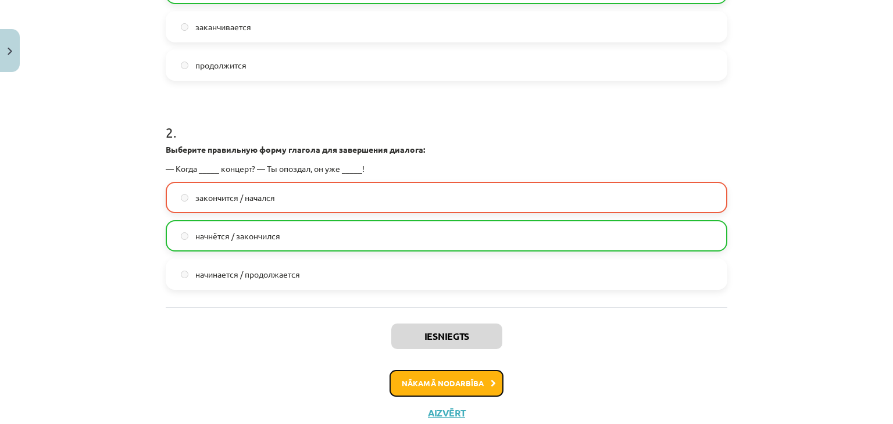
click at [450, 379] on button "Nākamā nodarbība" at bounding box center [447, 383] width 114 height 27
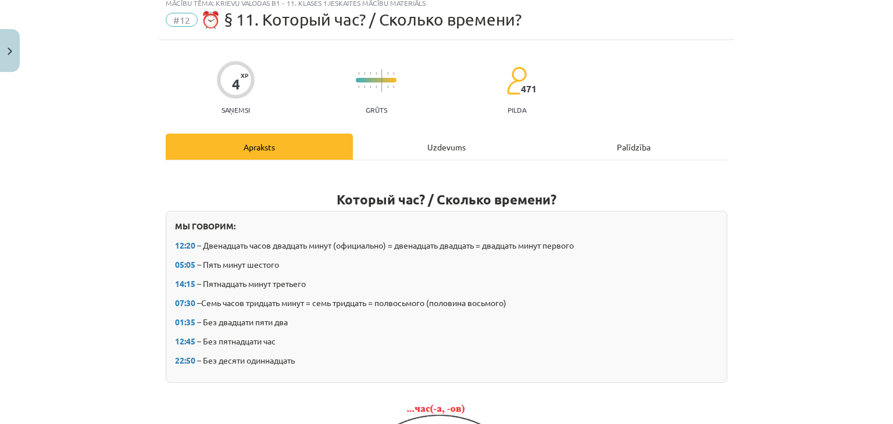
scroll to position [29, 0]
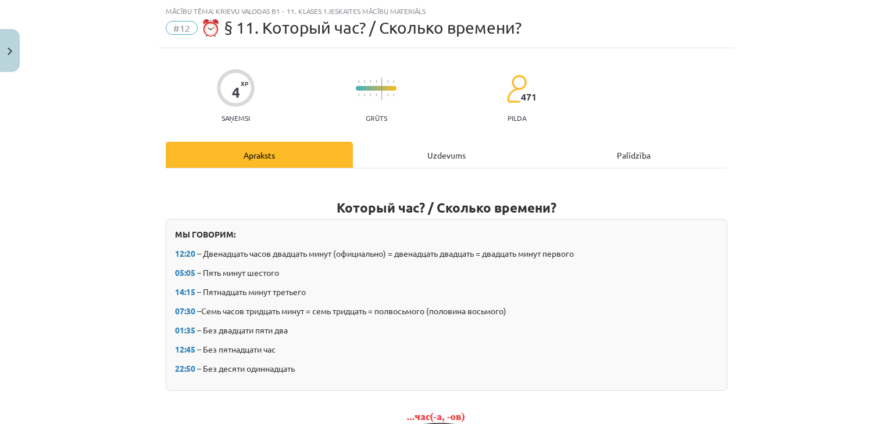
click at [469, 152] on div "Uzdevums" at bounding box center [446, 155] width 187 height 26
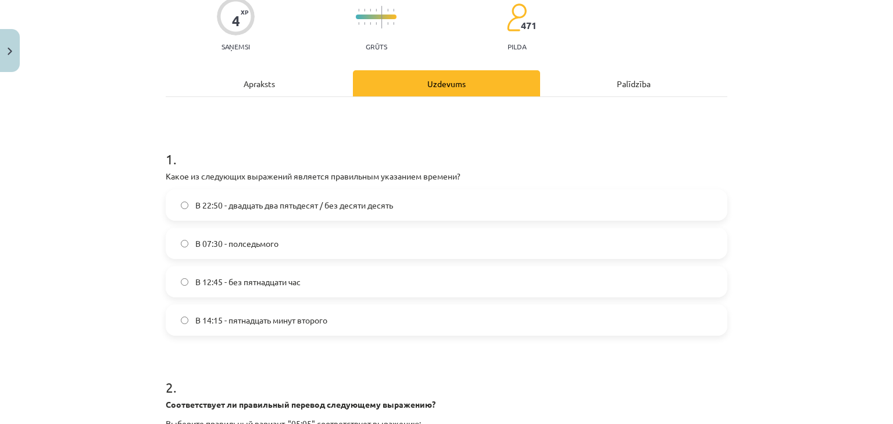
scroll to position [102, 0]
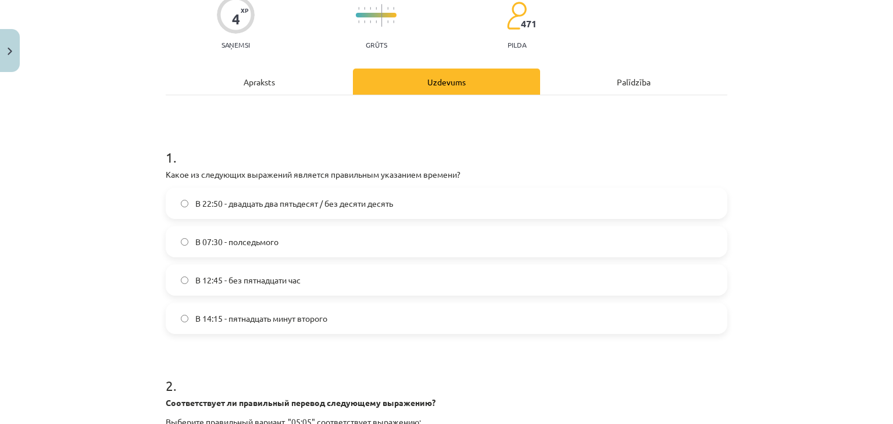
click at [372, 242] on label "В 07:30 - полседьмого" at bounding box center [446, 241] width 559 height 29
click at [314, 325] on label "В 14:15 - пятнадцать минут второго" at bounding box center [446, 318] width 559 height 29
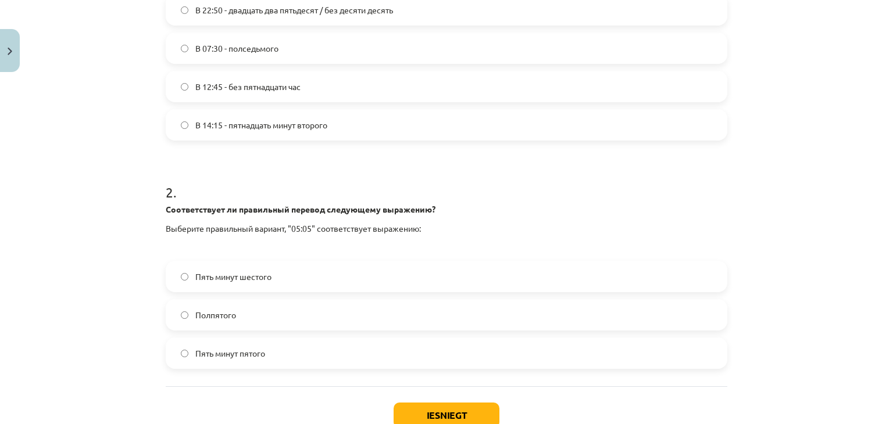
scroll to position [298, 0]
click at [614, 282] on label "Пять минут шестого" at bounding box center [446, 274] width 559 height 29
click at [555, 349] on label "Пять минут пятого" at bounding box center [446, 351] width 559 height 29
click at [451, 399] on div "Iesniegt Aizvērt" at bounding box center [447, 425] width 562 height 81
click at [442, 409] on button "Iesniegt" at bounding box center [447, 414] width 106 height 26
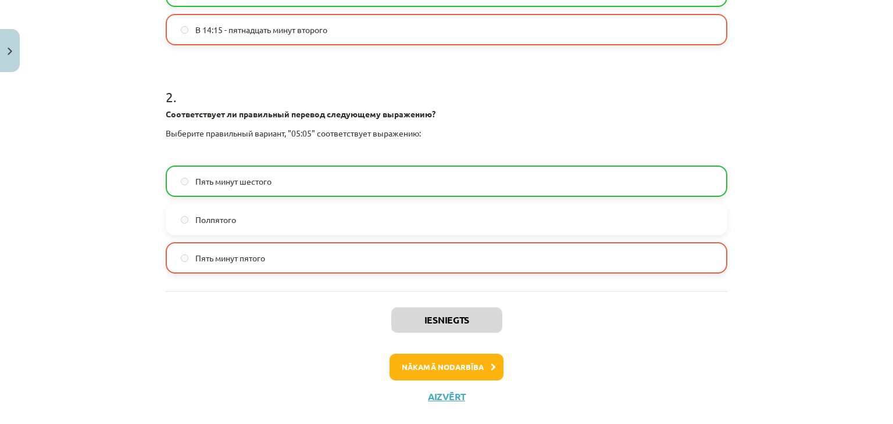
scroll to position [394, 0]
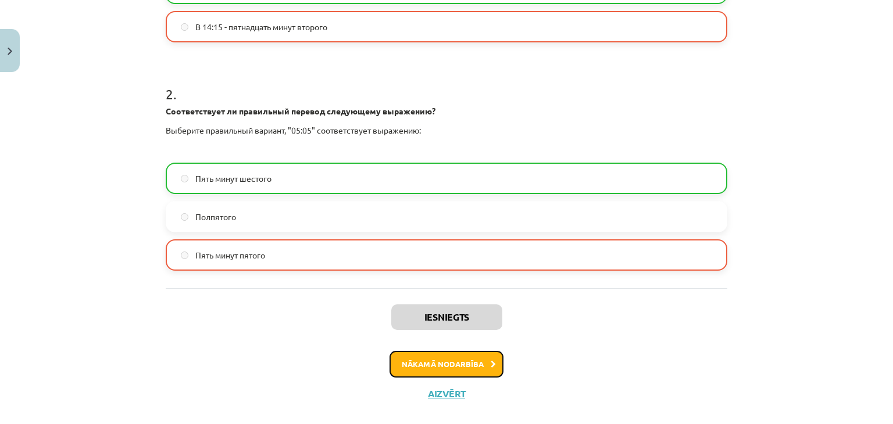
click at [399, 364] on button "Nākamā nodarbība" at bounding box center [447, 364] width 114 height 27
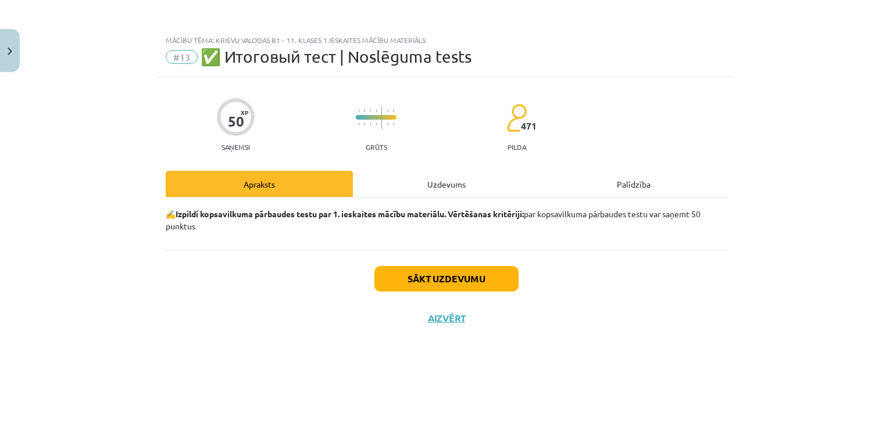
click at [456, 180] on div "Uzdevums" at bounding box center [446, 184] width 187 height 26
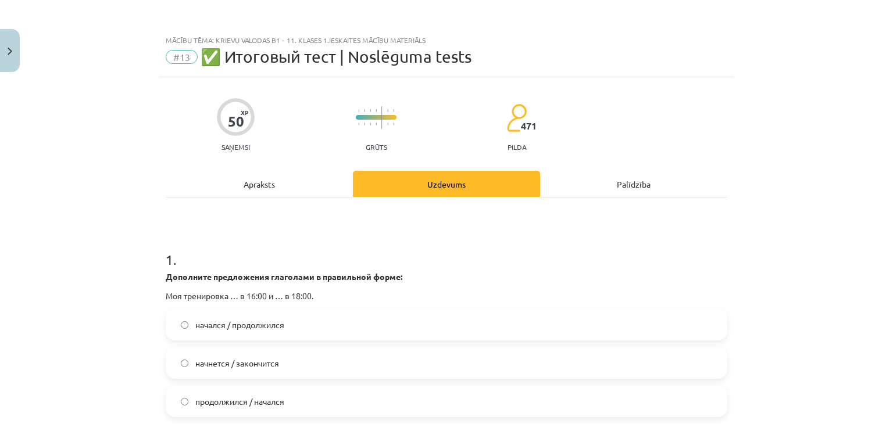
click at [272, 193] on div "Apraksts" at bounding box center [259, 184] width 187 height 26
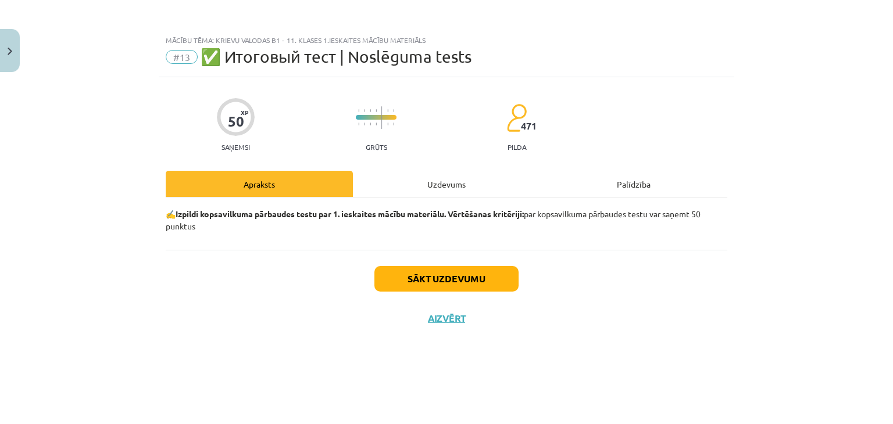
click at [448, 188] on div "Uzdevums" at bounding box center [446, 184] width 187 height 26
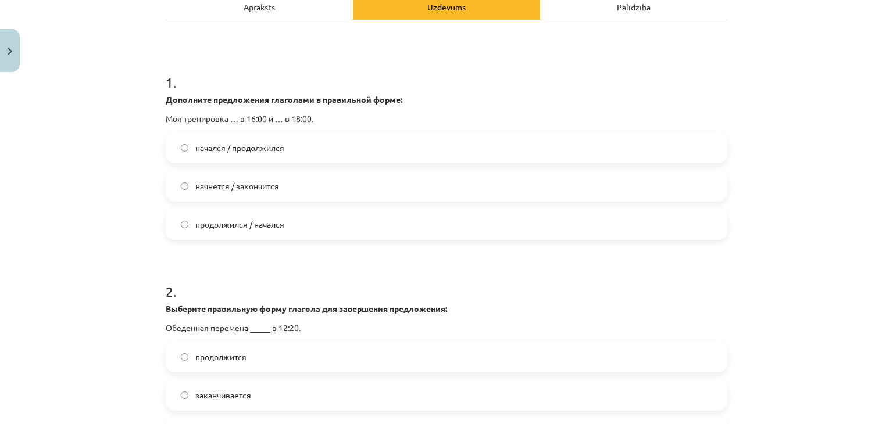
scroll to position [180, 0]
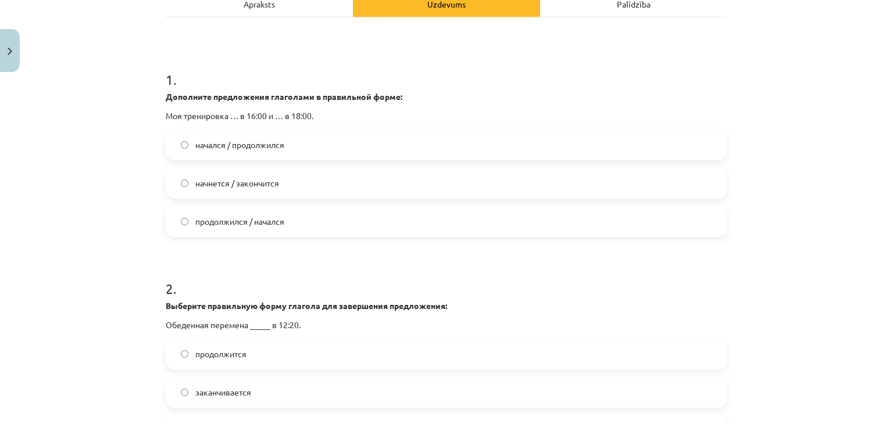
click at [442, 184] on label "начнется / закончится" at bounding box center [446, 183] width 559 height 29
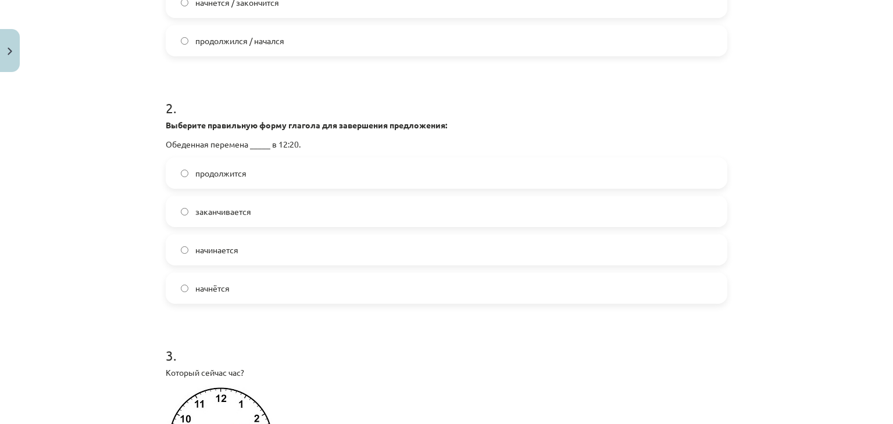
scroll to position [365, 0]
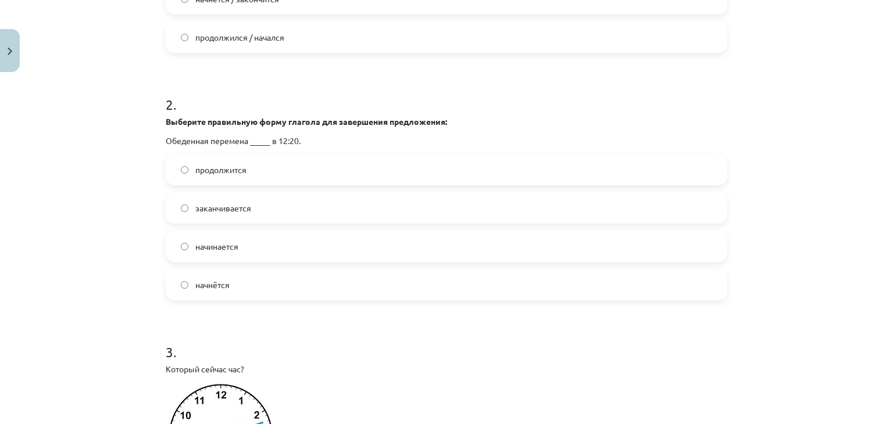
click at [305, 296] on label "начнётся" at bounding box center [446, 284] width 559 height 29
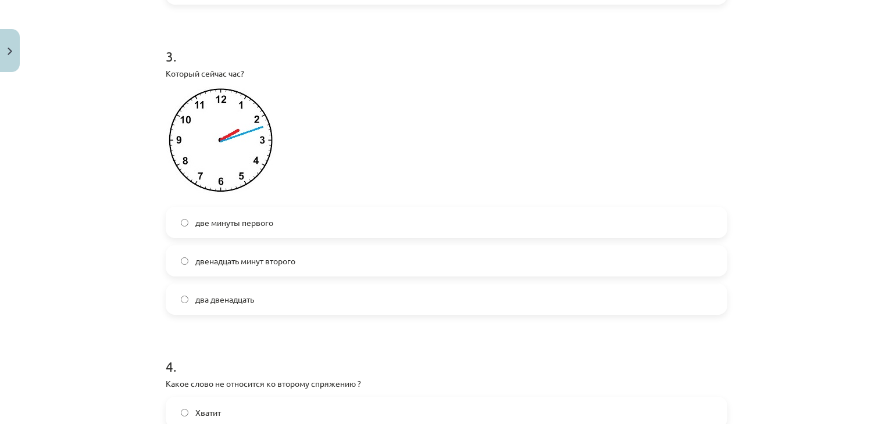
scroll to position [645, 0]
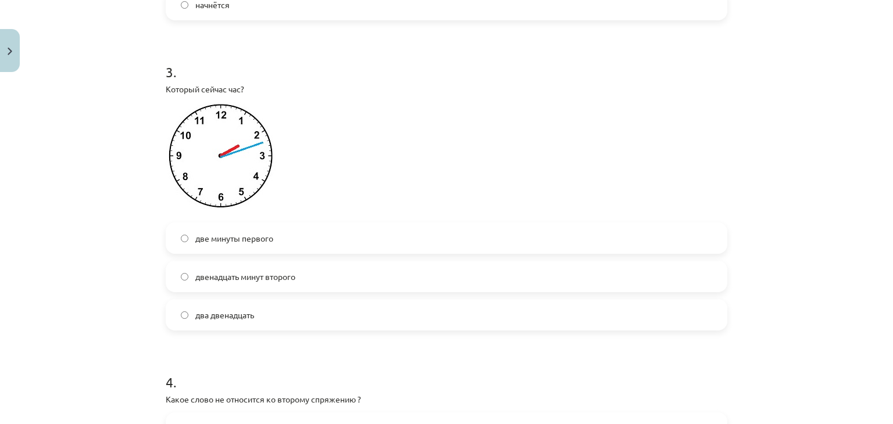
click at [309, 309] on label "два двенадцать" at bounding box center [446, 315] width 559 height 29
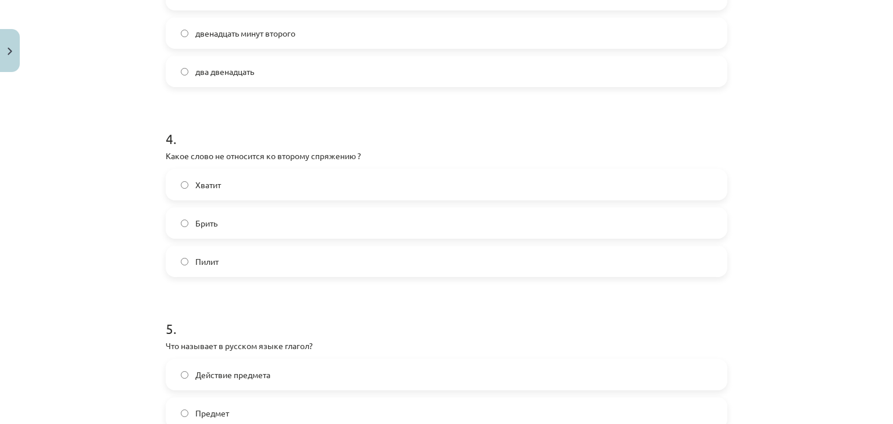
scroll to position [891, 0]
click at [409, 213] on label "Брить" at bounding box center [446, 220] width 559 height 29
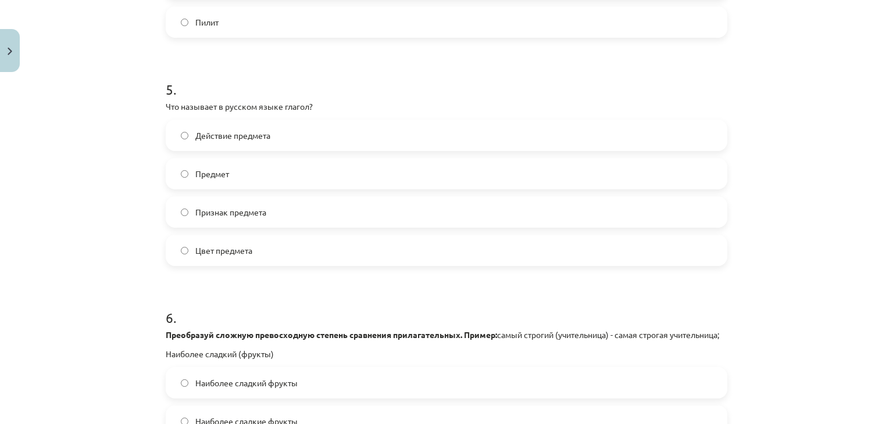
scroll to position [1141, 0]
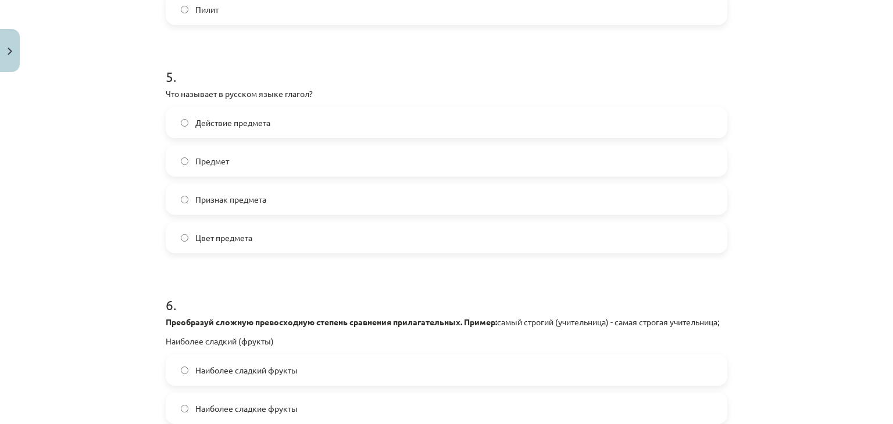
click at [677, 115] on label "Действие предмета" at bounding box center [446, 122] width 559 height 29
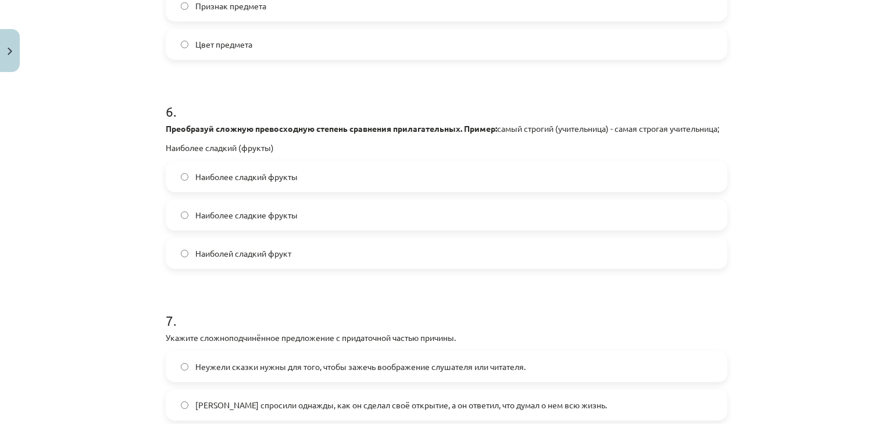
scroll to position [1340, 0]
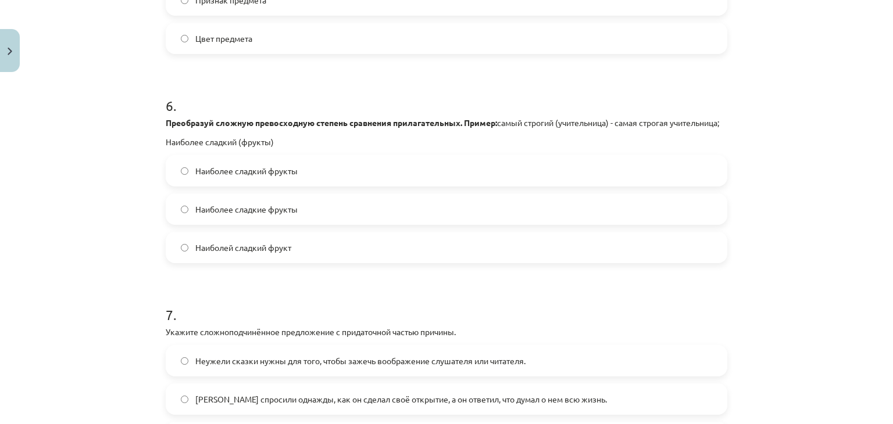
click at [312, 262] on label "Наиболей сладкий фрукт" at bounding box center [446, 247] width 559 height 29
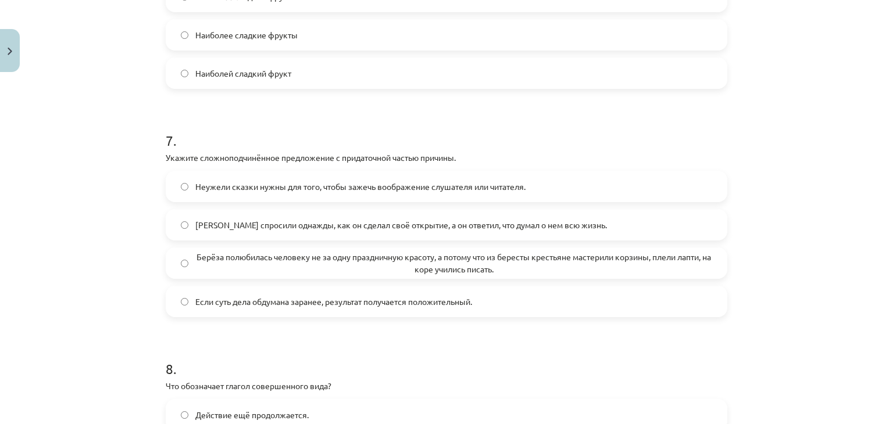
scroll to position [1518, 0]
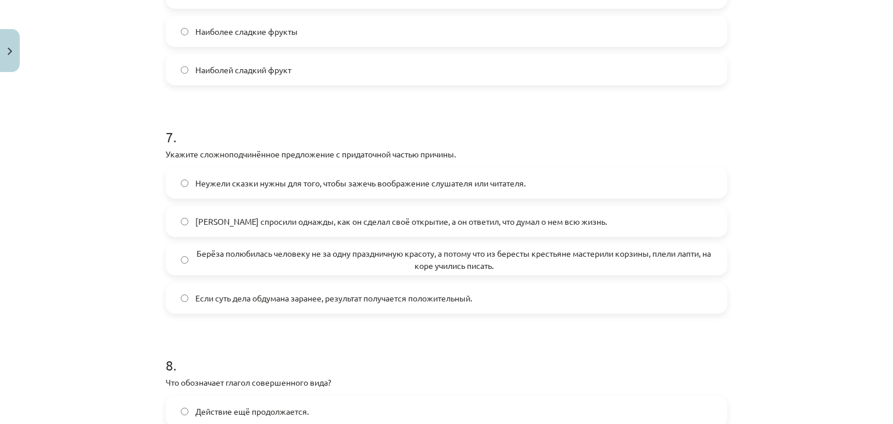
click at [545, 194] on label "Неужели сказки нужны для того, чтобы зажечь воображение слушателя или читателя." at bounding box center [446, 183] width 559 height 29
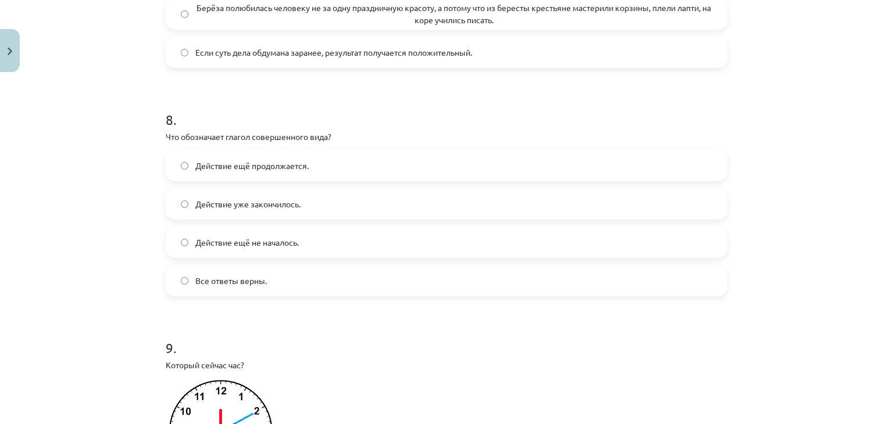
scroll to position [1768, 0]
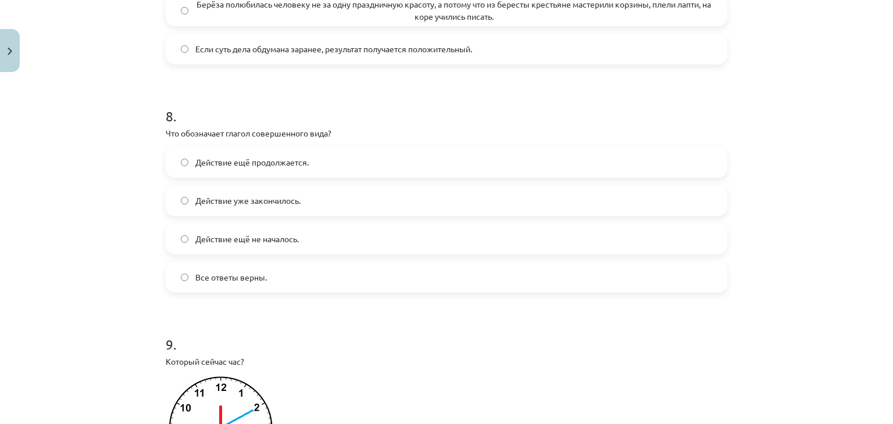
click at [277, 292] on label "Все ответы верны." at bounding box center [446, 277] width 559 height 29
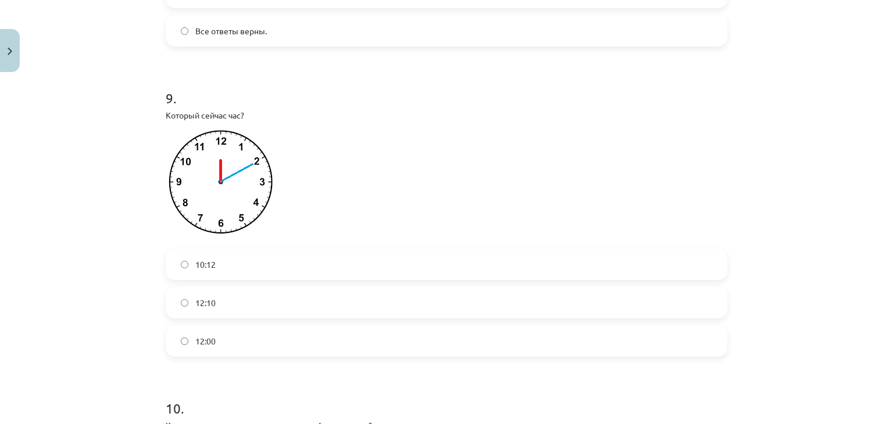
scroll to position [2017, 0]
click at [403, 309] on label "12:10" at bounding box center [446, 299] width 559 height 29
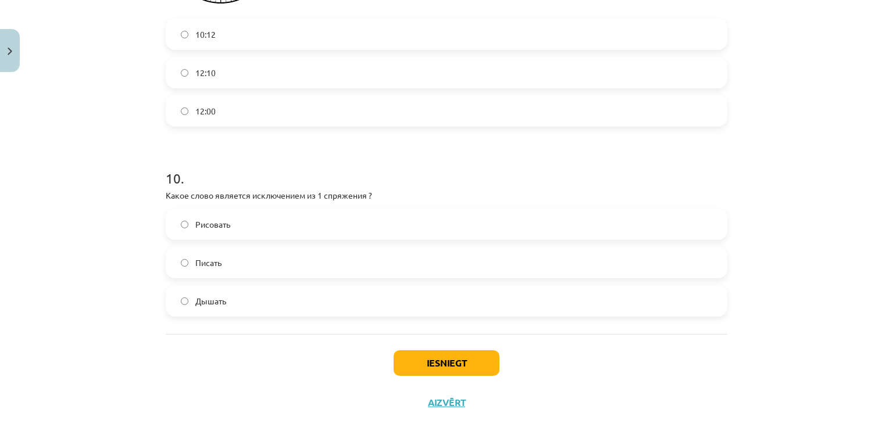
scroll to position [2251, 0]
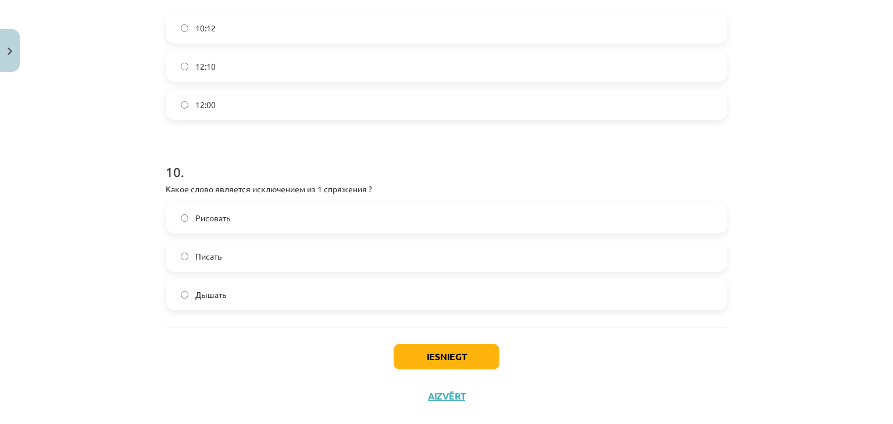
click at [419, 308] on label "Дышать" at bounding box center [446, 294] width 559 height 29
click at [424, 369] on button "Iesniegt" at bounding box center [447, 357] width 106 height 26
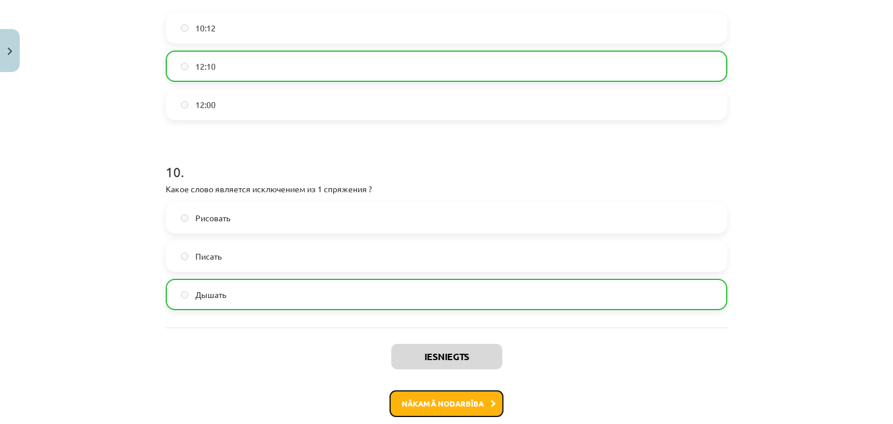
click at [470, 410] on button "Nākamā nodarbība" at bounding box center [447, 404] width 114 height 27
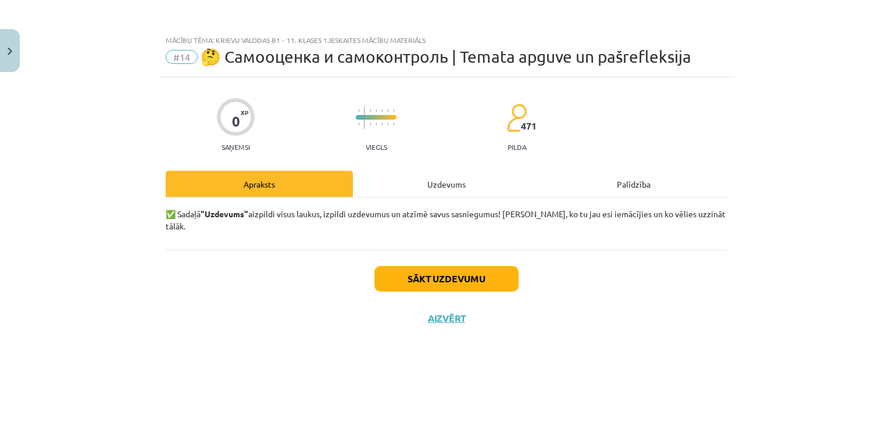
scroll to position [0, 0]
click at [462, 187] on div "Uzdevums" at bounding box center [446, 184] width 187 height 26
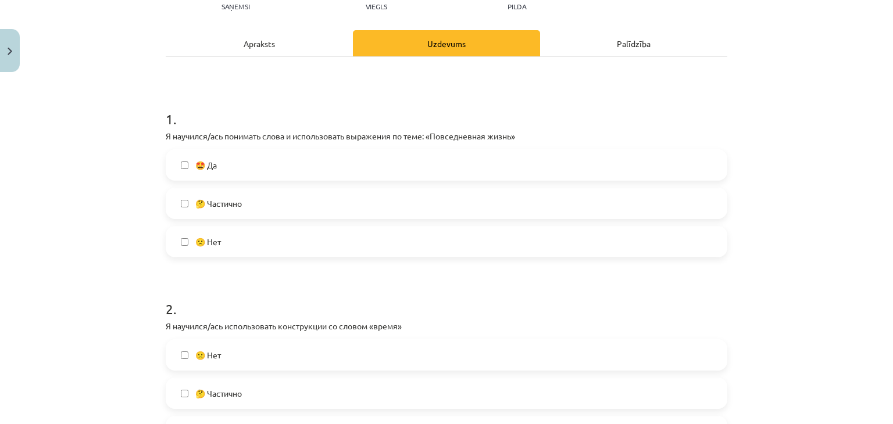
scroll to position [143, 0]
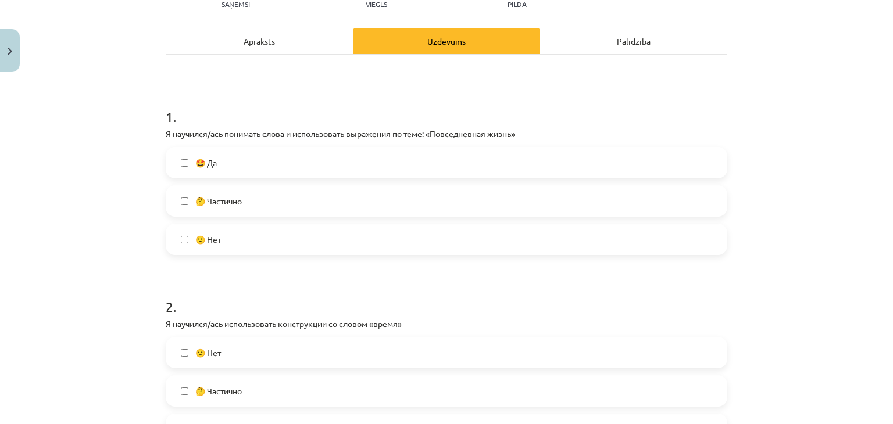
click at [608, 155] on label "🤩 Да" at bounding box center [446, 162] width 559 height 29
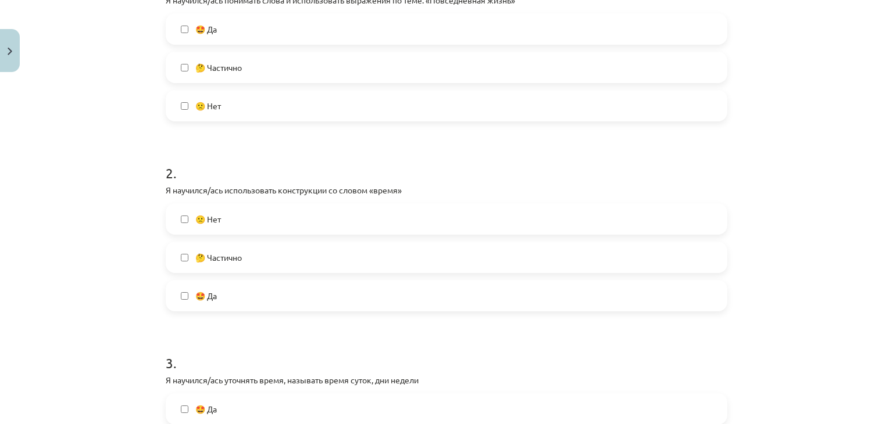
scroll to position [291, 0]
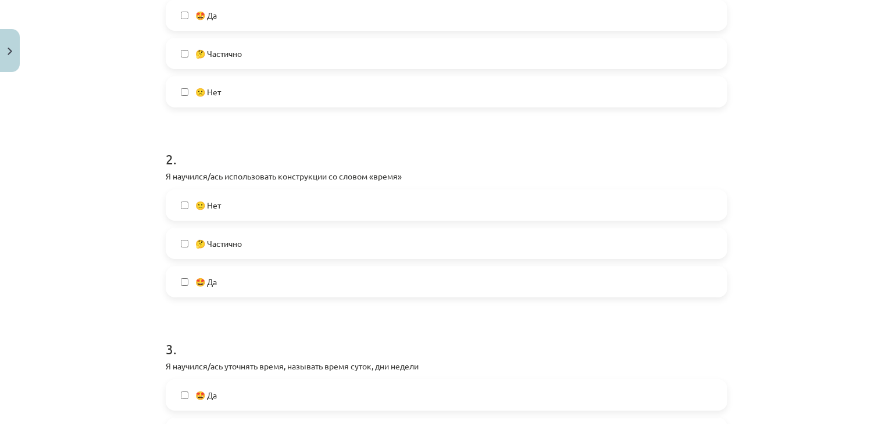
click at [416, 285] on label "🤩 Да" at bounding box center [446, 281] width 559 height 29
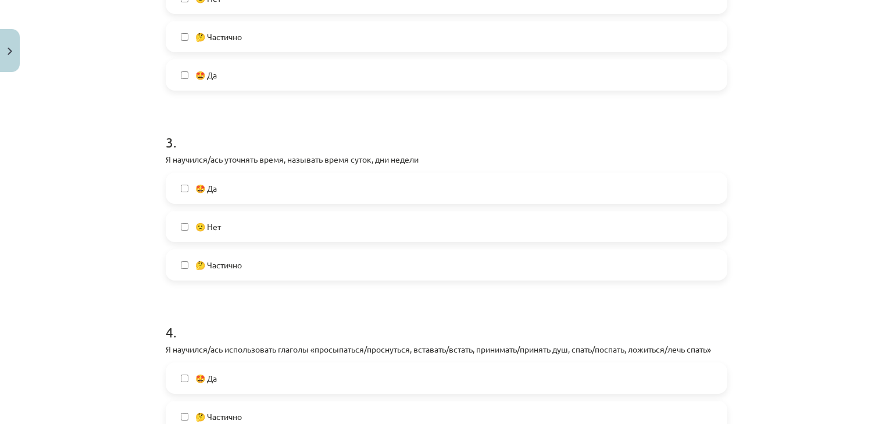
scroll to position [516, 0]
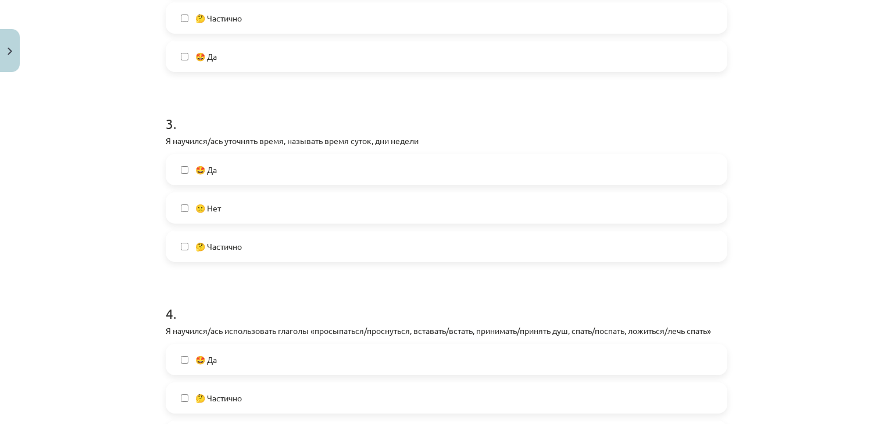
click at [549, 165] on label "🤩 Да" at bounding box center [446, 169] width 559 height 29
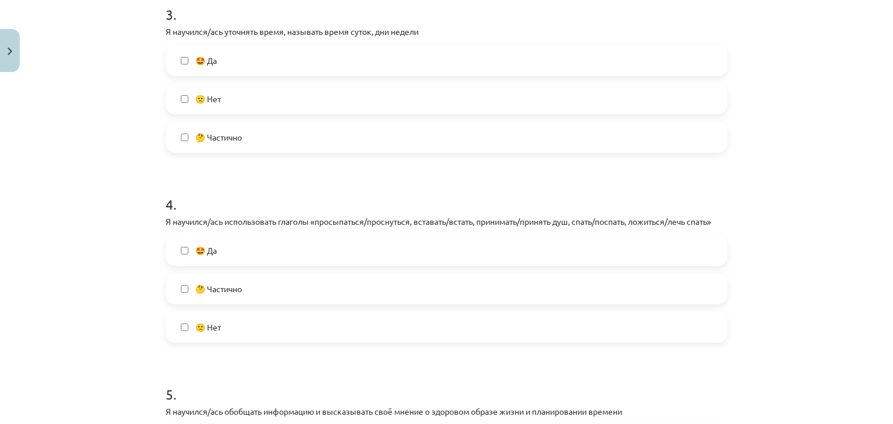
scroll to position [684, 0]
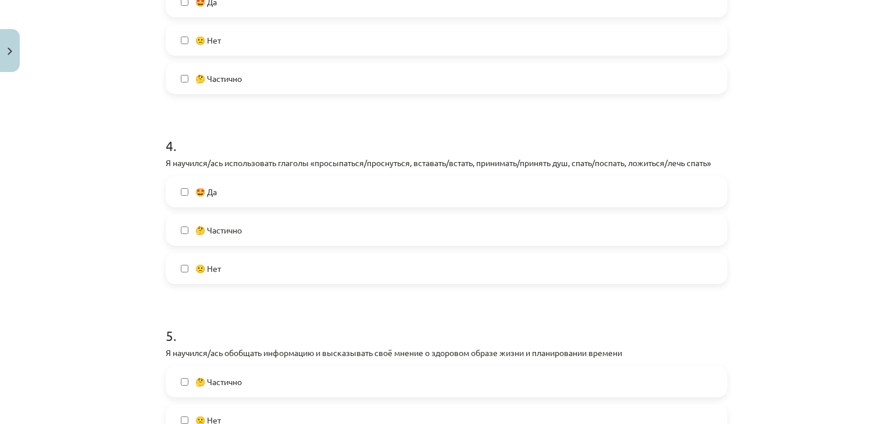
click at [608, 181] on label "🤩 Да" at bounding box center [446, 191] width 559 height 29
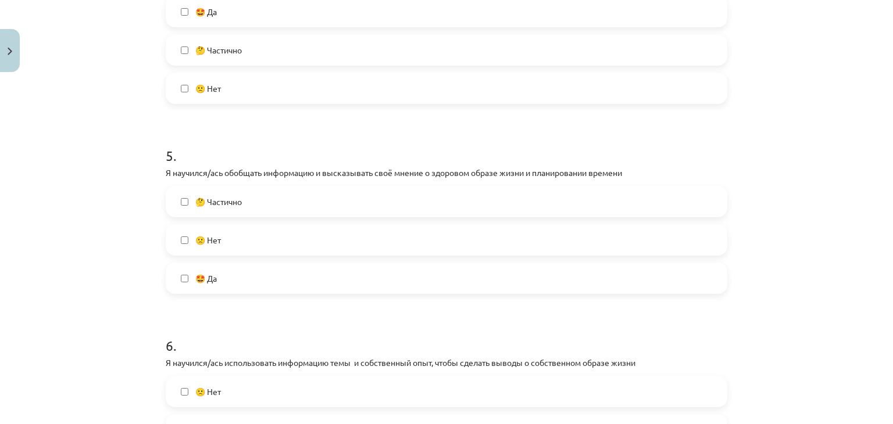
scroll to position [869, 0]
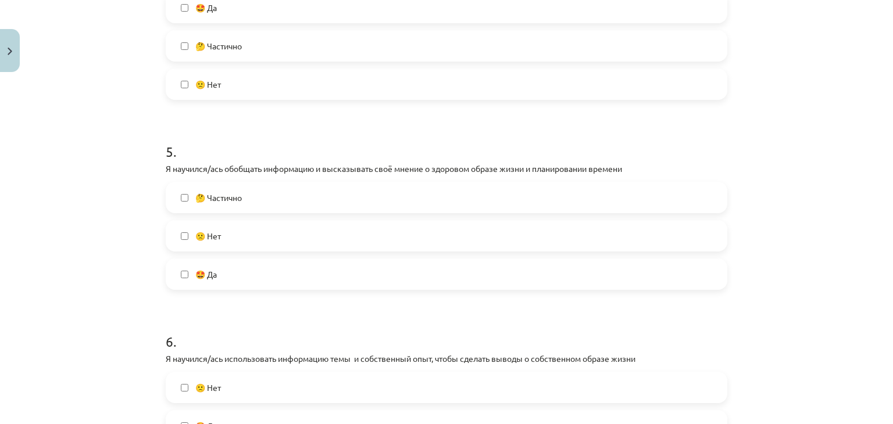
click at [636, 260] on label "🤩 Да" at bounding box center [446, 274] width 559 height 29
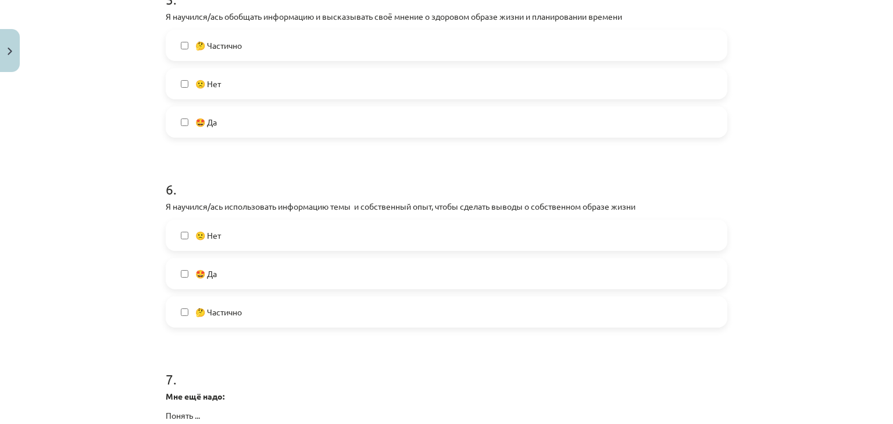
scroll to position [1028, 0]
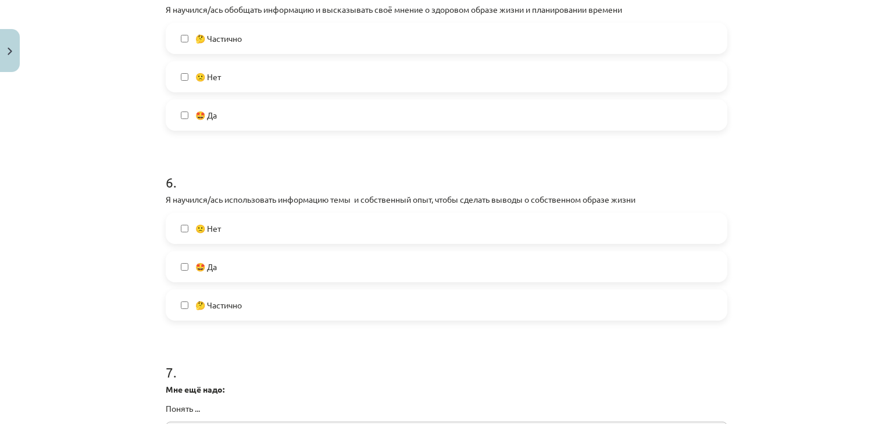
click at [666, 258] on label "🤩 Да" at bounding box center [446, 266] width 559 height 29
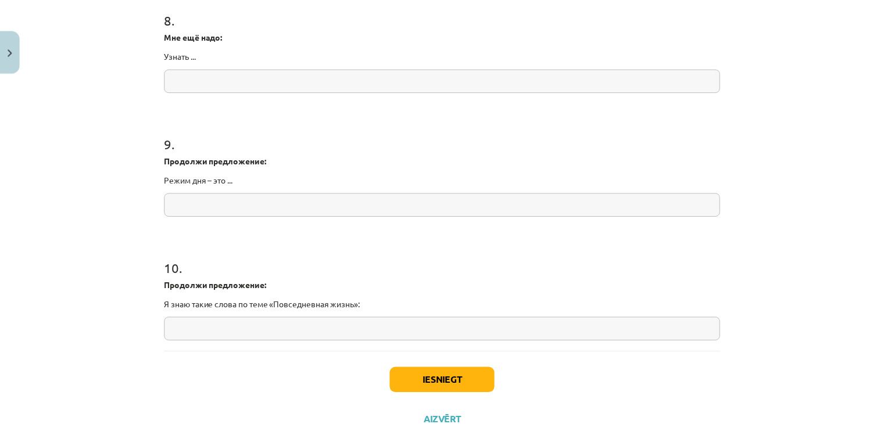
scroll to position [1552, 0]
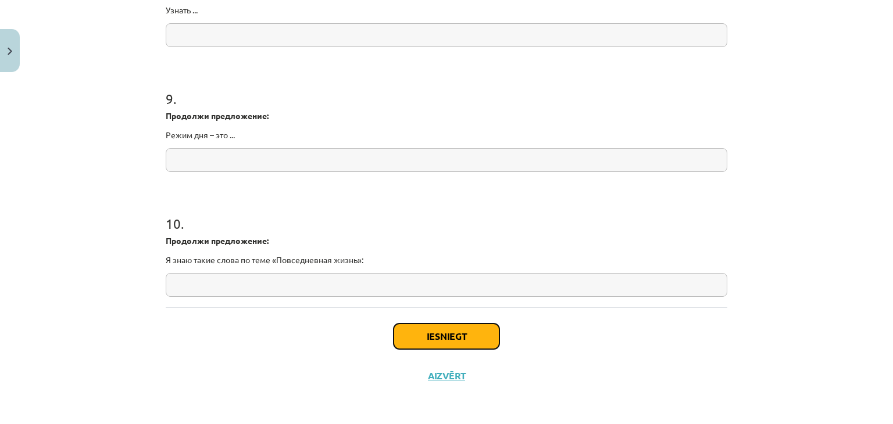
click at [480, 343] on button "Iesniegt" at bounding box center [447, 337] width 106 height 26
click at [430, 161] on input "text" at bounding box center [447, 160] width 562 height 24
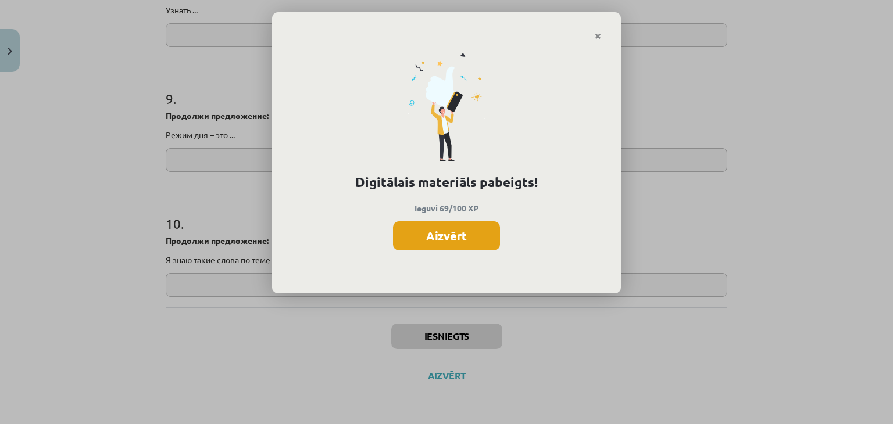
click at [443, 229] on button "Aizvērt" at bounding box center [446, 236] width 107 height 29
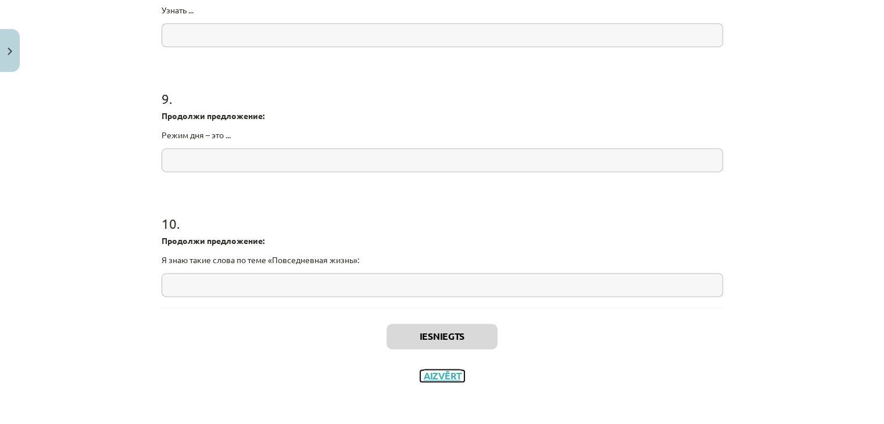
click at [439, 370] on button "Aizvērt" at bounding box center [442, 376] width 44 height 12
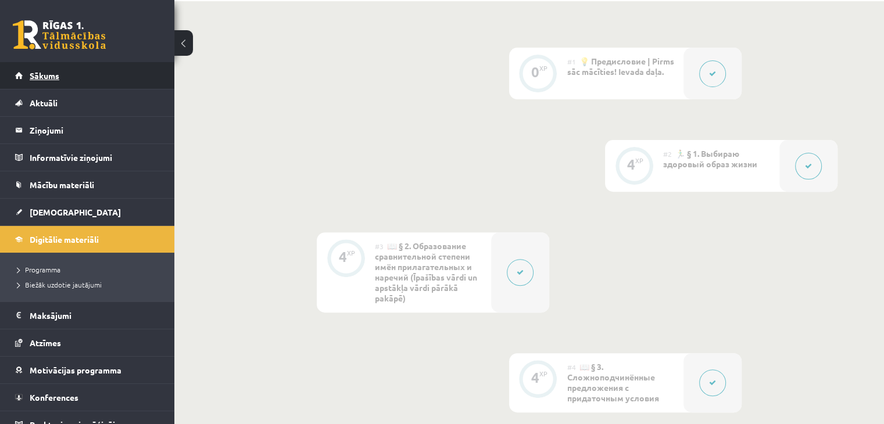
click at [115, 80] on link "Sākums" at bounding box center [87, 75] width 145 height 27
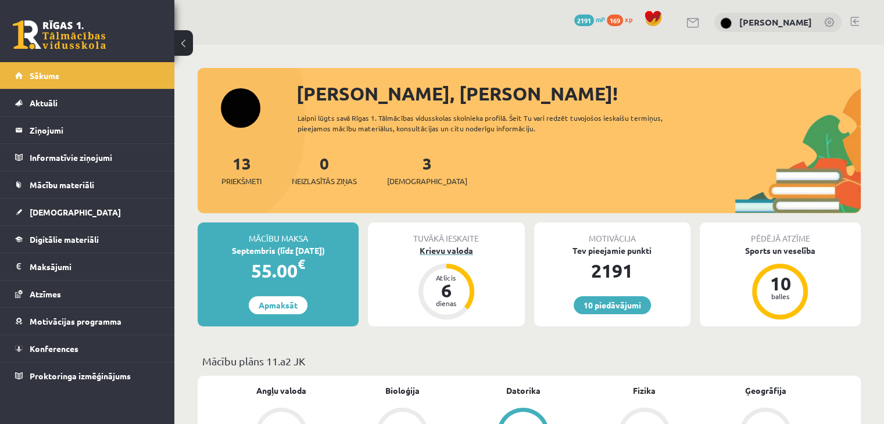
click at [442, 300] on div "dienas" at bounding box center [446, 303] width 35 height 7
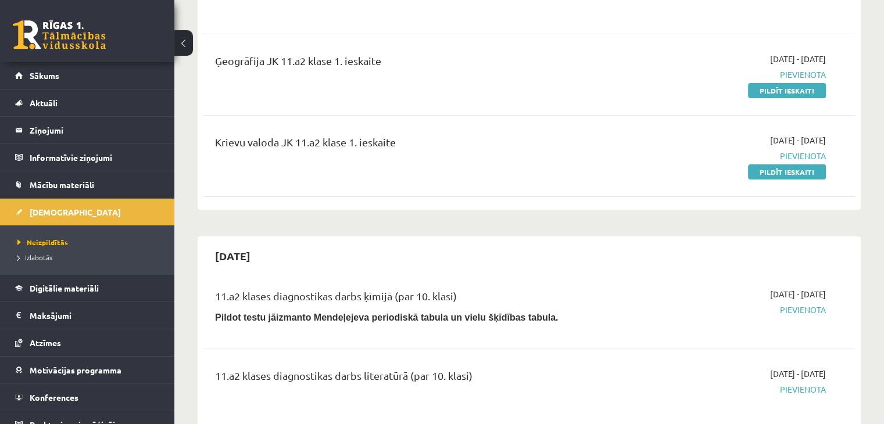
scroll to position [191, 0]
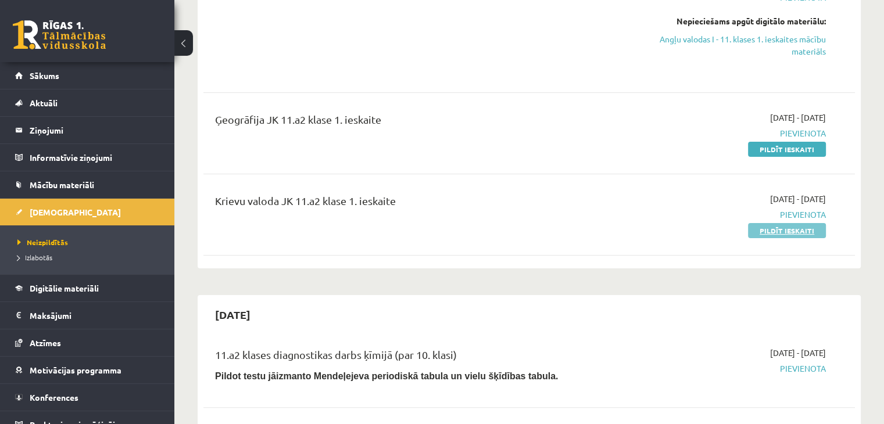
click at [752, 233] on link "Pildīt ieskaiti" at bounding box center [787, 230] width 78 height 15
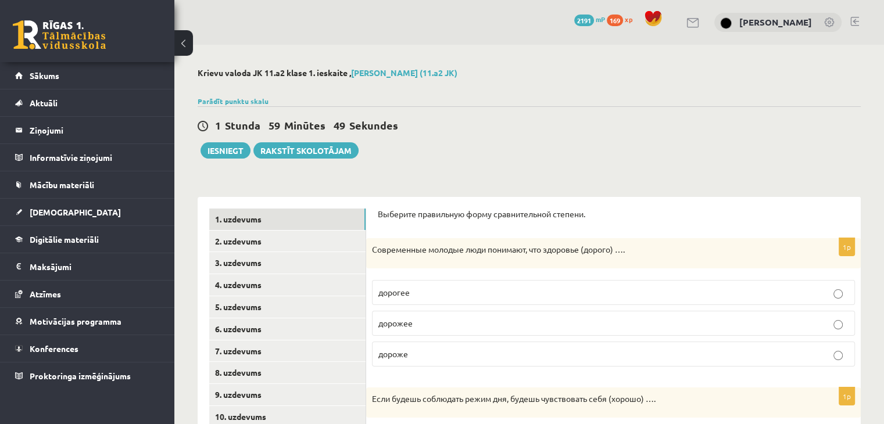
click at [512, 355] on p "дороже" at bounding box center [614, 354] width 470 height 12
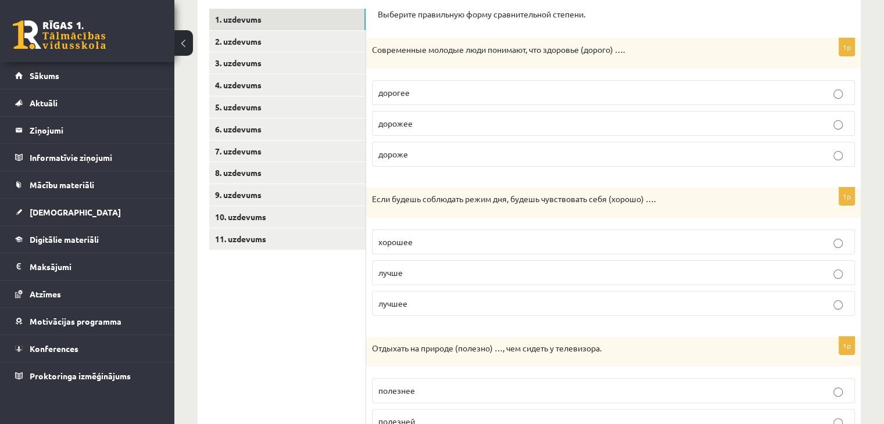
scroll to position [202, 0]
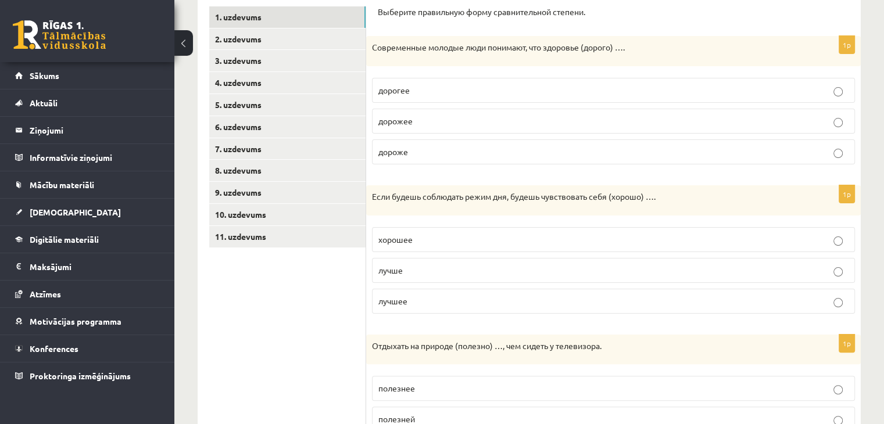
click at [609, 265] on p "лучше" at bounding box center [614, 271] width 470 height 12
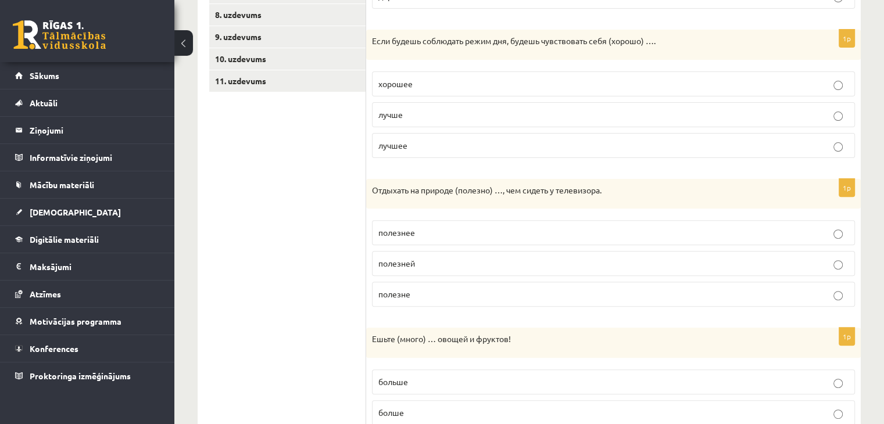
scroll to position [359, 0]
click at [727, 226] on p "полезнее" at bounding box center [614, 232] width 470 height 12
click at [711, 264] on p "полезней" at bounding box center [614, 262] width 470 height 12
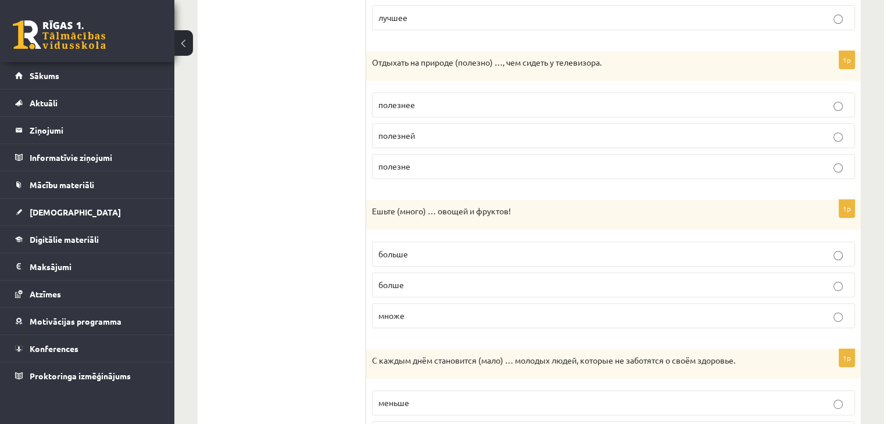
scroll to position [488, 0]
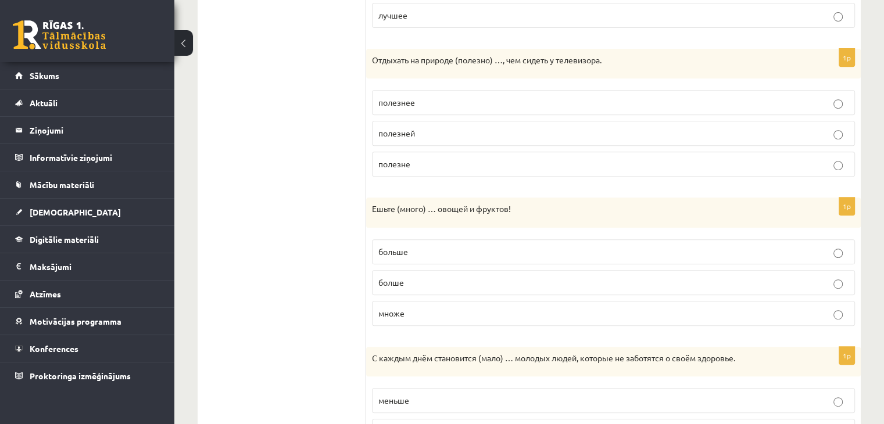
click at [673, 265] on fieldset "больше болше множе" at bounding box center [613, 282] width 483 height 96
click at [679, 247] on p "больше" at bounding box center [614, 252] width 470 height 12
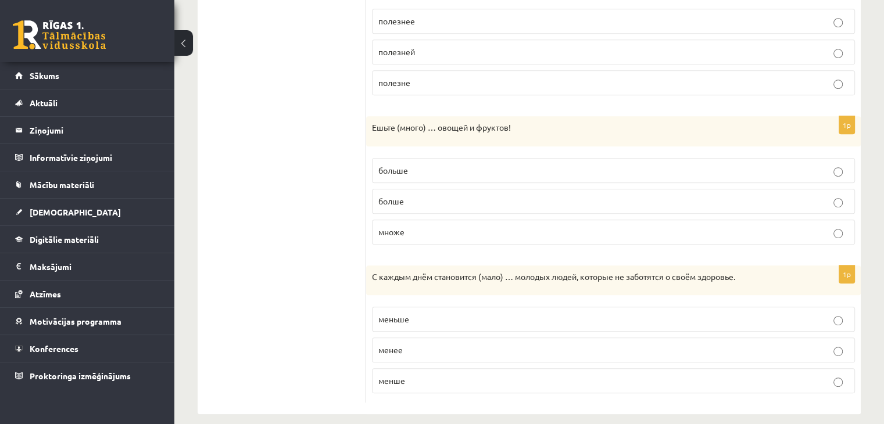
scroll to position [580, 0]
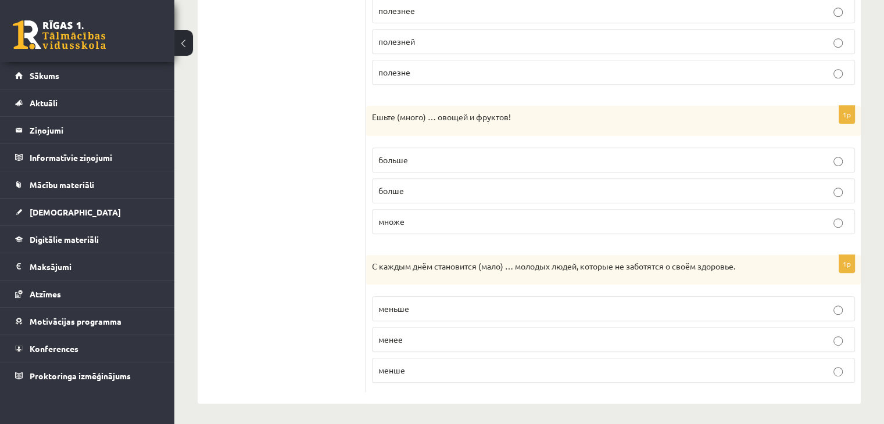
click at [596, 307] on p "меньше" at bounding box center [614, 309] width 470 height 12
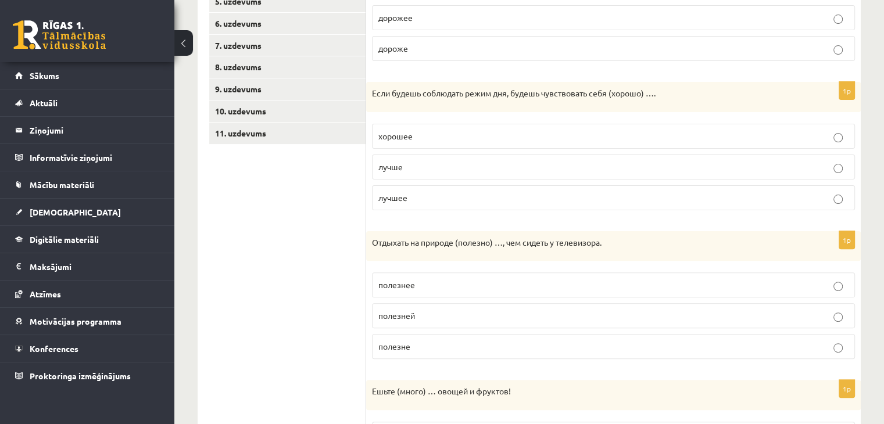
scroll to position [90, 0]
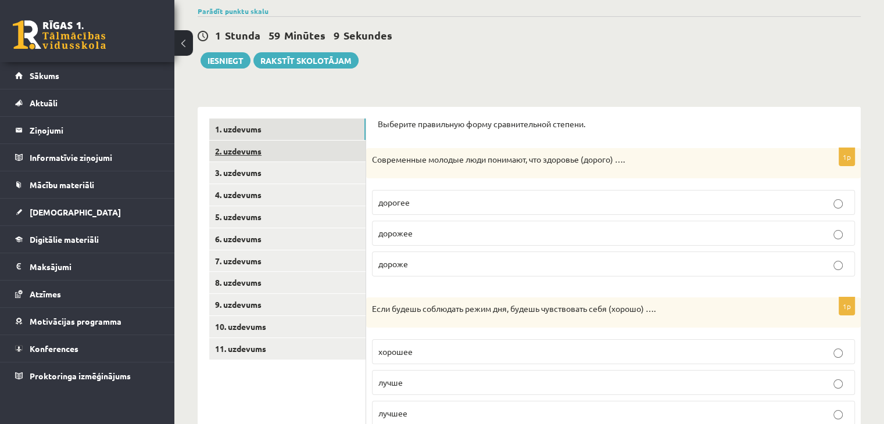
click at [243, 155] on link "2. uzdevums" at bounding box center [287, 152] width 156 height 22
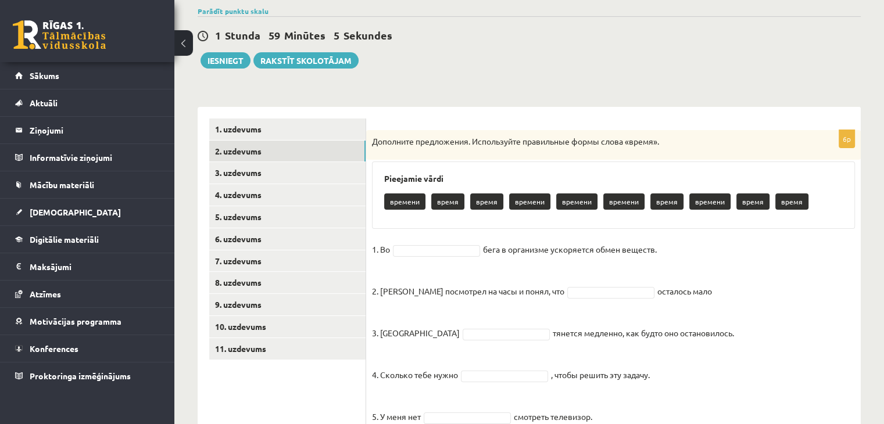
click at [451, 207] on p "время" at bounding box center [447, 202] width 33 height 16
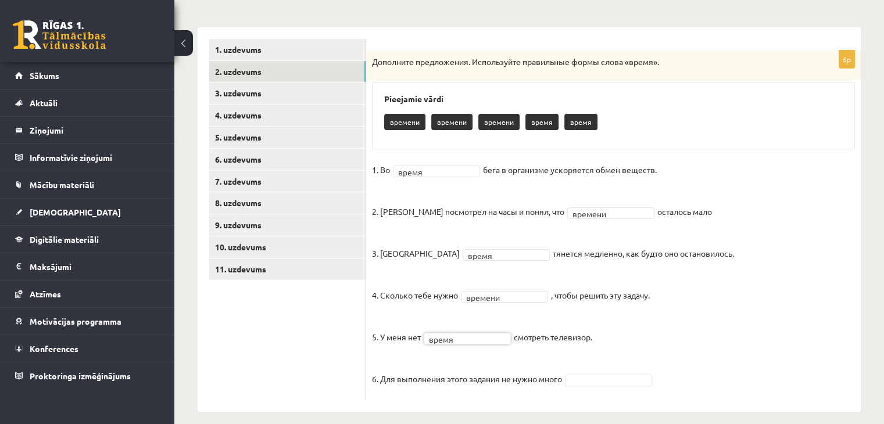
scroll to position [181, 0]
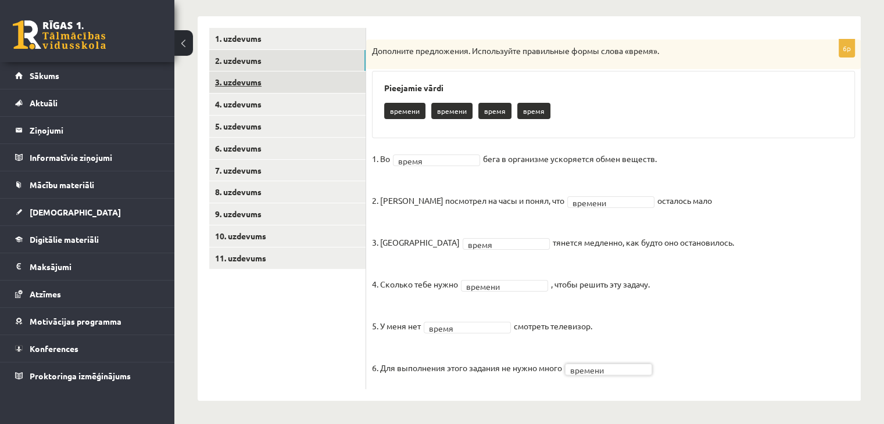
click at [316, 81] on link "3. uzdevums" at bounding box center [287, 83] width 156 height 22
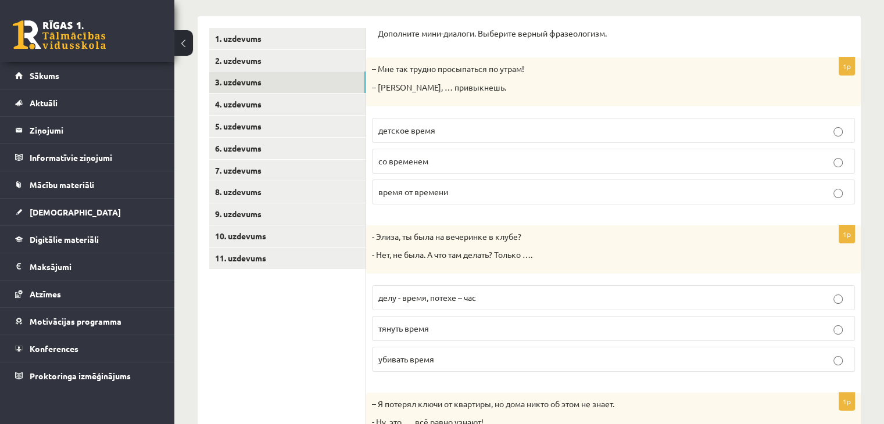
click at [469, 132] on p "детское время" at bounding box center [614, 130] width 470 height 12
click at [460, 151] on label "со временем" at bounding box center [613, 161] width 483 height 25
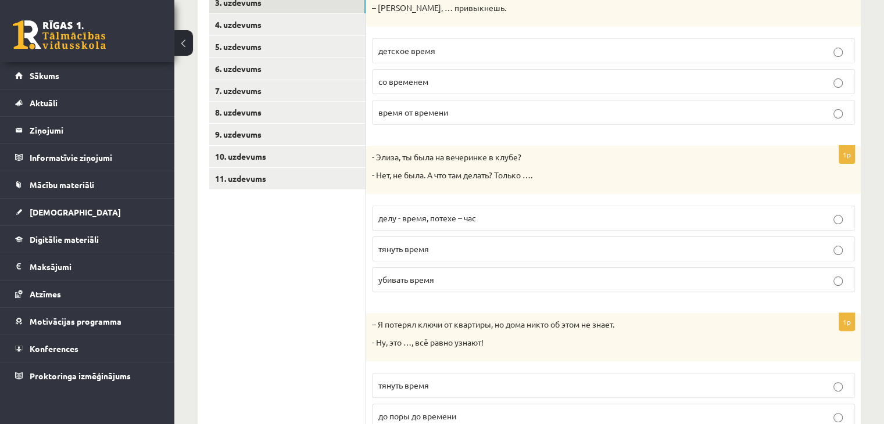
scroll to position [262, 0]
click at [705, 286] on label "убивать время" at bounding box center [613, 278] width 483 height 25
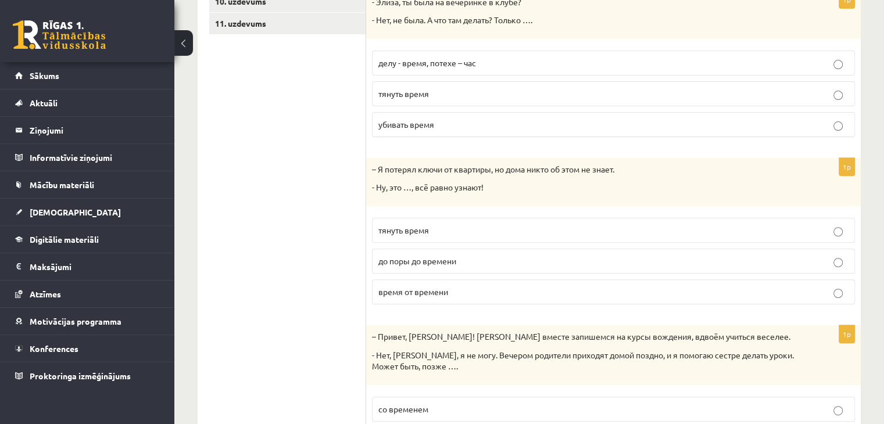
scroll to position [419, 0]
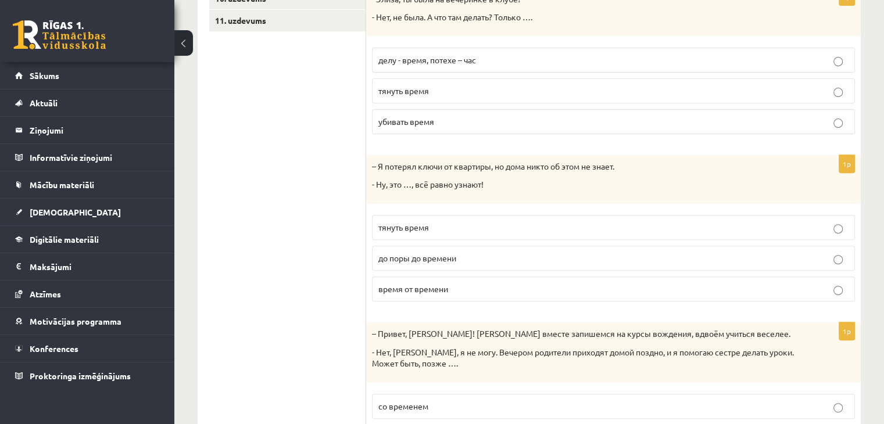
click at [784, 224] on p "тянуть время" at bounding box center [614, 228] width 470 height 12
click at [750, 259] on p "до поры до времени" at bounding box center [614, 258] width 470 height 12
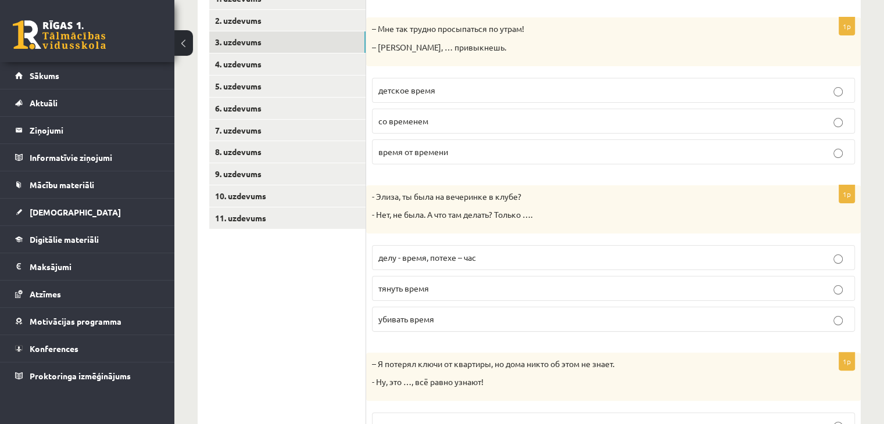
scroll to position [214, 0]
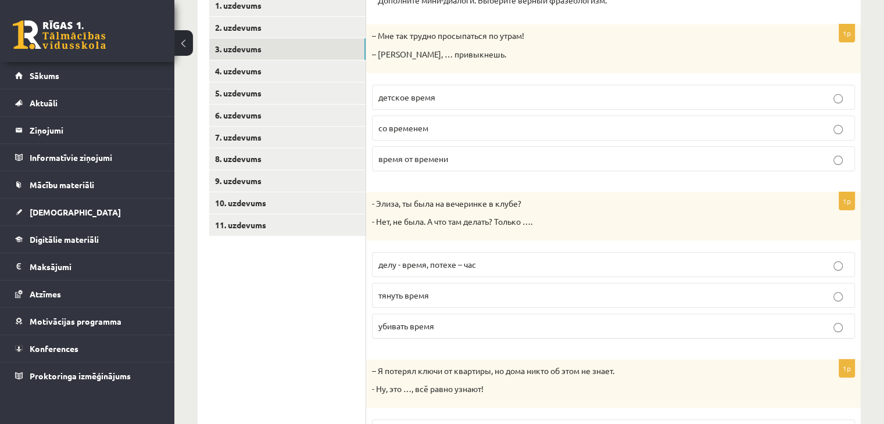
click at [767, 92] on p "детское время" at bounding box center [614, 97] width 470 height 12
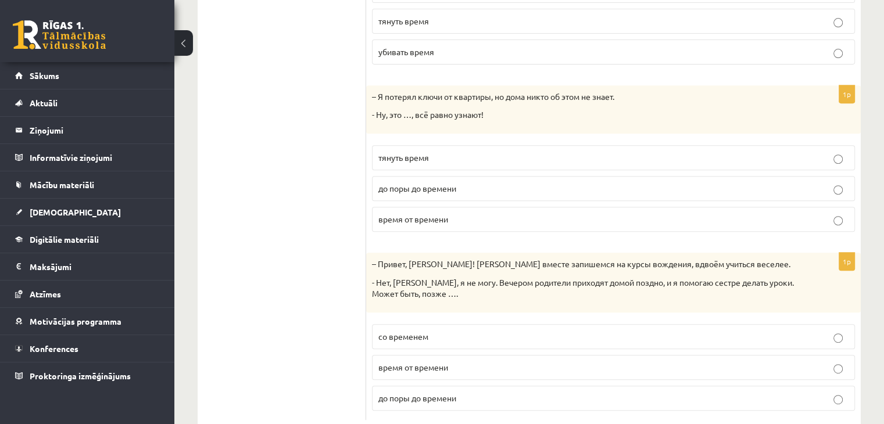
scroll to position [516, 0]
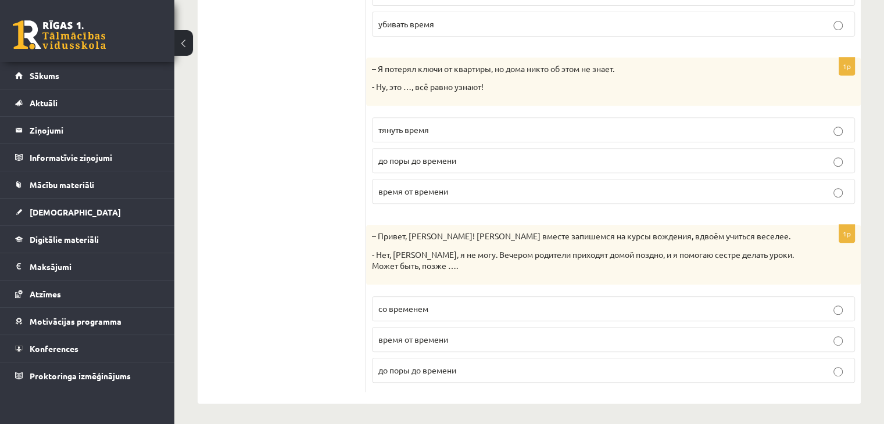
click at [815, 315] on label "со временем" at bounding box center [613, 309] width 483 height 25
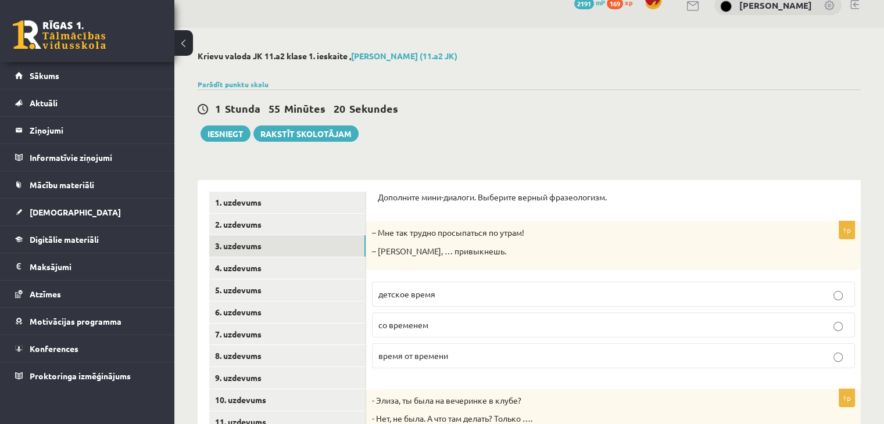
scroll to position [19, 0]
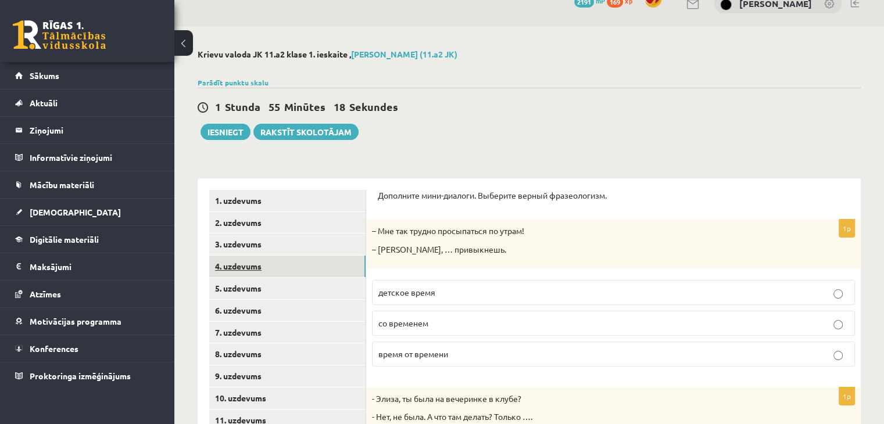
click at [263, 261] on link "4. uzdevums" at bounding box center [287, 267] width 156 height 22
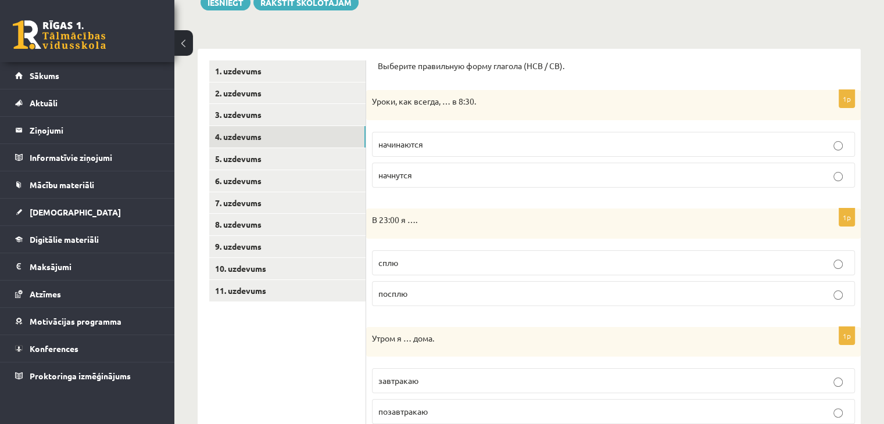
scroll to position [149, 0]
click at [790, 150] on label "начинаются" at bounding box center [613, 143] width 483 height 25
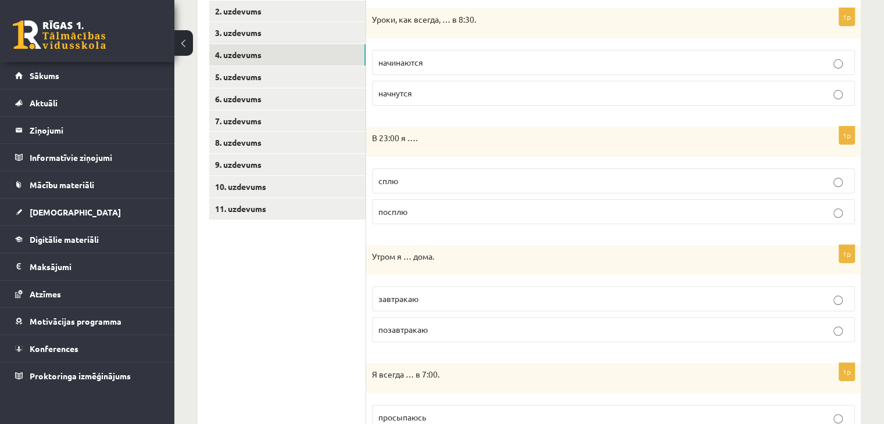
scroll to position [260, 0]
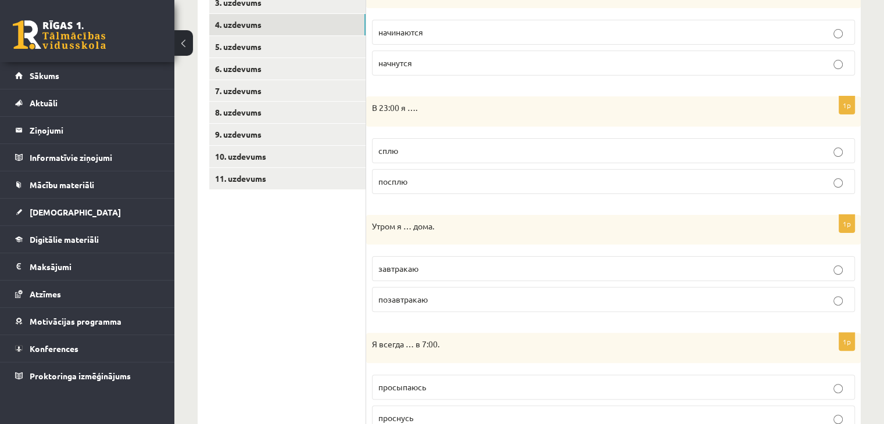
click at [702, 153] on p "сплю" at bounding box center [614, 151] width 470 height 12
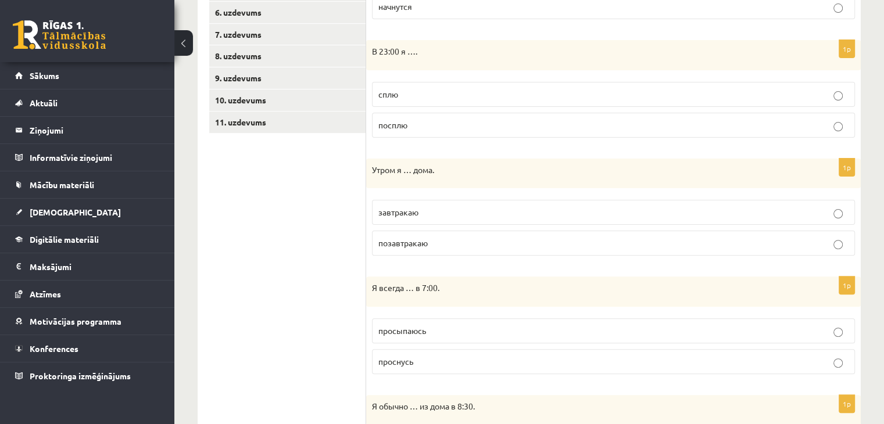
scroll to position [337, 0]
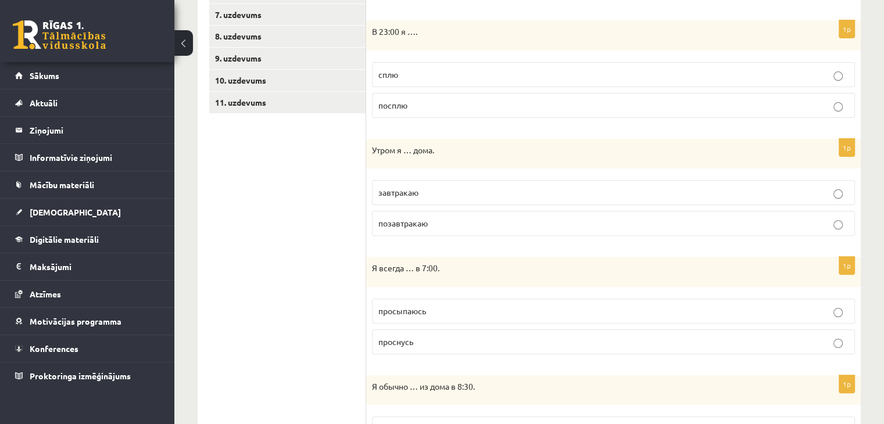
click at [654, 193] on p "завтракаю" at bounding box center [614, 193] width 470 height 12
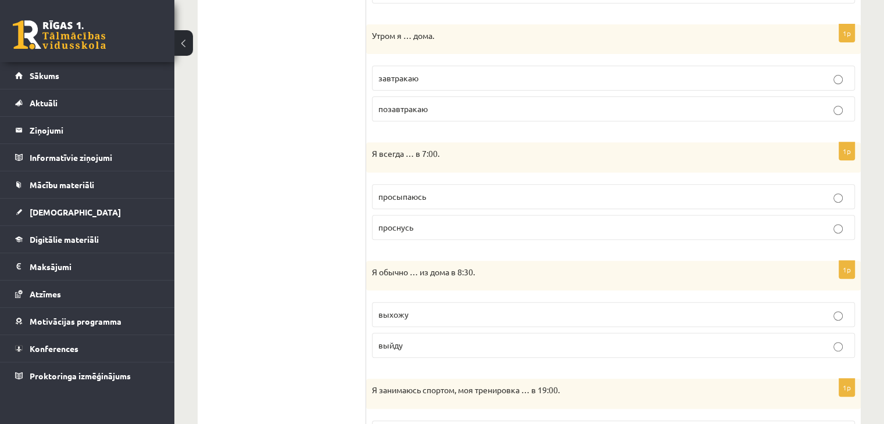
scroll to position [458, 0]
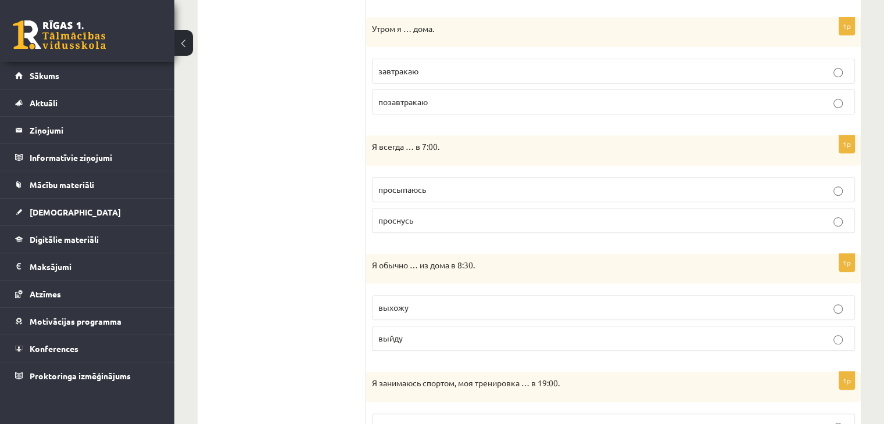
click at [733, 181] on label "просыпаюсь" at bounding box center [613, 189] width 483 height 25
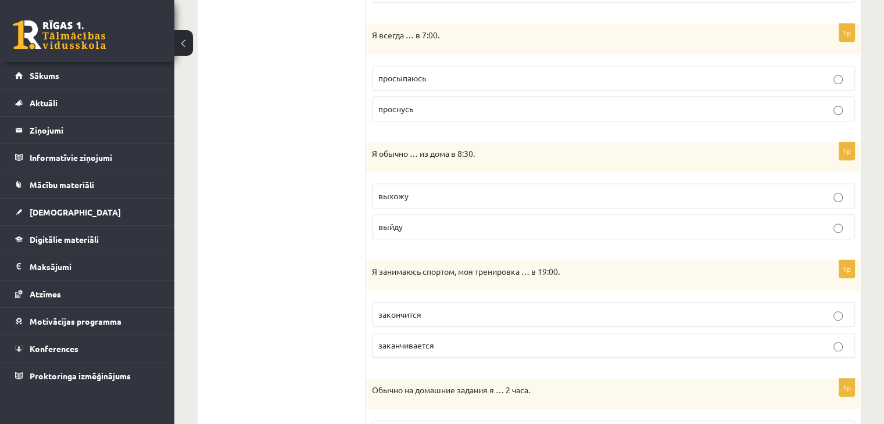
scroll to position [572, 0]
click at [795, 201] on label "выхожу" at bounding box center [613, 193] width 483 height 25
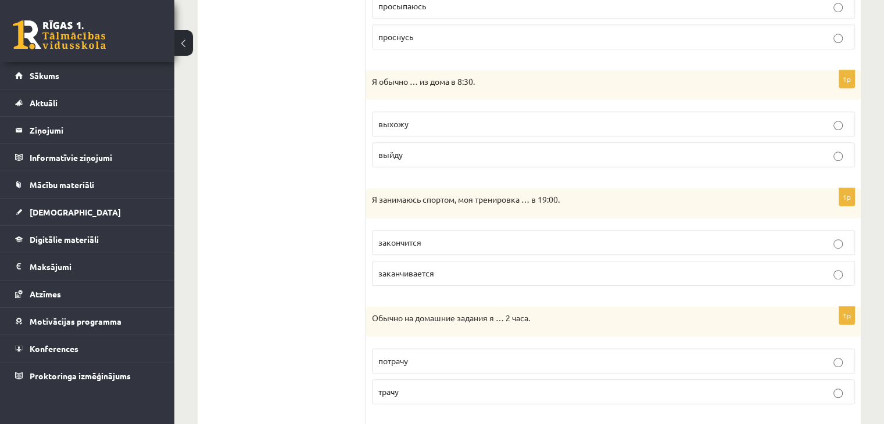
scroll to position [649, 0]
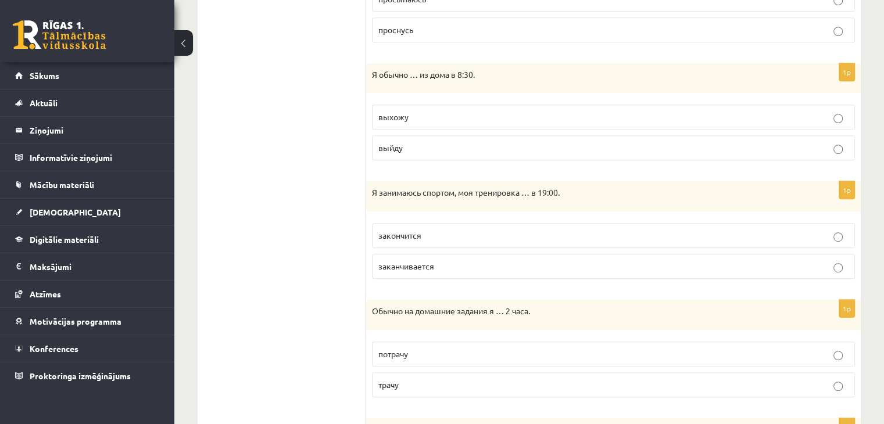
click at [747, 270] on label "заканчивается" at bounding box center [613, 266] width 483 height 25
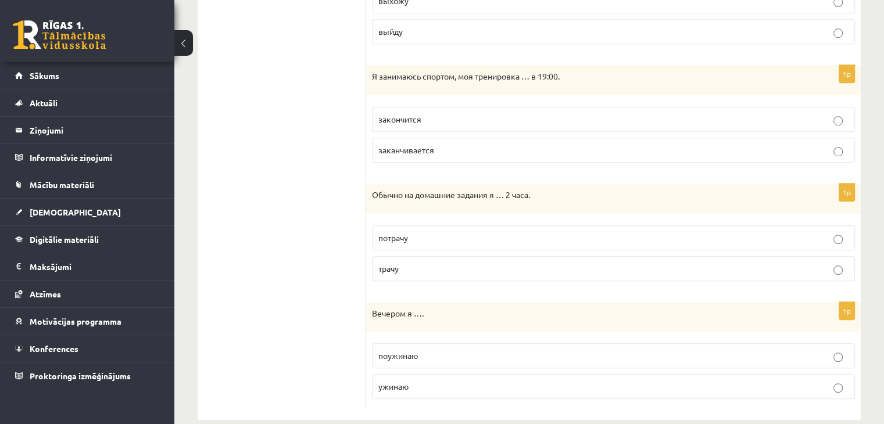
scroll to position [770, 0]
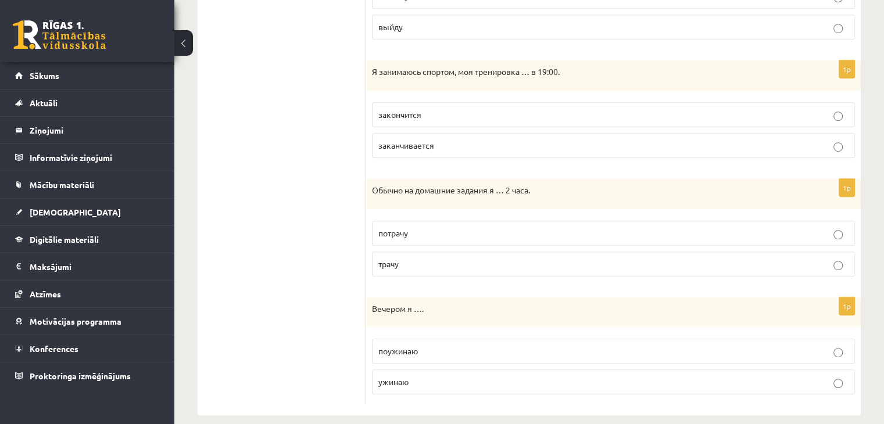
click at [768, 269] on label "трачу" at bounding box center [613, 264] width 483 height 25
click at [651, 364] on fieldset "поужинаю ужинаю" at bounding box center [613, 365] width 483 height 65
click at [656, 351] on p "поужинаю" at bounding box center [614, 351] width 470 height 12
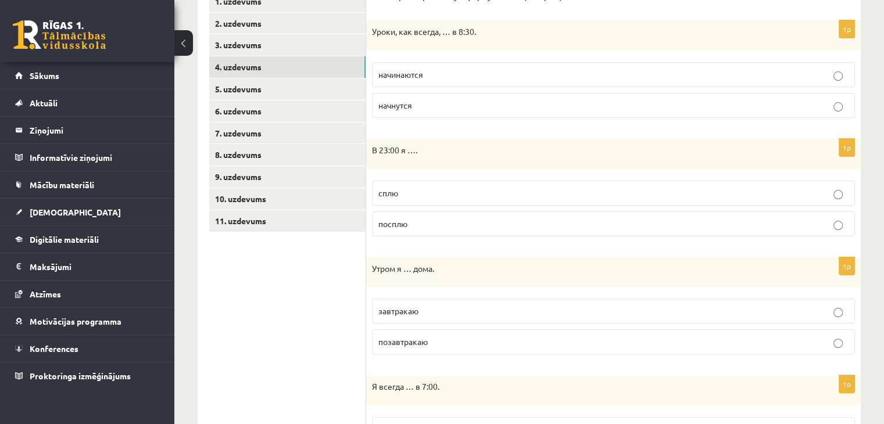
scroll to position [214, 0]
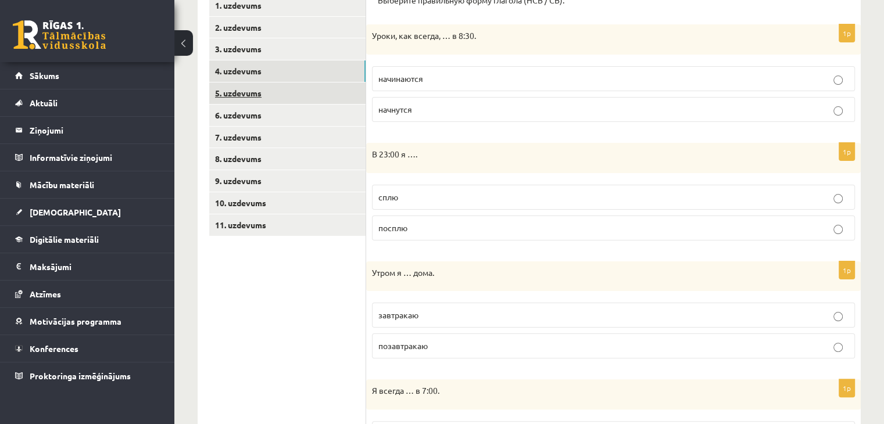
click at [344, 91] on link "5. uzdevums" at bounding box center [287, 94] width 156 height 22
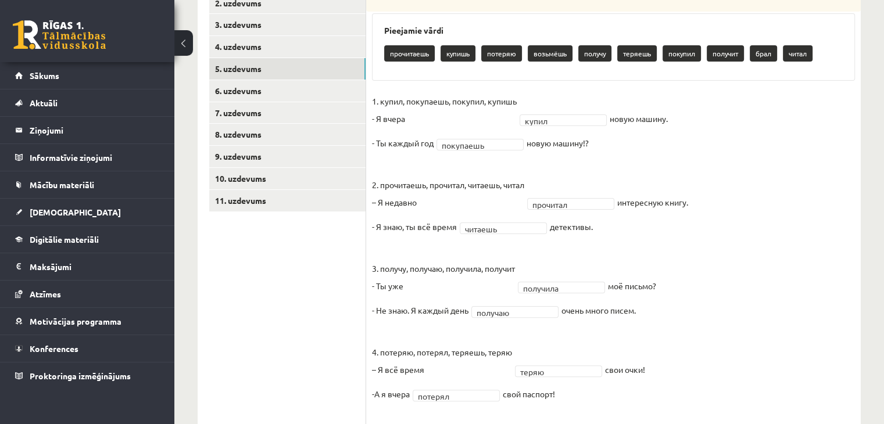
scroll to position [219, 0]
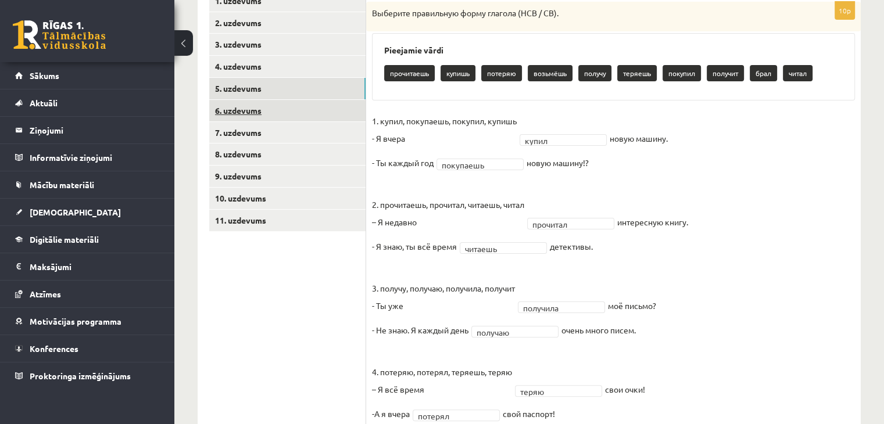
click at [332, 109] on link "6. uzdevums" at bounding box center [287, 111] width 156 height 22
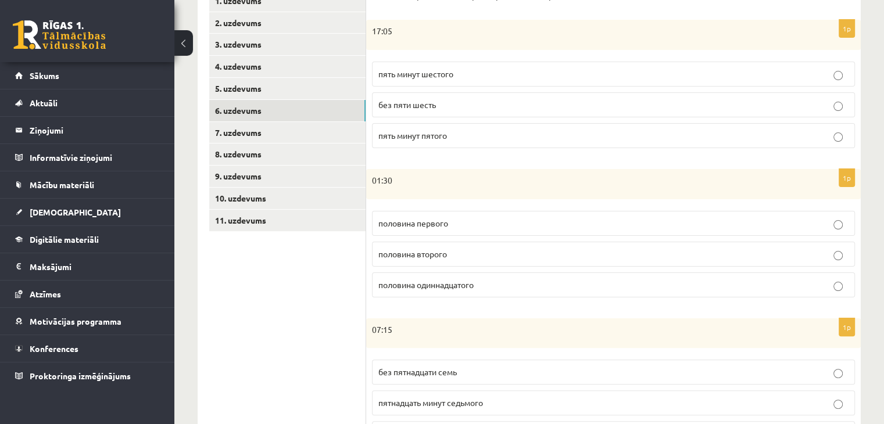
click at [618, 81] on label "пять минут шестого" at bounding box center [613, 74] width 483 height 25
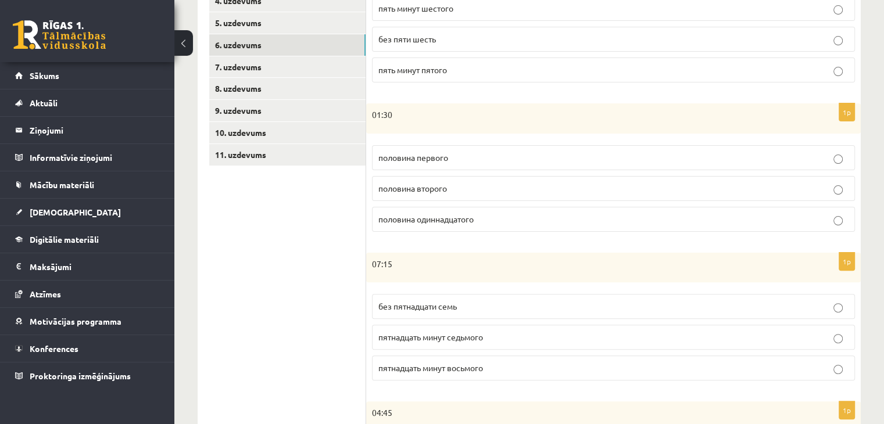
scroll to position [291, 0]
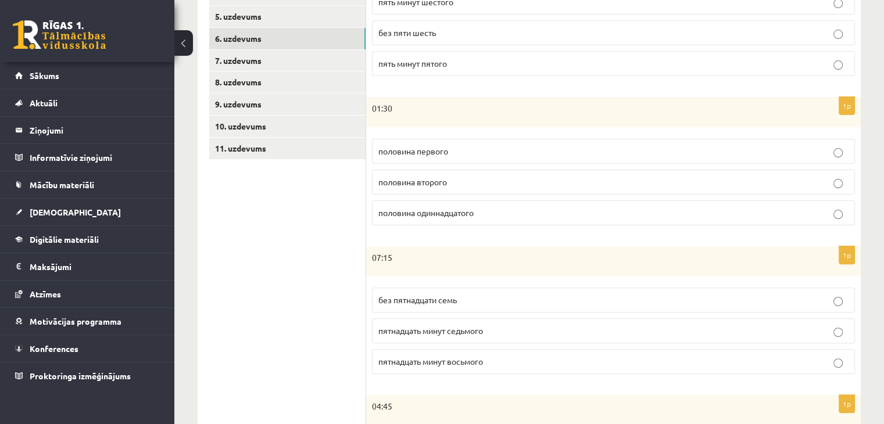
click at [720, 180] on p "половина второго" at bounding box center [614, 182] width 470 height 12
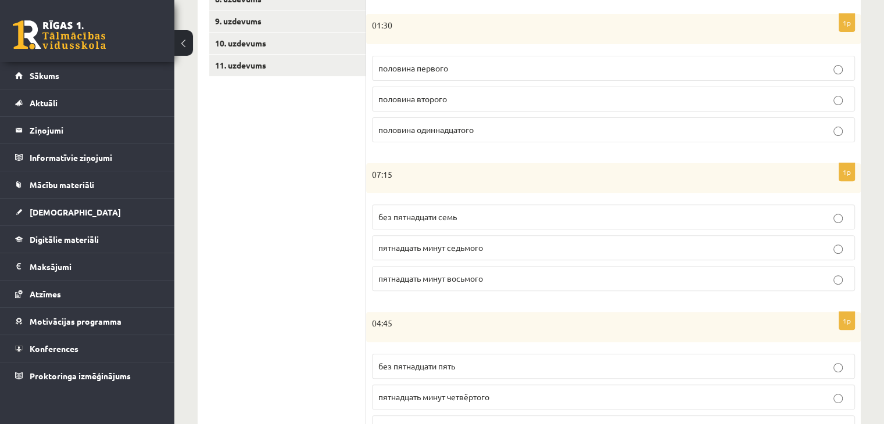
scroll to position [381, 0]
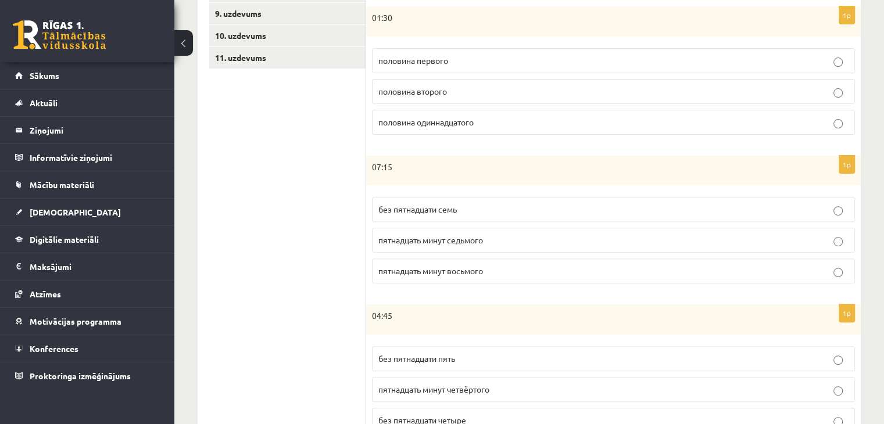
click at [699, 273] on p "пятнадцать минут восьмого" at bounding box center [614, 271] width 470 height 12
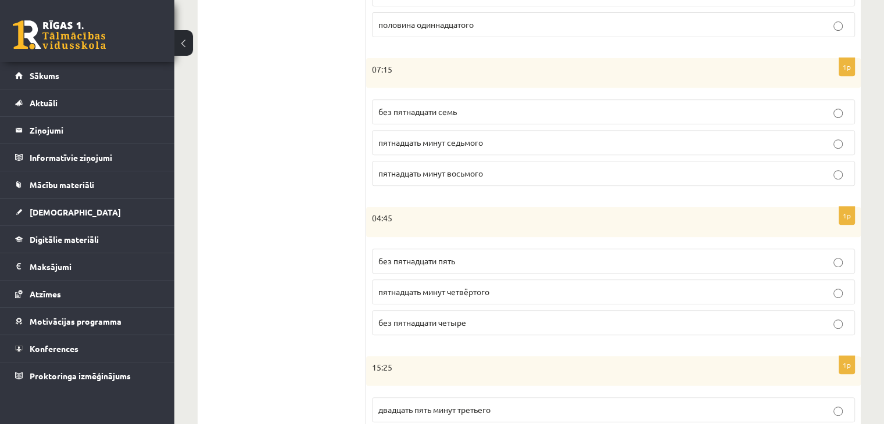
scroll to position [481, 0]
click at [697, 259] on p "без пятнадцати пять" at bounding box center [614, 259] width 470 height 12
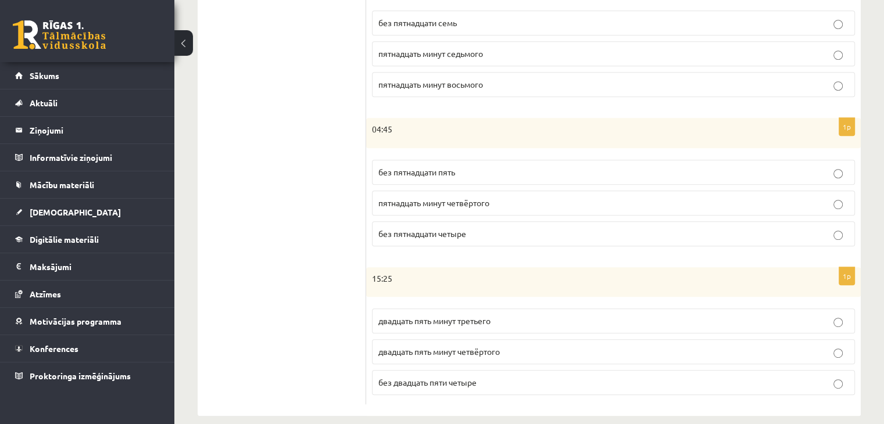
scroll to position [580, 0]
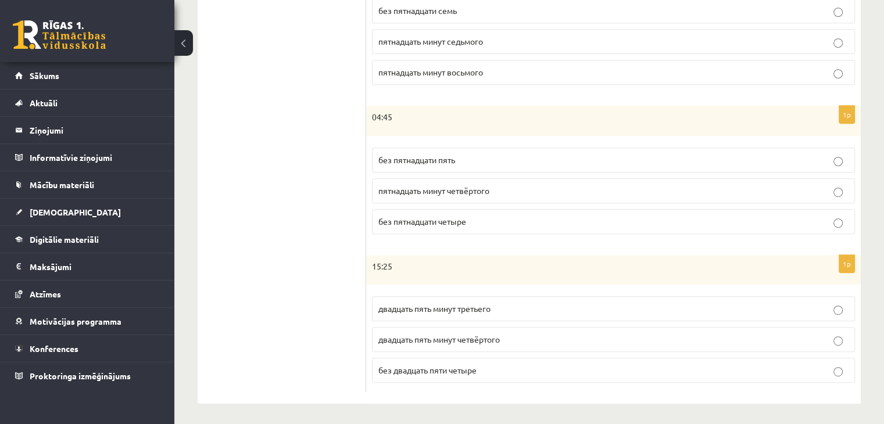
click at [833, 328] on label "двадцать пять минут четвёртого" at bounding box center [613, 339] width 483 height 25
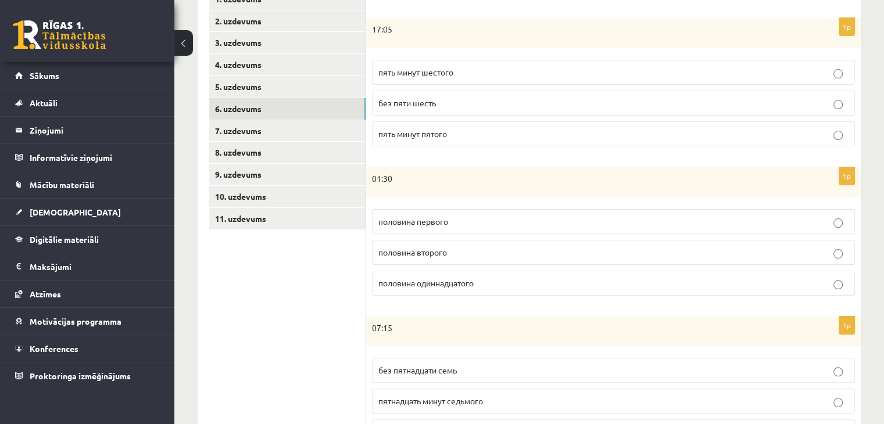
scroll to position [206, 0]
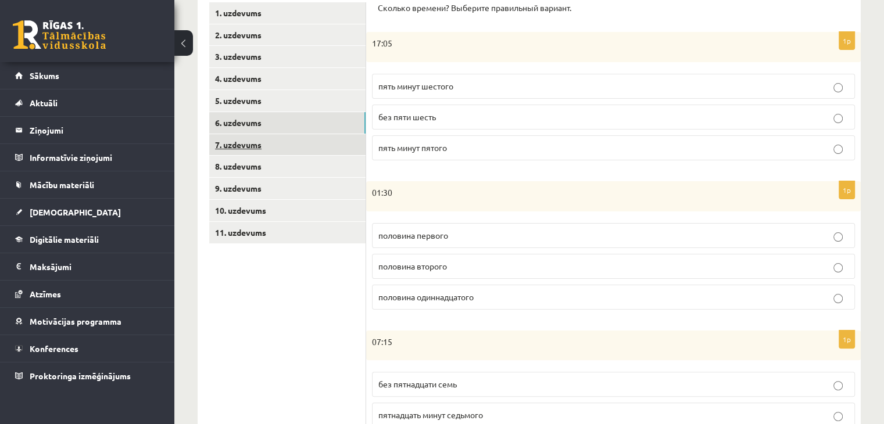
click at [349, 142] on link "7. uzdevums" at bounding box center [287, 145] width 156 height 22
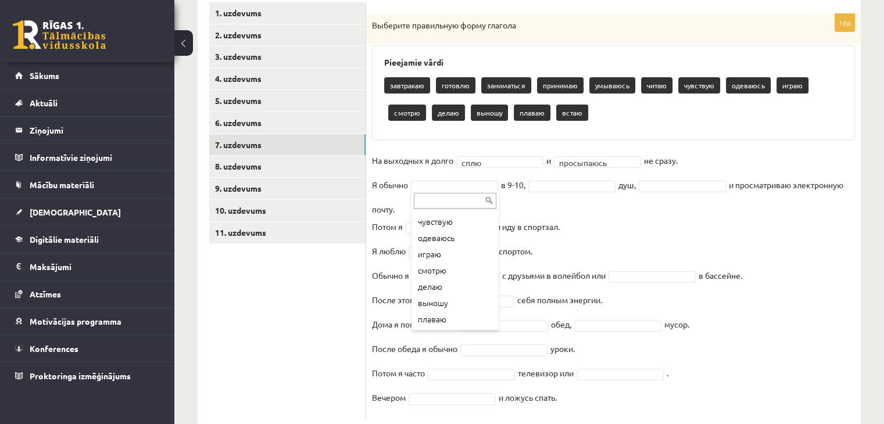
scroll to position [128, 0]
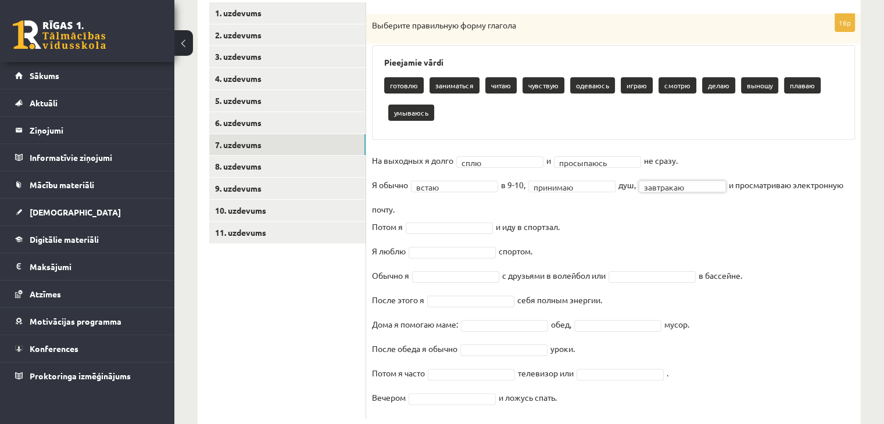
click at [441, 233] on div at bounding box center [449, 229] width 87 height 12
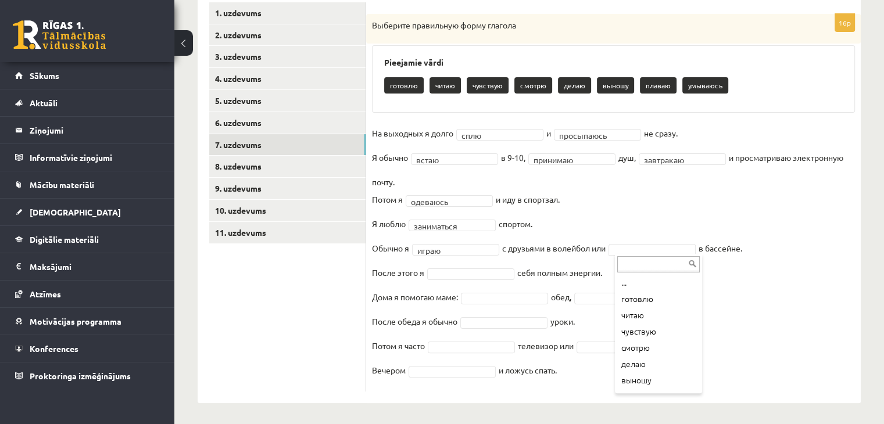
click at [700, 388] on div "... готовлю читаю чувствую смотрю делаю выношу плаваю умываюсь" at bounding box center [658, 324] width 87 height 140
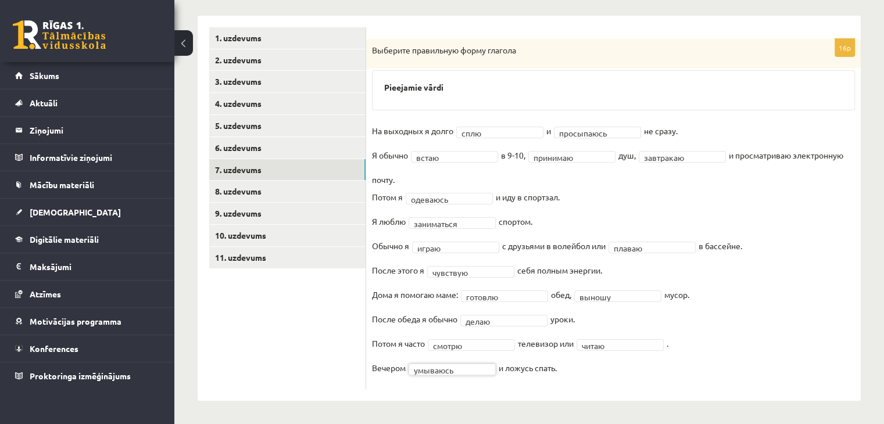
scroll to position [181, 0]
click at [245, 192] on link "8. uzdevums" at bounding box center [287, 192] width 156 height 22
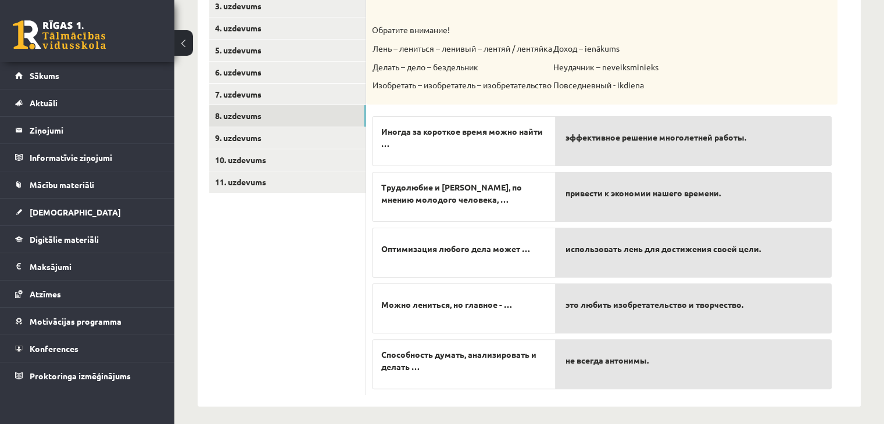
scroll to position [258, 0]
click at [498, 254] on p "Оптимизация любого дела может …" at bounding box center [463, 248] width 165 height 24
click at [581, 199] on p "привести к экономии нашего времени." at bounding box center [694, 192] width 258 height 24
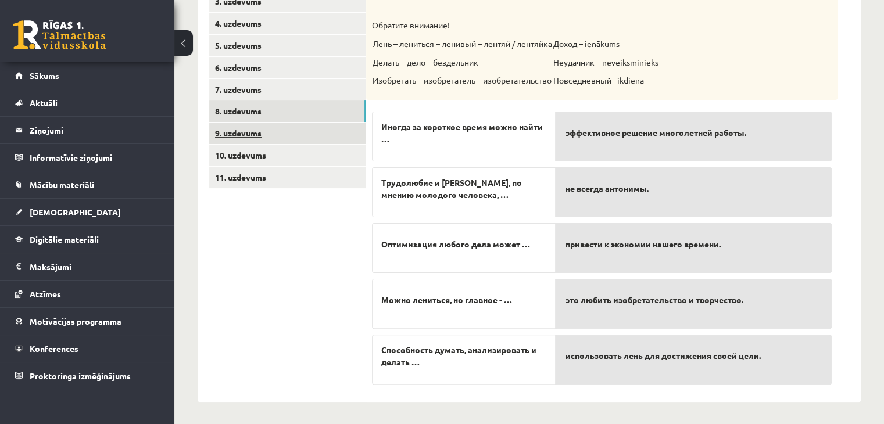
click at [292, 130] on link "9. uzdevums" at bounding box center [287, 134] width 156 height 22
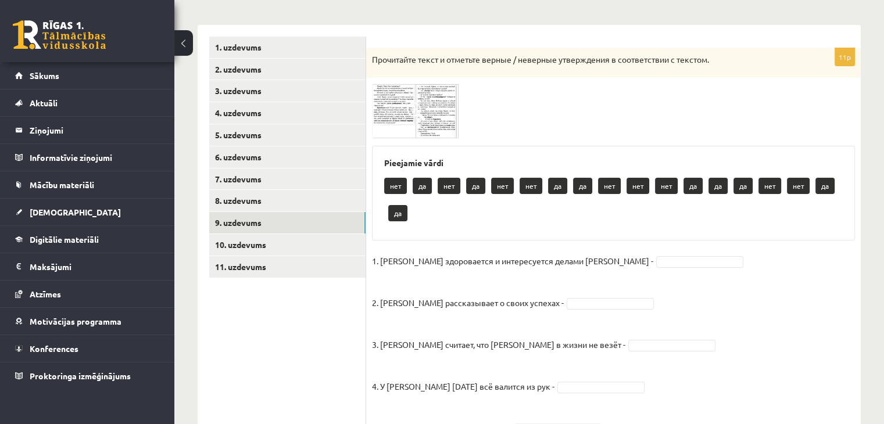
scroll to position [163, 0]
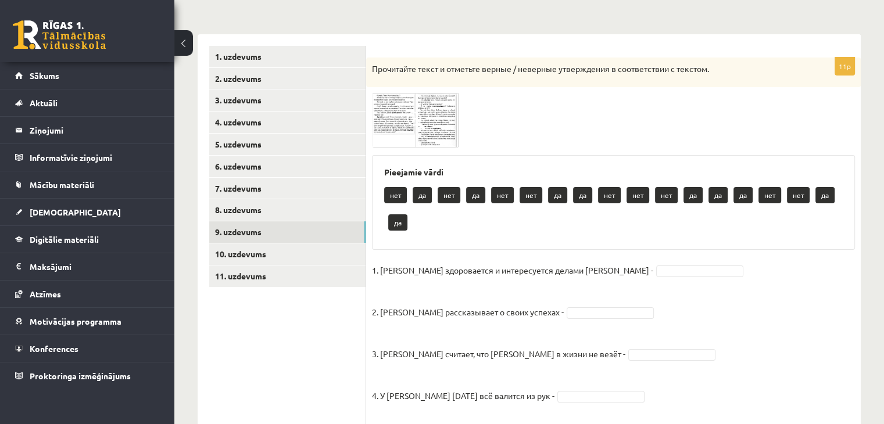
click at [412, 130] on img at bounding box center [415, 120] width 87 height 54
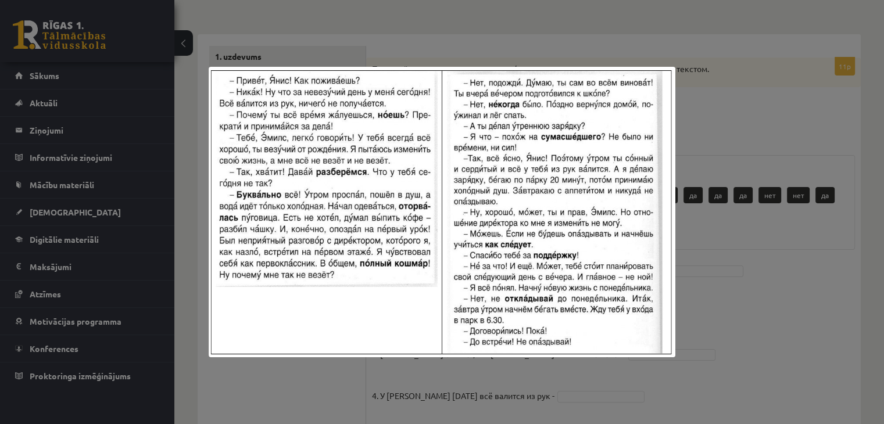
click at [721, 307] on div at bounding box center [442, 212] width 884 height 424
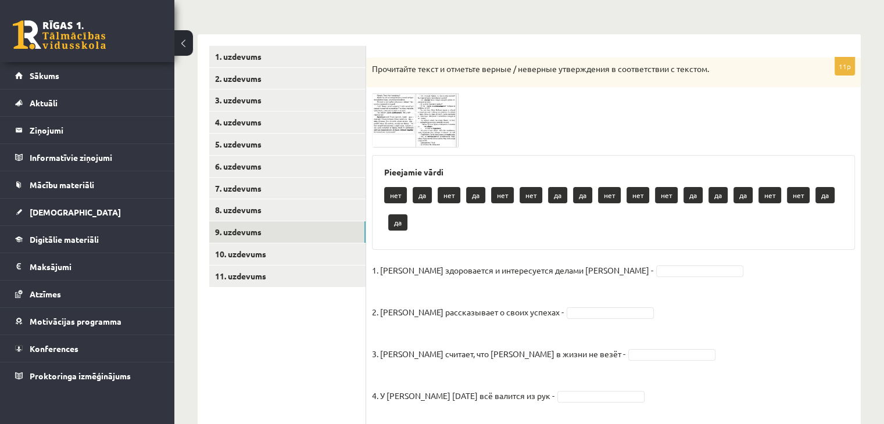
click at [422, 124] on span at bounding box center [416, 121] width 19 height 19
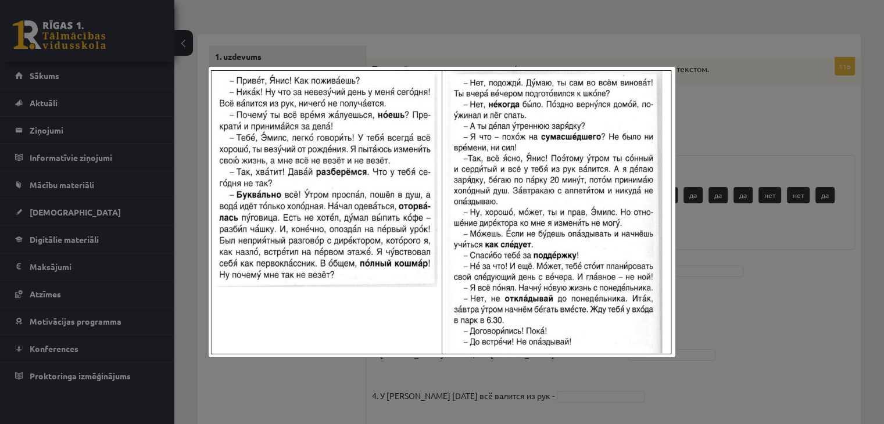
click at [736, 113] on div at bounding box center [442, 212] width 884 height 424
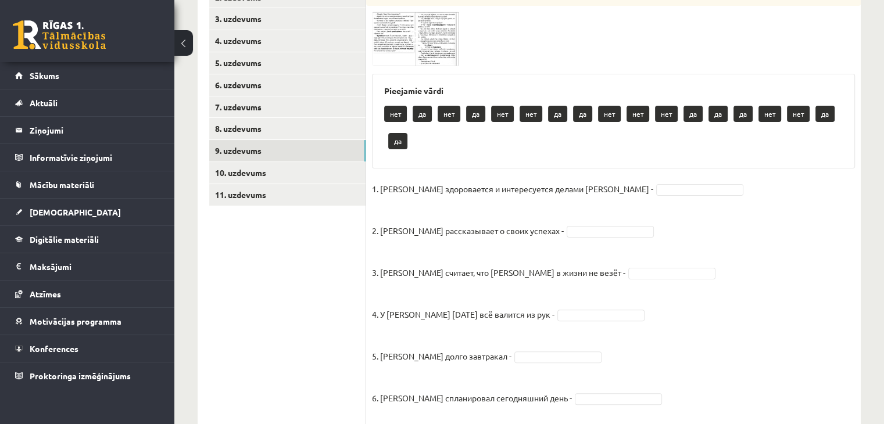
scroll to position [247, 0]
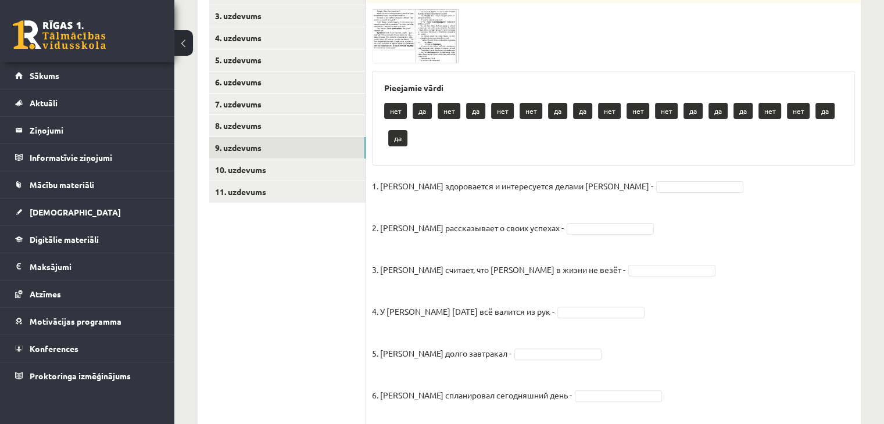
click at [385, 45] on img at bounding box center [415, 36] width 87 height 54
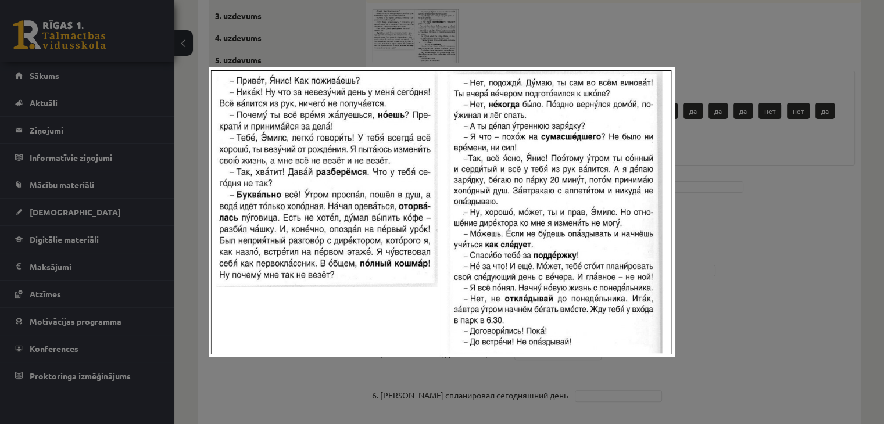
click at [588, 40] on div at bounding box center [442, 212] width 884 height 424
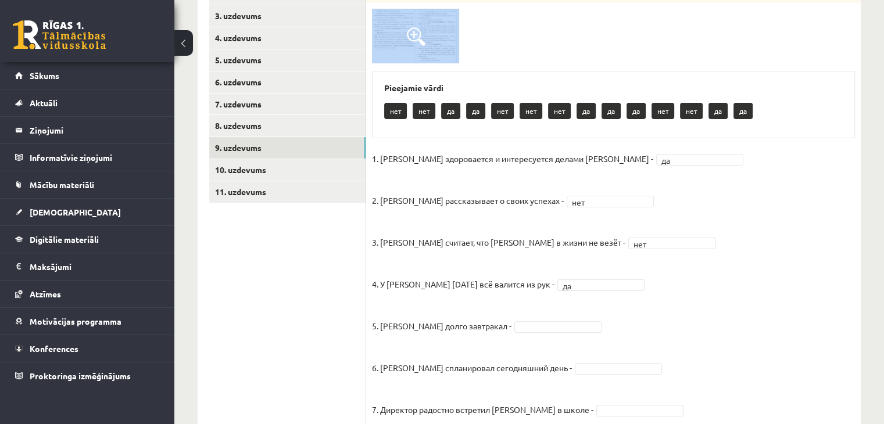
drag, startPoint x: 384, startPoint y: 66, endPoint x: 388, endPoint y: 58, distance: 9.6
click at [388, 58] on div "11p Прочитайте текст и отметьте верные / неверные утверждения в соответствии с …" at bounding box center [613, 294] width 495 height 643
click at [544, 69] on div "11p Прочитайте текст и отметьте верные / неверные утверждения в соответствии с …" at bounding box center [613, 294] width 495 height 643
click at [380, 15] on img at bounding box center [415, 36] width 87 height 54
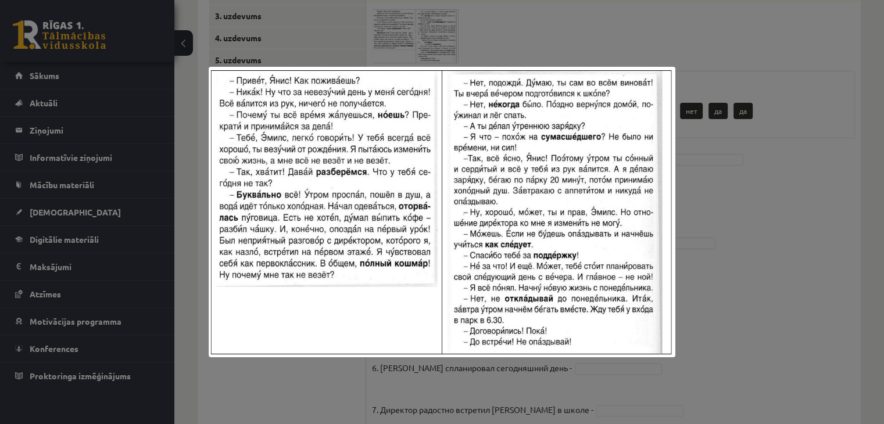
click at [528, 68] on img at bounding box center [442, 212] width 466 height 291
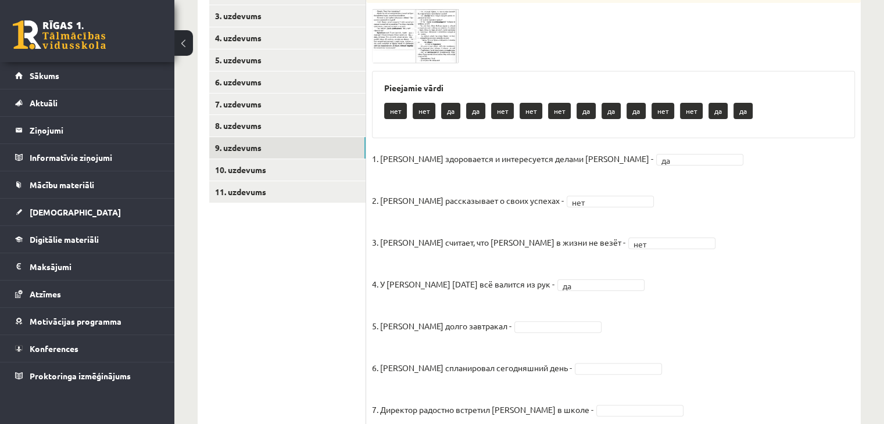
click at [391, 47] on img at bounding box center [415, 36] width 87 height 54
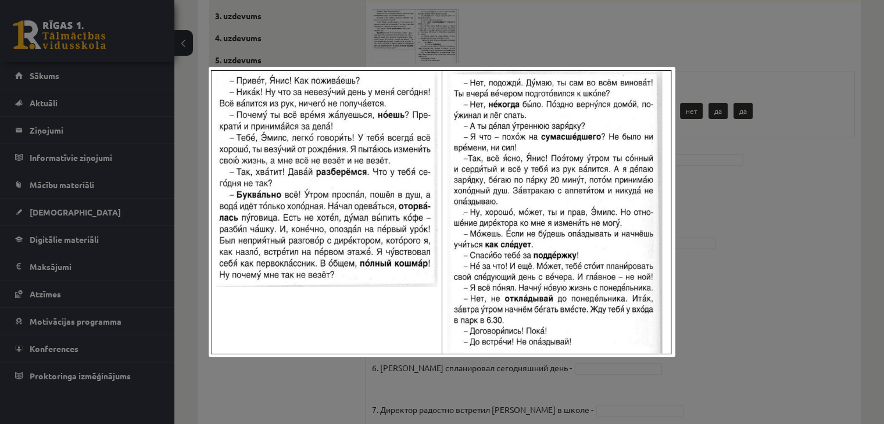
click at [778, 266] on div at bounding box center [442, 212] width 884 height 424
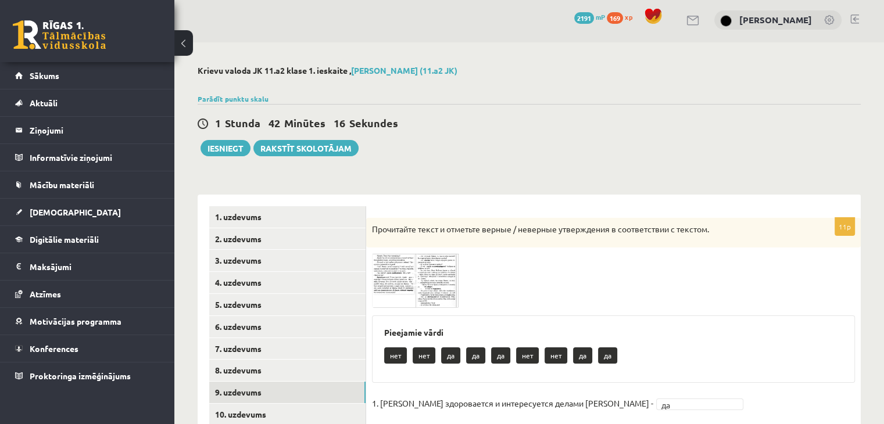
scroll to position [0, 0]
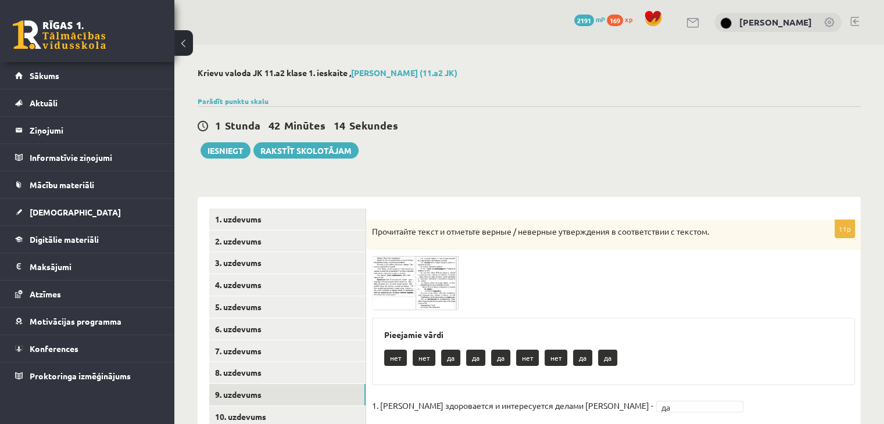
click at [413, 263] on img at bounding box center [415, 283] width 87 height 54
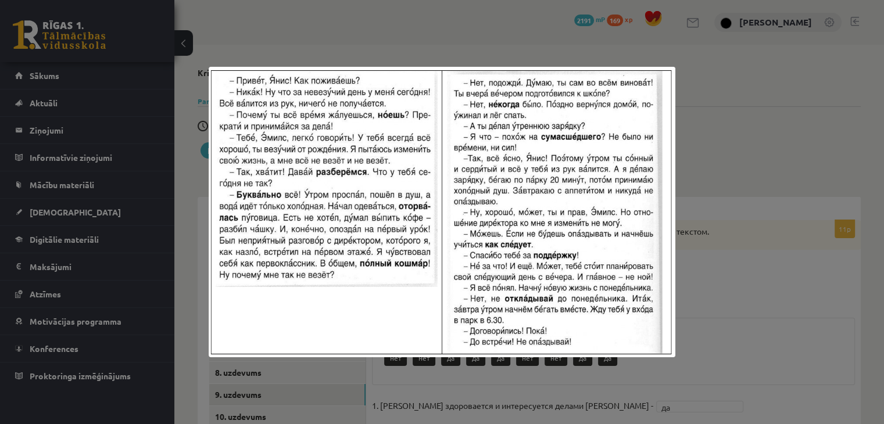
click at [733, 325] on div at bounding box center [442, 212] width 884 height 424
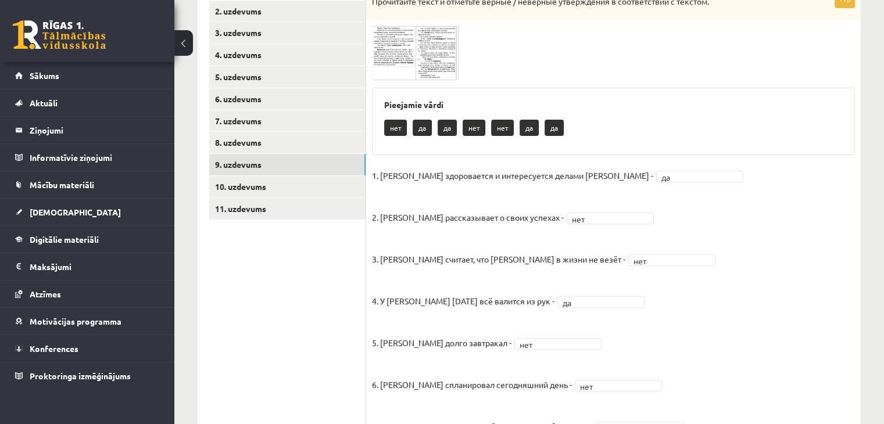
scroll to position [190, 0]
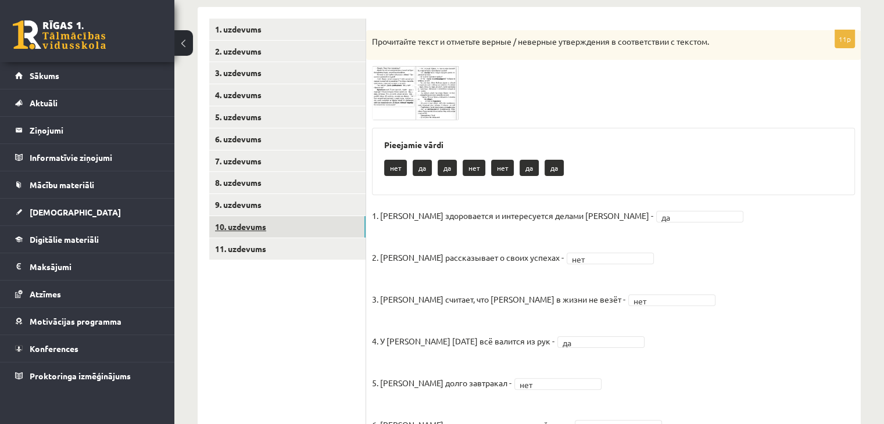
click at [294, 231] on link "10. uzdevums" at bounding box center [287, 227] width 156 height 22
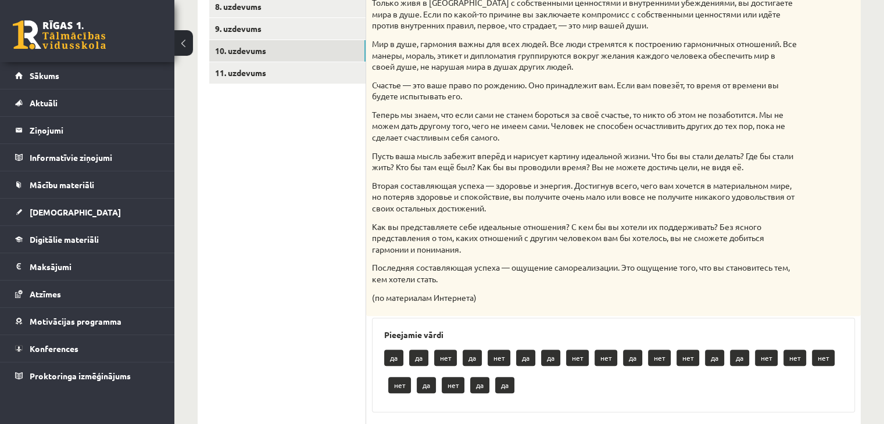
scroll to position [370, 0]
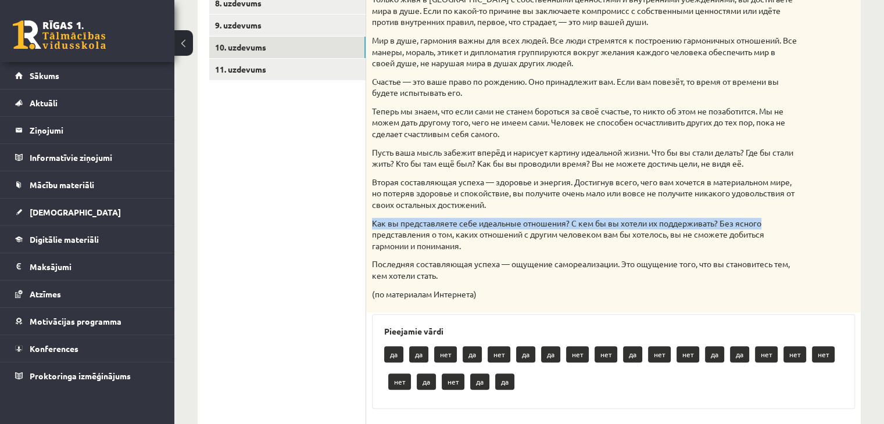
drag, startPoint x: 876, startPoint y: 210, endPoint x: 874, endPoint y: 222, distance: 11.9
click at [874, 222] on div "Krievu valoda JK 11.a2 klase 1. ieskaite , Paula Mūrniece (11.a2 JK) Parādīt pu…" at bounding box center [529, 373] width 710 height 1397
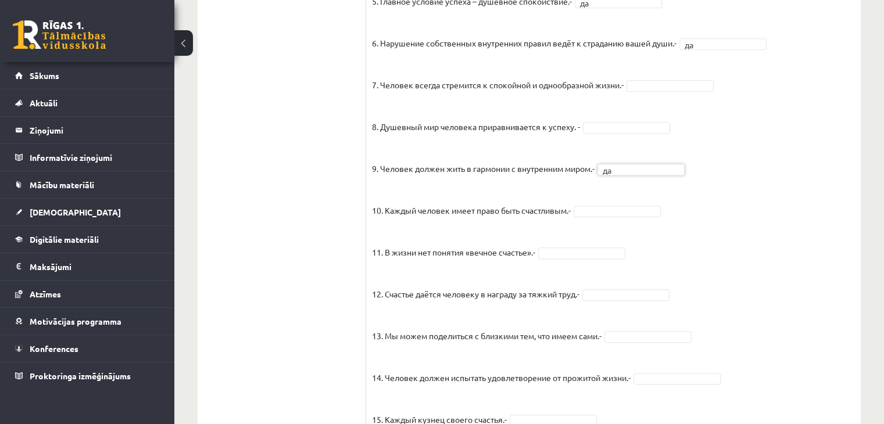
scroll to position [948, 0]
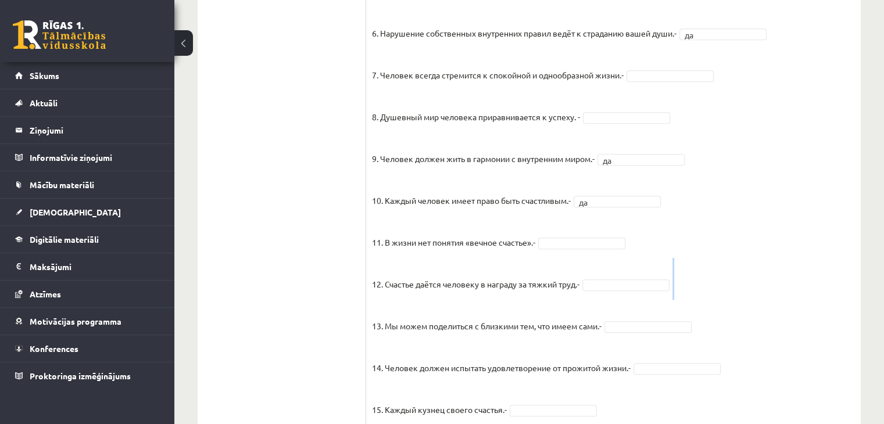
click at [729, 270] on fieldset "1. Человек должен жить по составленному плану. - да ** 2. Если хочешь быть успе…" at bounding box center [613, 120] width 483 height 611
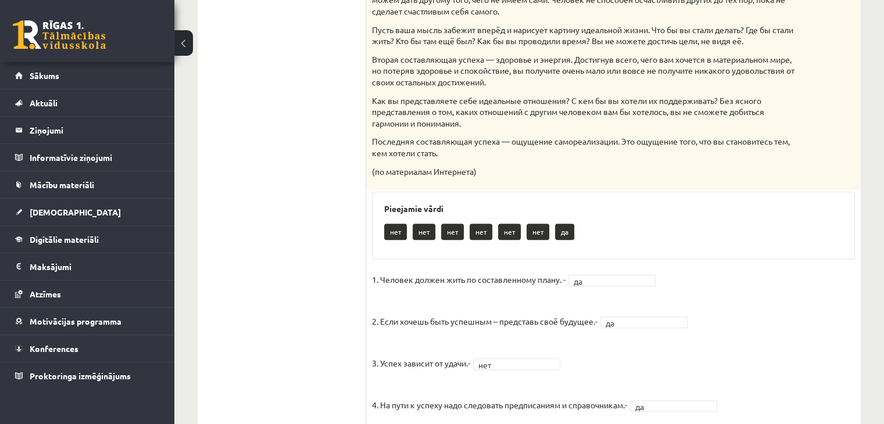
scroll to position [301, 0]
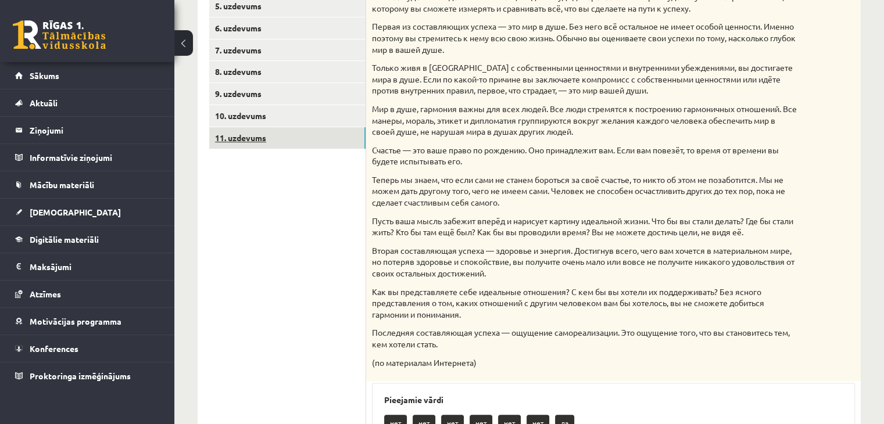
click at [229, 138] on link "11. uzdevums" at bounding box center [287, 138] width 156 height 22
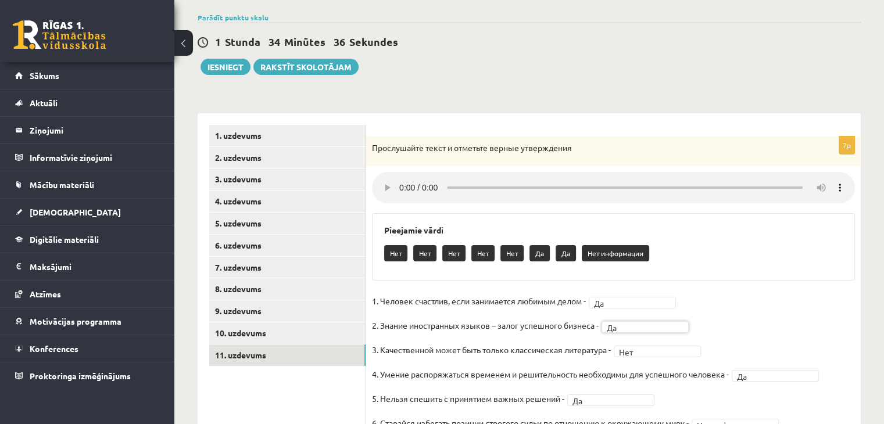
scroll to position [75, 0]
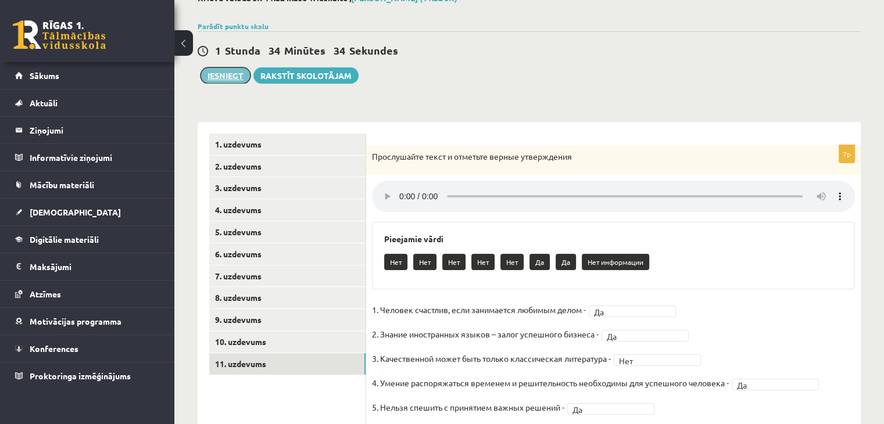
click at [230, 77] on button "Iesniegt" at bounding box center [226, 75] width 50 height 16
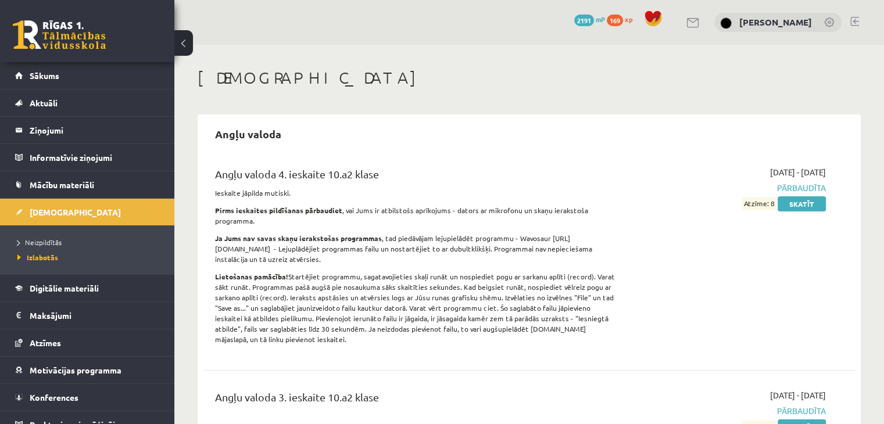
click at [119, 79] on link "Sākums" at bounding box center [87, 75] width 145 height 27
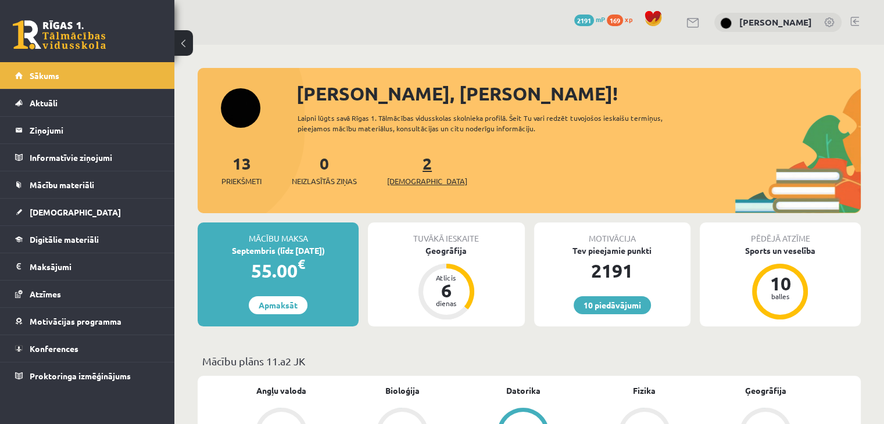
click at [407, 167] on link "2 Ieskaites" at bounding box center [427, 170] width 80 height 34
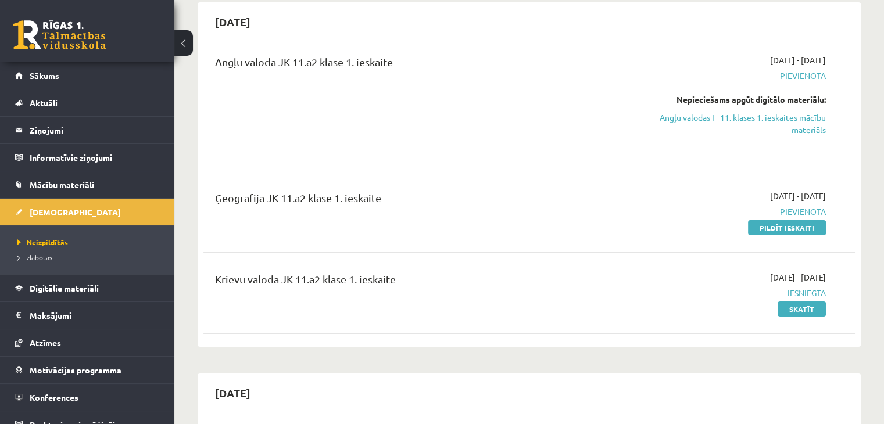
scroll to position [88, 0]
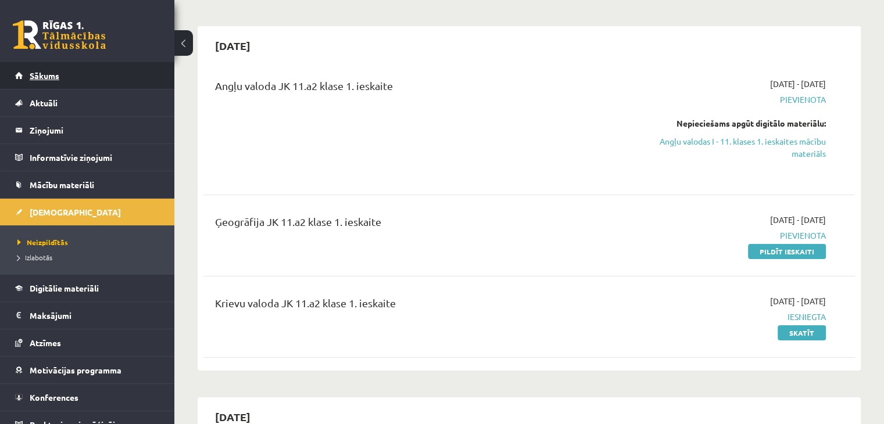
click at [119, 83] on link "Sākums" at bounding box center [87, 75] width 145 height 27
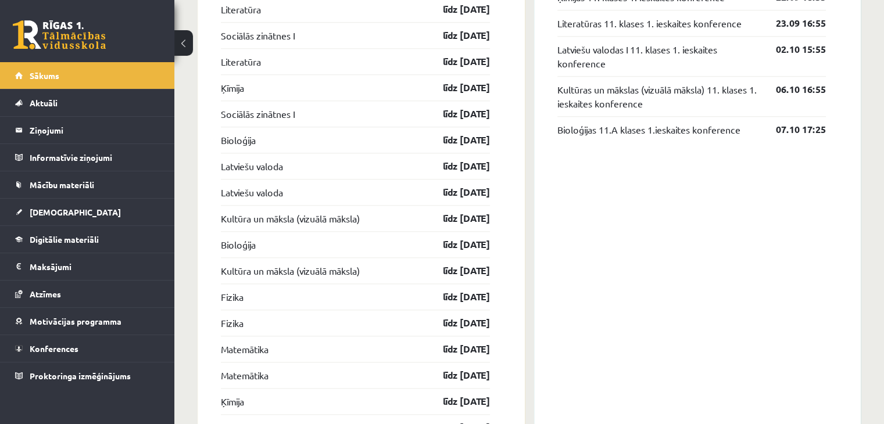
scroll to position [1199, 0]
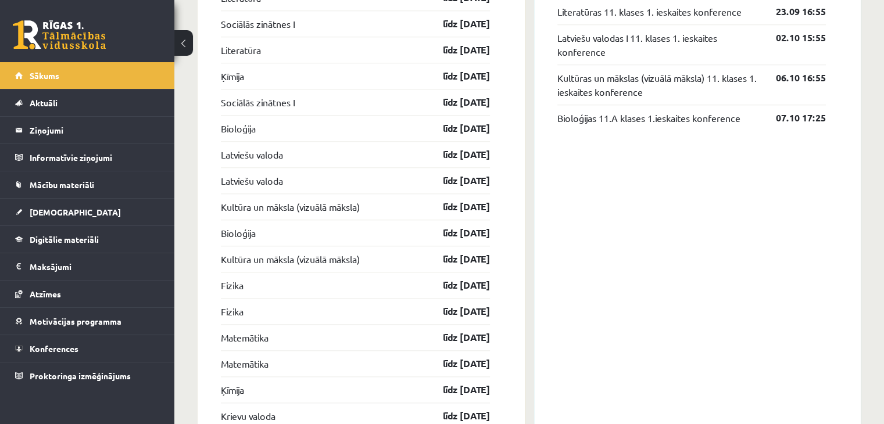
drag, startPoint x: 862, startPoint y: 220, endPoint x: 867, endPoint y: 231, distance: 12.2
click at [867, 231] on div "Sveika, Paula! Laipni lūgts savā Rīgas 1. Tālmācības vidusskolas skolnieka prof…" at bounding box center [529, 66] width 710 height 2441
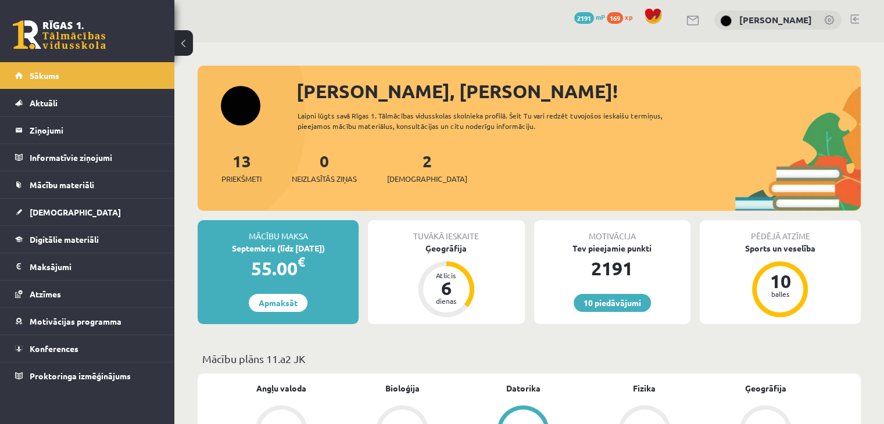
scroll to position [0, 0]
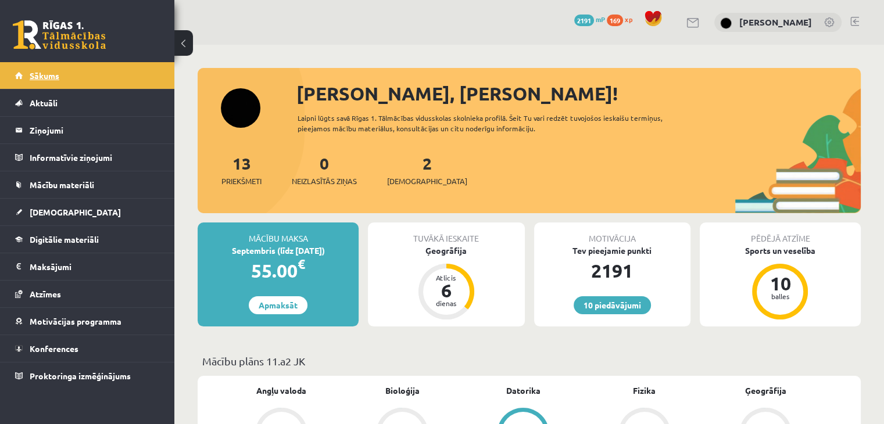
click at [77, 83] on link "Sākums" at bounding box center [87, 75] width 145 height 27
